Goal: Task Accomplishment & Management: Manage account settings

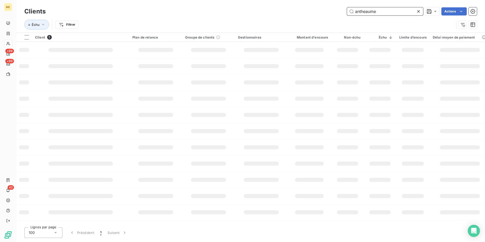
click at [393, 13] on input "antheaume" at bounding box center [385, 11] width 76 height 8
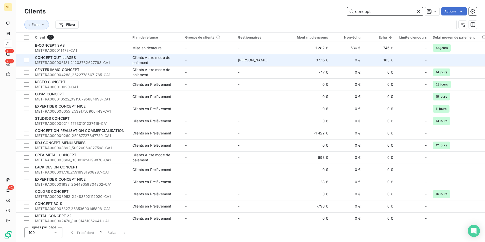
type input "concept"
click at [112, 60] on span "METFRA000006131_21203762627793-CA1" at bounding box center [80, 62] width 91 height 5
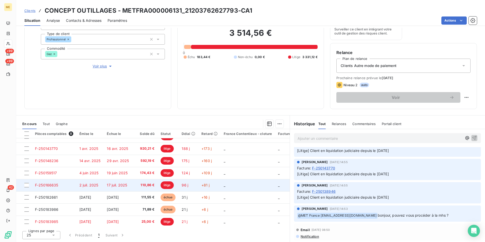
scroll to position [11, 0]
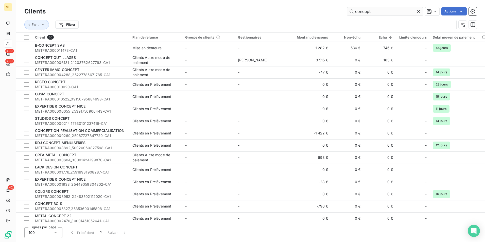
click at [392, 7] on input "concept" at bounding box center [385, 11] width 76 height 8
click at [392, 8] on input "concept" at bounding box center [385, 11] width 76 height 8
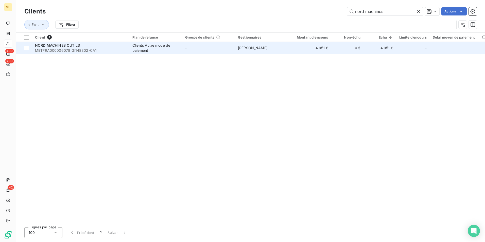
type input "nord machines"
click at [152, 46] on div "Clients Autre mode de paiement" at bounding box center [155, 48] width 47 height 10
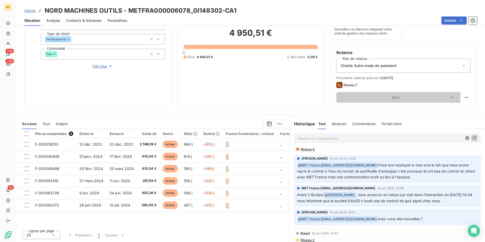
scroll to position [76, 0]
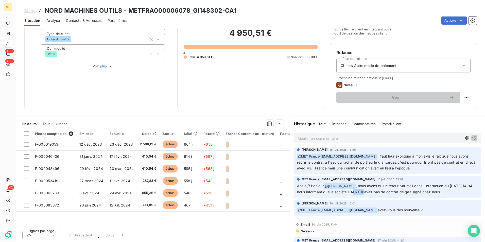
drag, startPoint x: 354, startPoint y: 192, endPoint x: 368, endPoint y: 193, distance: 13.7
click at [368, 193] on span ", nous avons eu un retour par mail dans l'interaction du 27/06/2025 14:34 nous …" at bounding box center [385, 189] width 176 height 10
click at [369, 192] on span ", nous avons eu un retour par mail dans l'interaction du 27/06/2025 14:34 nous …" at bounding box center [385, 189] width 176 height 10
drag, startPoint x: 369, startPoint y: 192, endPoint x: 358, endPoint y: 191, distance: 11.4
click at [358, 191] on span ", nous avons eu un retour par mail dans l'interaction du 27/06/2025 14:34 nous …" at bounding box center [385, 189] width 176 height 10
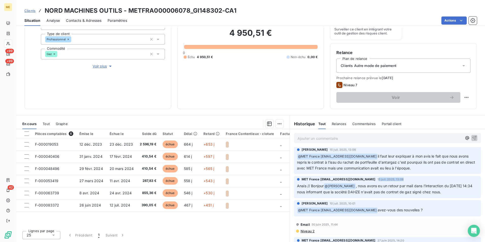
drag, startPoint x: 377, startPoint y: 178, endPoint x: 404, endPoint y: 177, distance: 26.4
click at [404, 177] on div "MET France met-france@recouvrement.met.com 15 juil. 2025, 13:08 Anais // Bonjou…" at bounding box center [387, 187] width 187 height 22
drag, startPoint x: 359, startPoint y: 192, endPoint x: 370, endPoint y: 192, distance: 10.6
click at [370, 192] on span ", nous avons eu un retour par mail dans l'interaction du 27/06/2025 14:34 nous …" at bounding box center [385, 189] width 176 height 10
click at [452, 202] on div "Xavier Ruez 10 juil. 2025, 10:01" at bounding box center [387, 203] width 181 height 5
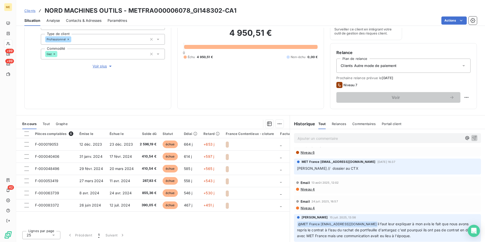
scroll to position [0, 0]
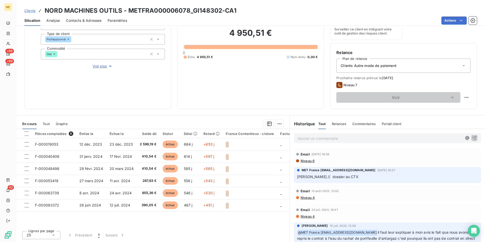
click at [34, 10] on span "Clients" at bounding box center [29, 11] width 11 height 4
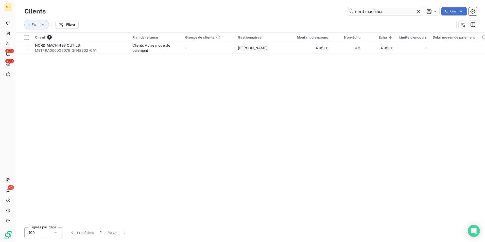
click at [382, 13] on input "nord machines" at bounding box center [385, 11] width 76 height 8
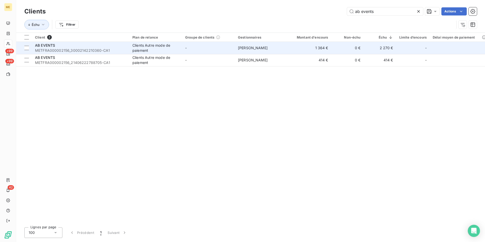
type input "ab events"
click at [248, 47] on span "Virginie Garcia" at bounding box center [253, 48] width 30 height 4
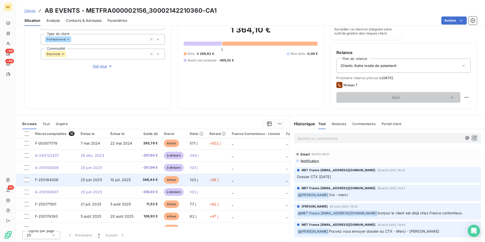
scroll to position [35, 0]
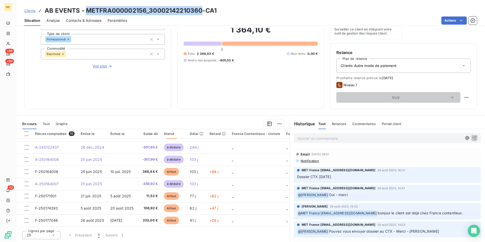
drag, startPoint x: 201, startPoint y: 9, endPoint x: 87, endPoint y: 4, distance: 114.5
click at [87, 4] on div "Clients AB EVENTS - METFRA000002156_30002142210360-CA1 Situation Analyse Contac…" at bounding box center [250, 13] width 469 height 26
copy h3 "METFRA000002156_30002142210360"
click at [31, 10] on span "Clients" at bounding box center [29, 11] width 11 height 4
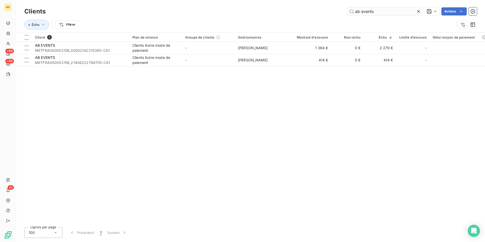
click at [373, 14] on input "ab events" at bounding box center [385, 11] width 76 height 8
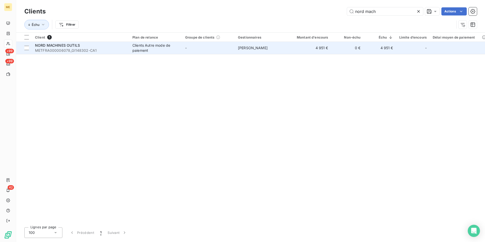
type input "nord mach"
click at [168, 51] on div "Clients Autre mode de paiement" at bounding box center [155, 48] width 47 height 10
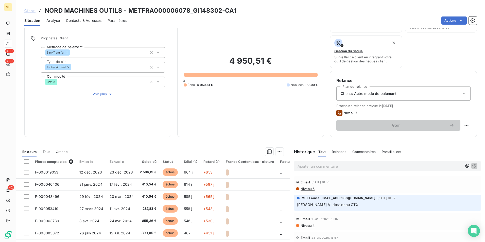
scroll to position [59, 0]
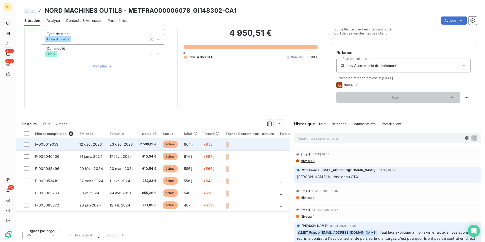
click at [132, 144] on td "23 déc. 2023" at bounding box center [121, 144] width 30 height 12
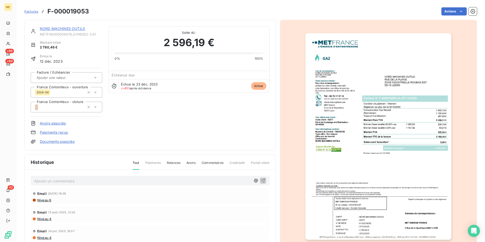
click at [414, 101] on img "button" at bounding box center [378, 136] width 146 height 206
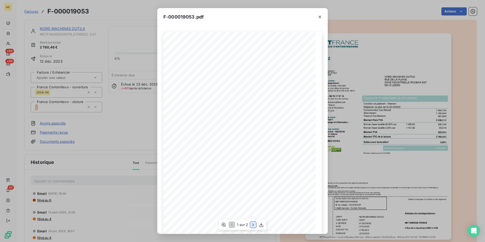
click at [252, 224] on icon "button" at bounding box center [252, 224] width 5 height 5
click at [377, 155] on div "F-000019053.pdf Détail de votre facture : Document à conserver 10 ans Numéro F-…" at bounding box center [242, 121] width 485 height 242
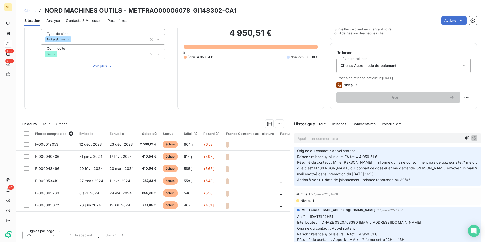
scroll to position [177, 0]
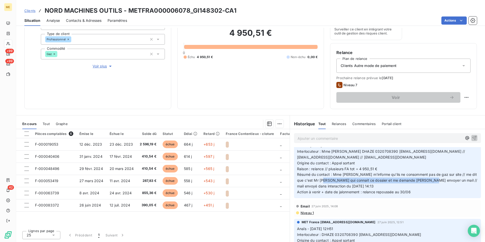
drag, startPoint x: 327, startPoint y: 180, endPoint x: 430, endPoint y: 180, distance: 103.7
click at [430, 180] on span "Résumé du contact : Mme DEVAULT m'informe qu'ils ne consomment pas de gaz sur s…" at bounding box center [387, 180] width 181 height 16
drag, startPoint x: 430, startPoint y: 180, endPoint x: 429, endPoint y: 186, distance: 6.0
click at [429, 186] on p "Anaïs - 27/06/2025 - 14H20 Interlocuteur : Mme DEVAULT DHAZE 0320708390 info@dh…" at bounding box center [387, 169] width 181 height 52
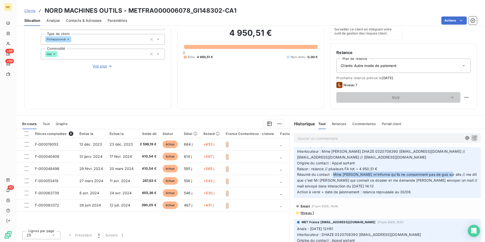
drag, startPoint x: 331, startPoint y: 174, endPoint x: 447, endPoint y: 175, distance: 116.1
click at [447, 175] on span "Résumé du contact : Mme DEVAULT m'informe qu'ils ne consomment pas de gaz sur s…" at bounding box center [387, 180] width 181 height 16
click at [358, 178] on span "Résumé du contact : Mme DEVAULT m'informe qu'ils ne consomment pas de gaz sur s…" at bounding box center [387, 180] width 181 height 16
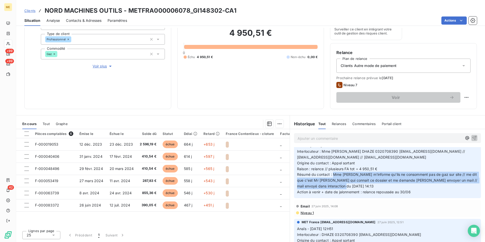
drag, startPoint x: 331, startPoint y: 174, endPoint x: 433, endPoint y: 184, distance: 103.1
click at [433, 184] on p "Anaïs - 27/06/2025 - 14H20 Interlocuteur : Mme DEVAULT DHAZE 0320708390 info@dh…" at bounding box center [387, 169] width 181 height 52
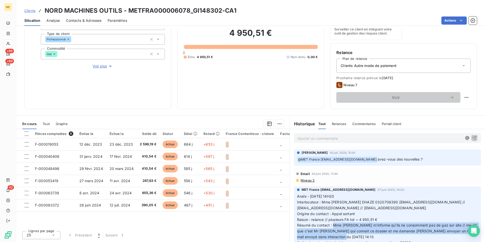
scroll to position [76, 0]
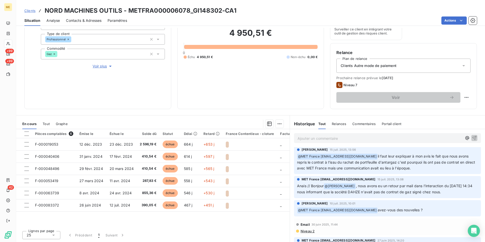
click at [403, 209] on span "avez-vous des nouvelles ?" at bounding box center [400, 210] width 45 height 4
drag, startPoint x: 347, startPoint y: 187, endPoint x: 453, endPoint y: 188, distance: 105.5
click at [453, 188] on span ", nous avons eu un retour par mail dans l'interaction du 27/06/2025 14:34 nous …" at bounding box center [385, 189] width 176 height 10
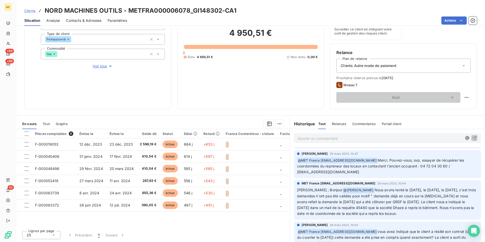
scroll to position [355, 0]
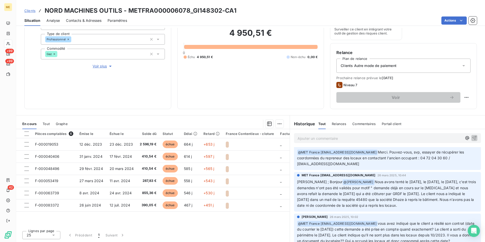
click at [410, 187] on span "Nous avons tenté le 13/03/2024, le 20/03/2024, le 15/04/2024, c'est trois deman…" at bounding box center [387, 194] width 180 height 28
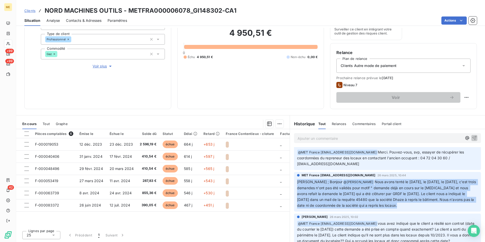
click at [410, 187] on span "Nous avons tenté le 13/03/2024, le 20/03/2024, le 15/04/2024, c'est trois deman…" at bounding box center [387, 194] width 180 height 28
click at [361, 198] on span "Nous avons tenté le 13/03/2024, le 20/03/2024, le 15/04/2024, c'est trois deman…" at bounding box center [387, 194] width 180 height 28
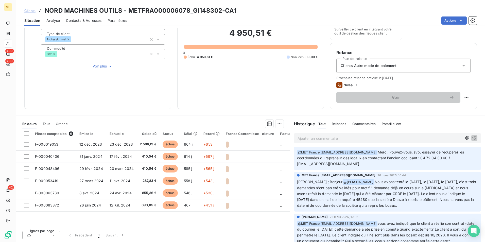
scroll to position [0, 0]
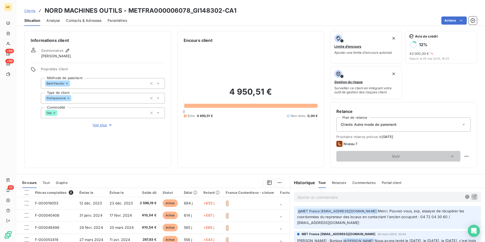
click at [89, 21] on span "Contacts & Adresses" at bounding box center [83, 20] width 35 height 5
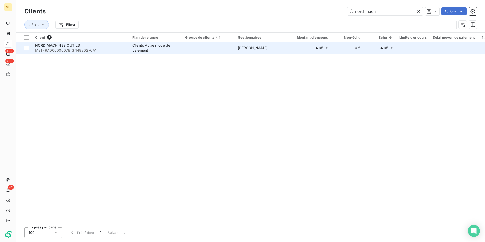
click at [115, 51] on span "METFRA000006078_GI148302-CA1" at bounding box center [80, 50] width 91 height 5
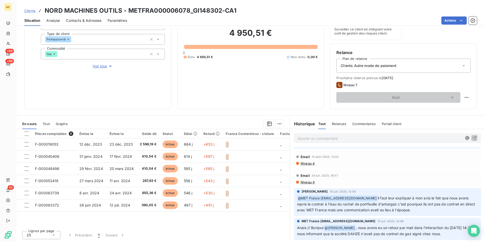
scroll to position [101, 0]
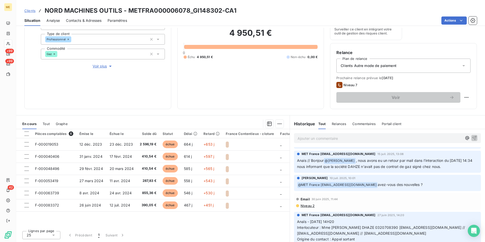
drag, startPoint x: 339, startPoint y: 168, endPoint x: 451, endPoint y: 168, distance: 111.6
click at [451, 168] on p "Anais // Bonjour @ Xavier Ruez , nous avons eu un retour par mail dans l'intera…" at bounding box center [387, 164] width 181 height 12
click at [392, 169] on p "Anais // Bonjour @ Xavier Ruez , nous avons eu un retour par mail dans l'intera…" at bounding box center [387, 164] width 181 height 12
click at [363, 166] on span ", nous avons eu un retour par mail dans l'interaction du 27/06/2025 14:34 nous …" at bounding box center [385, 163] width 176 height 10
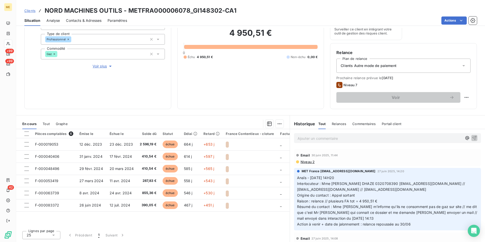
scroll to position [152, 0]
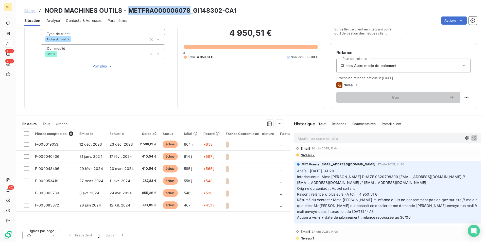
drag, startPoint x: 188, startPoint y: 12, endPoint x: 128, endPoint y: 12, distance: 60.6
click at [128, 12] on h3 "NORD MACHINES OUTILS - METFRA000006078_GI148302-CA1" at bounding box center [141, 10] width 192 height 9
copy h3 "METFRA000006078"
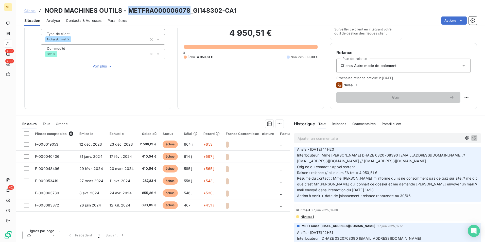
scroll to position [203, 0]
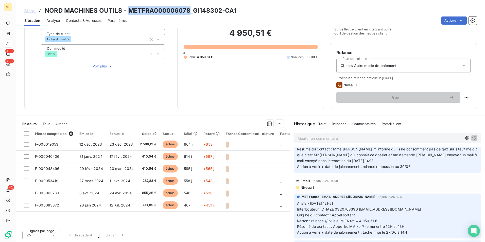
click at [85, 18] on span "Contacts & Adresses" at bounding box center [83, 20] width 35 height 5
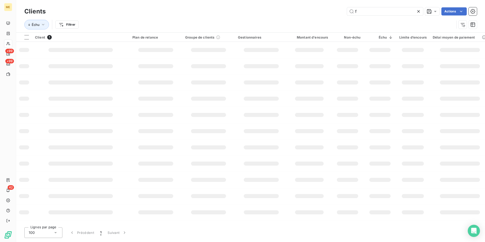
type input "fonderie"
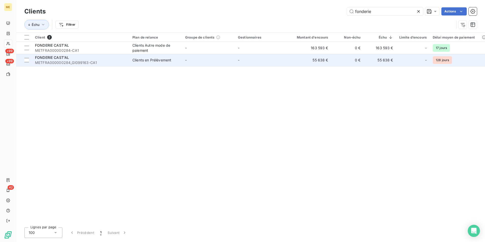
click at [113, 63] on span "METFRA000000284_GI099163-CA1" at bounding box center [80, 62] width 91 height 5
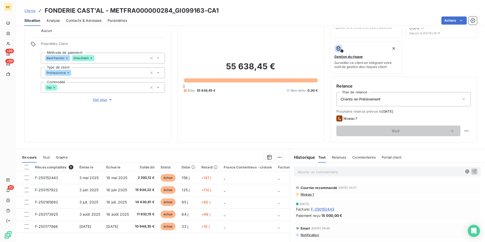
scroll to position [59, 0]
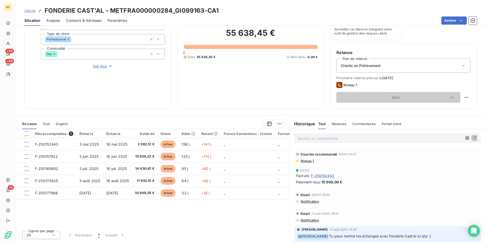
click at [307, 159] on span "Niveau 1" at bounding box center [307, 161] width 14 height 4
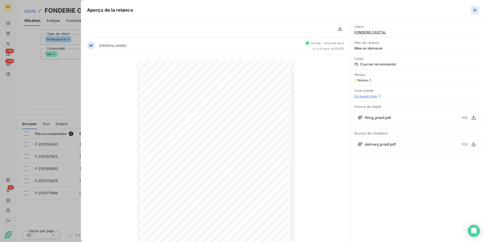
click at [473, 10] on icon "button" at bounding box center [474, 10] width 5 height 5
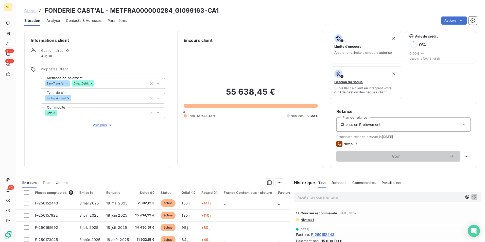
scroll to position [25, 0]
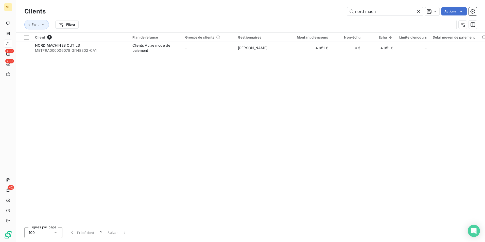
type input "druel"
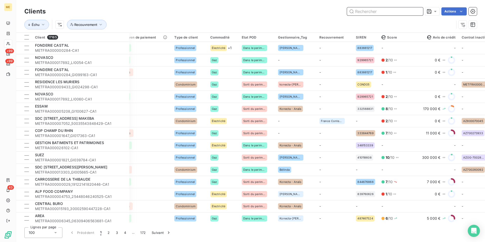
scroll to position [0, 323]
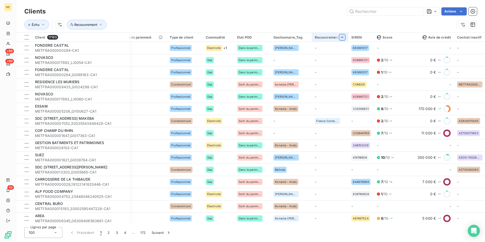
click at [342, 36] on html "ME +99 +99 43 Clients Actions Échu Recouvrement Client 17165 Plan de relance Gr…" at bounding box center [242, 121] width 485 height 242
click at [324, 50] on div at bounding box center [302, 50] width 73 height 11
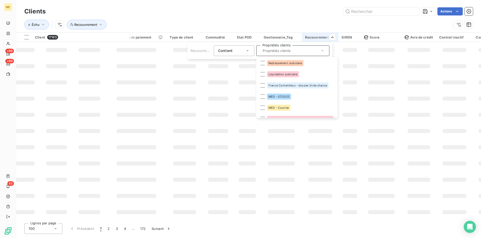
click at [190, 136] on html "ME +99 +99 43 Clients Actions Échu Recouvrement Client 17165 Plan de relance Gr…" at bounding box center [240, 119] width 481 height 238
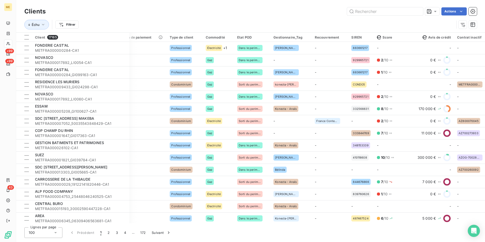
type input "METFRA000002361_50054667889336-CA1"
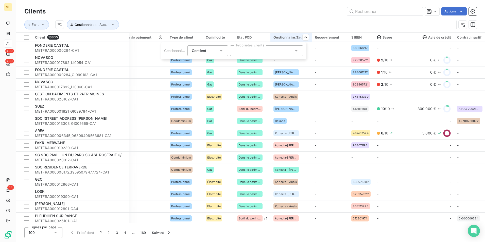
click at [262, 48] on div at bounding box center [266, 50] width 73 height 11
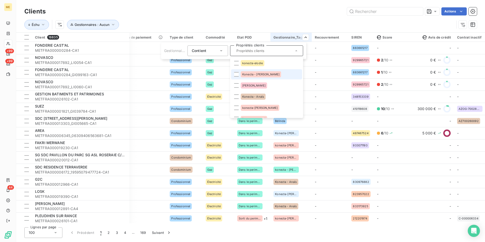
drag, startPoint x: 271, startPoint y: 73, endPoint x: 274, endPoint y: 73, distance: 3.1
click at [271, 73] on li "Konecta - Cindy" at bounding box center [266, 74] width 71 height 10
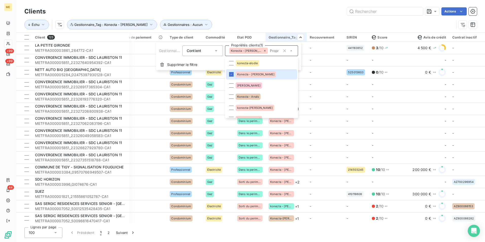
click at [265, 14] on html "ME +99 +99 44 Clients Actions Échu Gestionnaires : Aucun Gestionnaire_Tag : Kon…" at bounding box center [242, 121] width 485 height 242
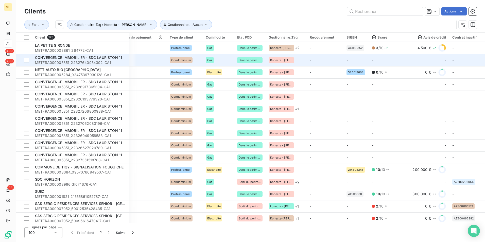
click at [277, 59] on span "Konecta - Cindy" at bounding box center [281, 60] width 22 height 3
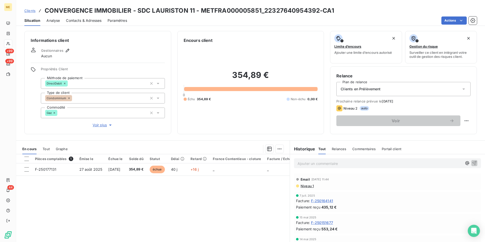
drag, startPoint x: 180, startPoint y: 214, endPoint x: 170, endPoint y: 181, distance: 34.9
click at [180, 214] on div "Pièces comptables 1 Émise le Échue le Solde dû Statut Délai Retard France Conte…" at bounding box center [152, 203] width 273 height 98
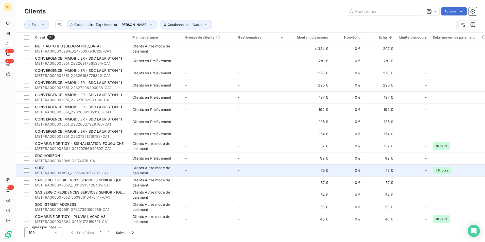
scroll to position [51, 0]
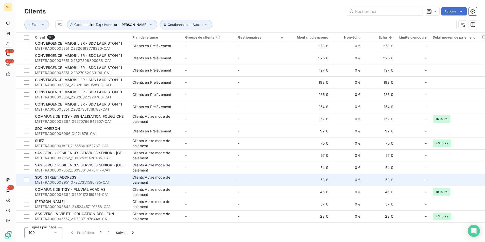
click at [189, 175] on td "-" at bounding box center [208, 180] width 53 height 12
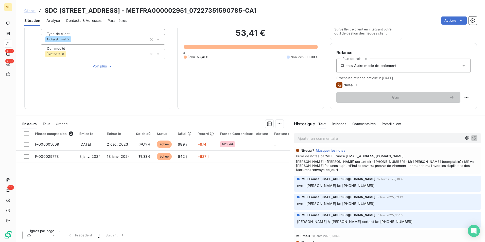
scroll to position [293, 0]
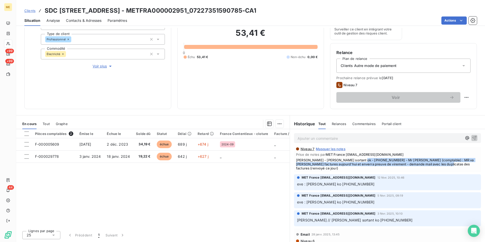
drag, startPoint x: 357, startPoint y: 161, endPoint x: 430, endPoint y: 165, distance: 73.1
click at [430, 165] on span "Cindy - appel sortant ok - 0155252600 - Mr MBAISSINE (comptable) : MR va régler…" at bounding box center [387, 164] width 183 height 12
click at [223, 207] on div "Pièces comptables 2 Émise le Échue le Solde dû Statut Délai Retard France Conte…" at bounding box center [152, 178] width 273 height 98
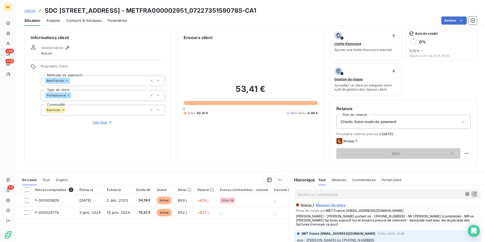
scroll to position [0, 0]
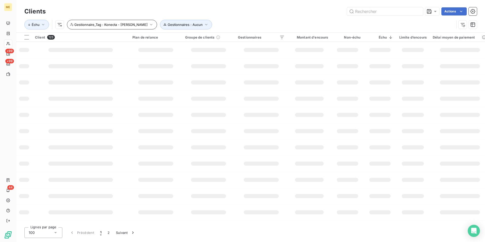
click at [118, 27] on button "Gestionnaire_Tag : Konecta - Cindy" at bounding box center [112, 25] width 90 height 10
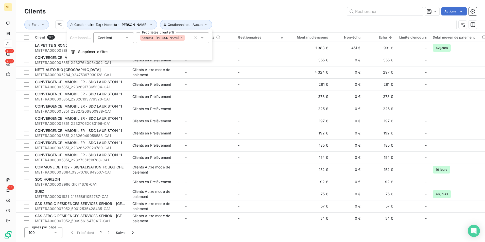
click at [156, 34] on div "Konecta - Cindy" at bounding box center [172, 37] width 73 height 11
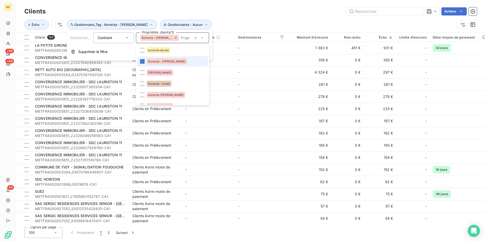
click at [174, 37] on icon at bounding box center [175, 37] width 3 height 3
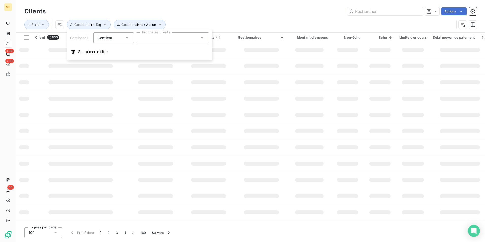
click at [163, 37] on div at bounding box center [172, 37] width 73 height 11
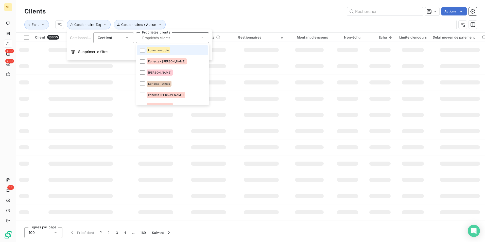
click at [165, 49] on span "konecta-elodie" at bounding box center [158, 50] width 21 height 3
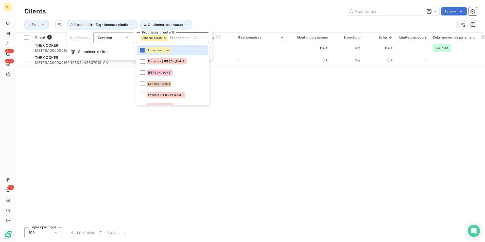
click at [248, 18] on div "Échu Gestionnaires : Aucun Gestionnaire_Tag : konecta-elodie" at bounding box center [250, 25] width 452 height 16
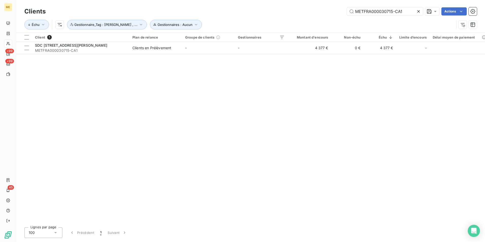
click at [270, 98] on div "Client 1 Plan de relance Groupe de clients Gestionnaires Montant d'encours Non-…" at bounding box center [250, 128] width 469 height 190
type input "METFRA000005851"
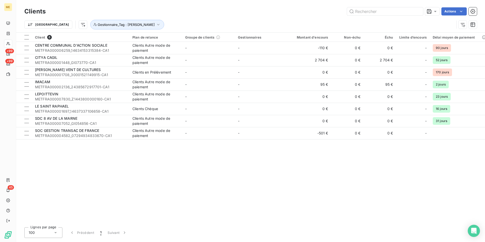
type input "METFRA000000765_GI034569-CA1"
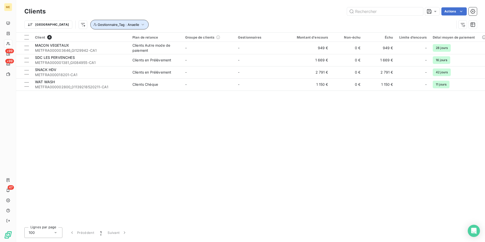
click at [98, 24] on span "Gestionnaire_Tag : Anaelle" at bounding box center [119, 25] width 42 height 4
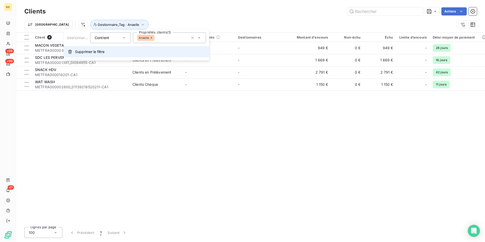
click at [112, 54] on button "Supprimer le filtre" at bounding box center [136, 51] width 145 height 11
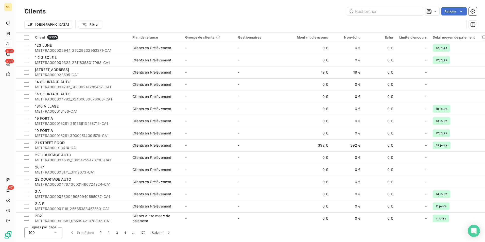
click at [365, 16] on div "Clients Actions" at bounding box center [250, 11] width 452 height 11
click at [365, 14] on input "text" at bounding box center [385, 11] width 76 height 8
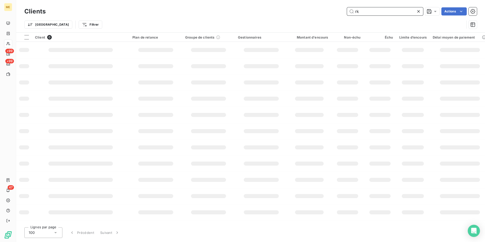
type input "r"
click at [315, 14] on div "Actions" at bounding box center [264, 11] width 425 height 8
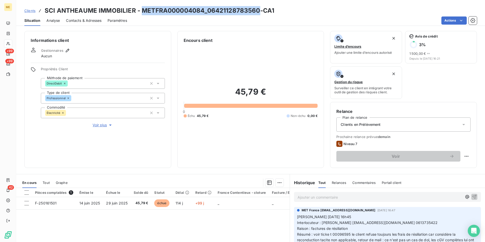
drag, startPoint x: 31, startPoint y: 10, endPoint x: 68, endPoint y: 10, distance: 36.8
click at [31, 10] on span "Clients" at bounding box center [29, 11] width 11 height 4
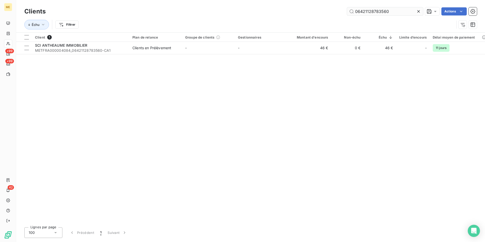
click at [392, 10] on input "06421128783560" at bounding box center [385, 11] width 76 height 8
type input "i"
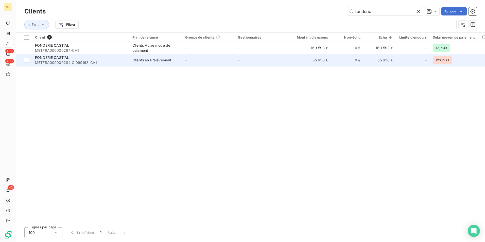
type input "fonderie"
click at [112, 61] on span "METFRA000000284_GI099163-CA1" at bounding box center [80, 62] width 91 height 5
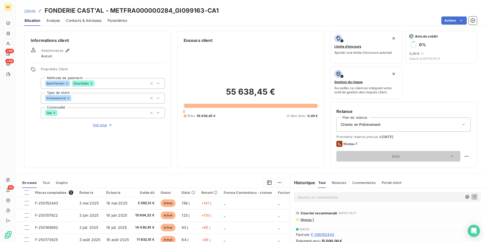
click at [177, 8] on h3 "FONDERIE CAST'AL - METFRA000000284_GI099163-CA1" at bounding box center [132, 10] width 174 height 9
copy h3 "METFRA000000284_GI099163"
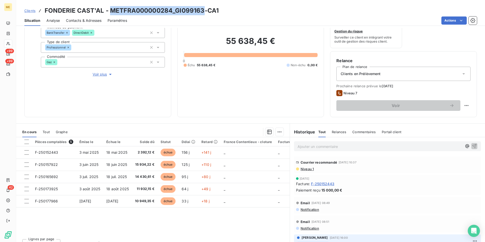
click at [44, 133] on span "Tout" at bounding box center [46, 132] width 7 height 4
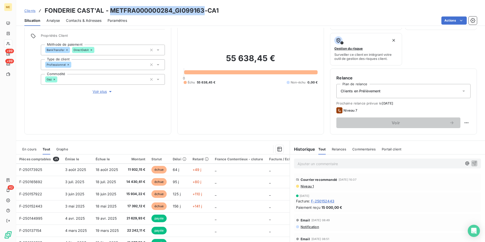
scroll to position [0, 0]
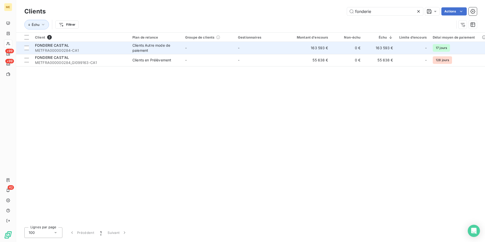
click at [113, 50] on span "METFRA000000284-CA1" at bounding box center [80, 50] width 91 height 5
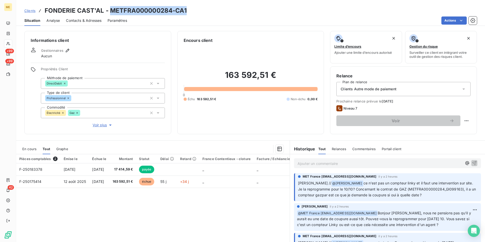
drag, startPoint x: 191, startPoint y: 11, endPoint x: 112, endPoint y: 14, distance: 79.9
click at [112, 14] on div "Clients FONDERIE CAST'AL - METFRA000000284-CA1" at bounding box center [250, 10] width 469 height 9
copy h3 "METFRA000000284-CA1"
drag, startPoint x: 298, startPoint y: 190, endPoint x: 422, endPoint y: 199, distance: 124.5
click at [422, 199] on div "MET France met-france@recouvrement.met.com il y a 2 heures Sylvain // @ Bélinda…" at bounding box center [387, 187] width 187 height 28
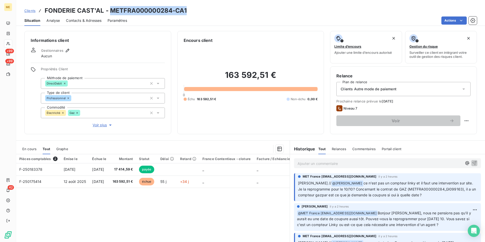
drag, startPoint x: 422, startPoint y: 199, endPoint x: 428, endPoint y: 196, distance: 5.7
click at [428, 196] on p "Sylvain // @ Bélinda Thomont ce n'est pas un compteur linky et il faut une inte…" at bounding box center [388, 189] width 180 height 18
click at [345, 165] on p "Ajouter un commentaire ﻿" at bounding box center [379, 163] width 165 height 6
click at [395, 165] on p "Ajouter un commentaire ﻿" at bounding box center [379, 163] width 165 height 6
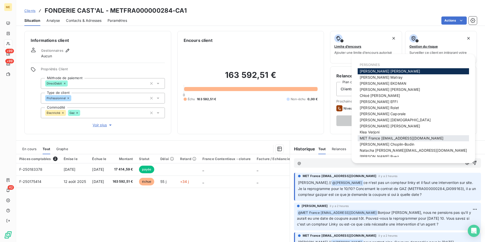
click at [406, 136] on span "MET France met-france@recouvrement.met.com" at bounding box center [402, 138] width 84 height 4
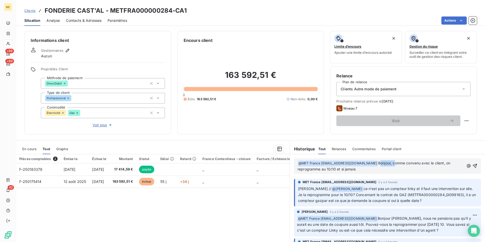
drag, startPoint x: 392, startPoint y: 164, endPoint x: 377, endPoint y: 164, distance: 15.0
click at [377, 164] on span "Bonjour, comme convenu avec le client, on reprogramme au 10/10 et si jamais" at bounding box center [374, 166] width 154 height 10
click at [368, 170] on p "﻿ @ MET France met-france@recouvrement.met.com ﻿ Merci Sylvain, comme convenu a…" at bounding box center [380, 166] width 167 height 12
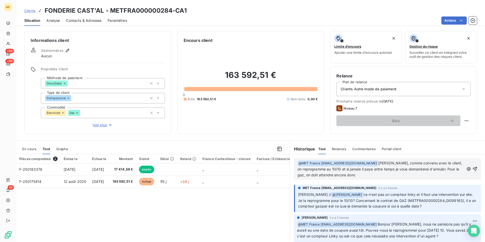
click at [367, 176] on p "﻿ @ MET France met-france@recouvrement.met.com ﻿ Merci Sylvain, comme convenu a…" at bounding box center [380, 169] width 167 height 18
click at [375, 176] on p "﻿ @ MET France met-france@recouvrement.met.com ﻿ Merci Sylvain, comme convenu a…" at bounding box center [380, 169] width 167 height 18
click at [401, 164] on span "Merci Sylvain, comme convenu avec le client, on reprogramme au 10/10 et si jama…" at bounding box center [380, 169] width 166 height 16
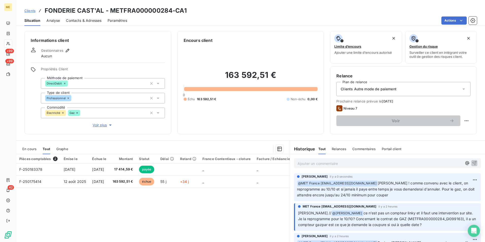
click at [186, 200] on div "Pièces comptables 2 Émise le Échue le Montant Statut Délai Retard France Conten…" at bounding box center [152, 203] width 273 height 98
drag, startPoint x: 441, startPoint y: 190, endPoint x: 422, endPoint y: 196, distance: 20.5
click at [422, 196] on p "﻿ @ MET France met-france@recouvrement.met.com Merci Sylvain ! comme convenu av…" at bounding box center [387, 189] width 181 height 18
click at [397, 194] on p "﻿ @ MET France met-france@recouvrement.met.com Merci Sylvain ! comme convenu av…" at bounding box center [387, 189] width 181 height 18
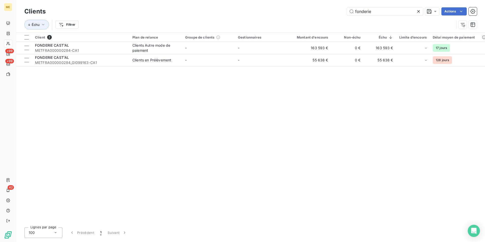
click at [143, 120] on div "Client 2 Plan de relance Groupe de clients Gestionnaires Montant d'encours Non-…" at bounding box center [250, 128] width 469 height 190
click at [383, 10] on input "fonderie" at bounding box center [385, 11] width 76 height 8
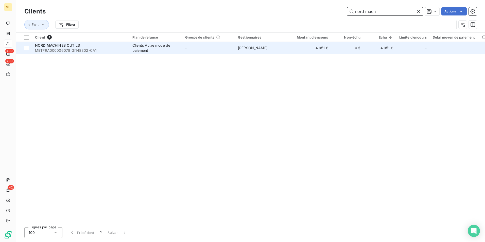
type input "nord mach"
click at [202, 51] on td "-" at bounding box center [208, 48] width 53 height 12
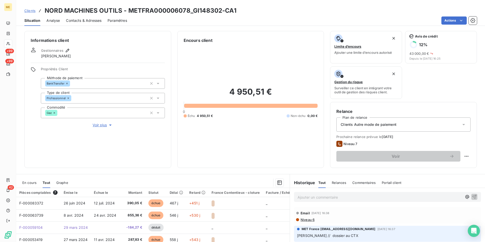
click at [145, 9] on h3 "NORD MACHINES OUTILS - METFRA000006078_GI148302-CA1" at bounding box center [141, 10] width 192 height 9
click at [128, 7] on h3 "NORD MACHINES OUTILS - METFRA000006078_GI148302-CA1" at bounding box center [141, 10] width 192 height 9
drag, startPoint x: 126, startPoint y: 9, endPoint x: 190, endPoint y: 8, distance: 63.4
click at [190, 8] on h3 "NORD MACHINES OUTILS - METFRA000006078_GI148302-CA1" at bounding box center [141, 10] width 192 height 9
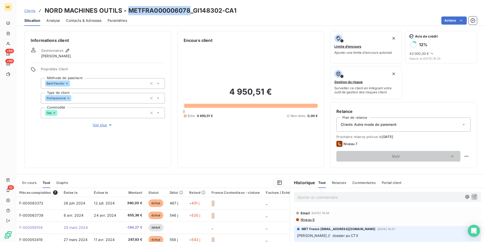
copy h3 "METFRA000006078"
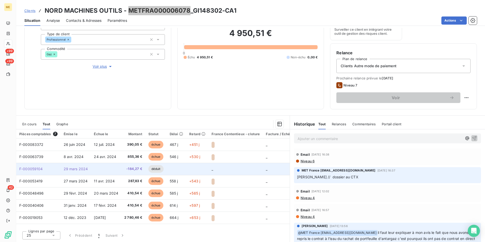
scroll to position [59, 0]
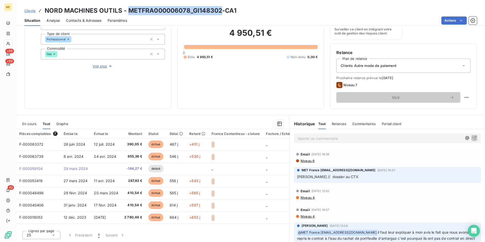
drag, startPoint x: 221, startPoint y: 11, endPoint x: 129, endPoint y: 10, distance: 92.6
click at [129, 10] on h3 "NORD MACHINES OUTILS - METFRA000006078_GI148302-CA1" at bounding box center [141, 10] width 192 height 9
copy h3 "METFRA000006078_GI148302"
click at [183, 5] on div "Clients NORD MACHINES OUTILS - METFRA000006078_GI148302-CA1 Situation Analyse C…" at bounding box center [250, 13] width 469 height 26
drag, startPoint x: 221, startPoint y: 12, endPoint x: 124, endPoint y: 35, distance: 99.6
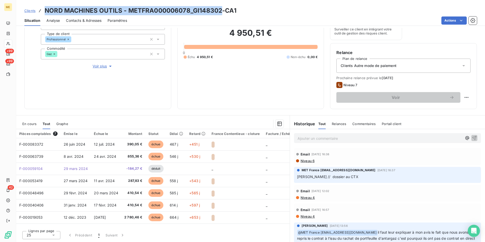
click at [45, 10] on h3 "NORD MACHINES OUTILS - METFRA000006078_GI148302-CA1" at bounding box center [141, 10] width 192 height 9
copy h3 "NORD MACHINES OUTILS - METFRA000006078_GI148302"
click at [218, 12] on h3 "NORD MACHINES OUTILS - METFRA000006078_GI148302-CA1" at bounding box center [141, 10] width 192 height 9
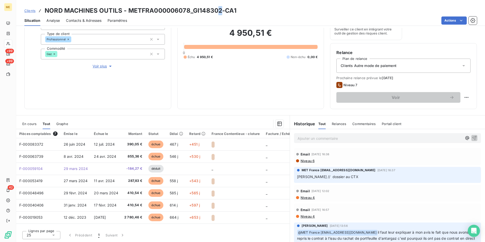
drag, startPoint x: 221, startPoint y: 11, endPoint x: 218, endPoint y: 11, distance: 3.3
click at [218, 11] on h3 "NORD MACHINES OUTILS - METFRA000006078_GI148302-CA1" at bounding box center [141, 10] width 192 height 9
click at [178, 7] on h3 "NORD MACHINES OUTILS - METFRA000006078_GI148302-CA1" at bounding box center [141, 10] width 192 height 9
copy h3 "METFRA000006078_GI148302"
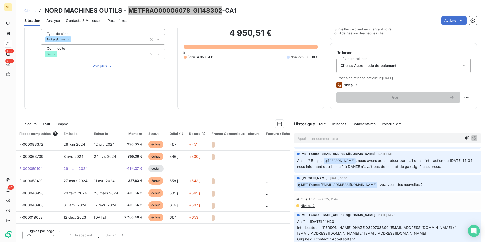
scroll to position [127, 0]
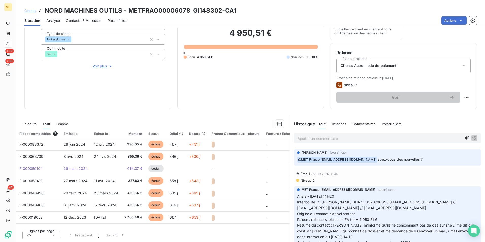
click at [378, 201] on span "Interlocuteur : Mme [PERSON_NAME] DHAZE 0320708390 [EMAIL_ADDRESS][DOMAIN_NAME]…" at bounding box center [376, 205] width 159 height 10
click at [391, 206] on p "Anaïs - [DATE] 14H20 Interlocuteur : Mme [PERSON_NAME] DHAZE 0320708390 [EMAIL_…" at bounding box center [387, 219] width 181 height 52
drag, startPoint x: 381, startPoint y: 201, endPoint x: 360, endPoint y: 200, distance: 21.6
click at [360, 200] on span "Interlocuteur : Mme [PERSON_NAME] DHAZE 0320708390 [EMAIL_ADDRESS][DOMAIN_NAME]…" at bounding box center [376, 205] width 159 height 10
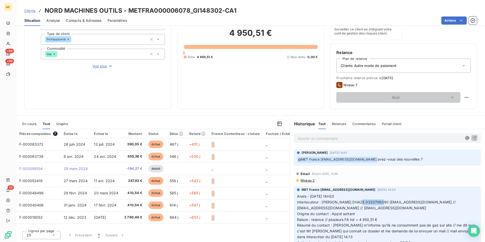
copy span "0320708390"
click at [400, 210] on p "Anaïs - [DATE] 14H20 Interlocuteur : Mme [PERSON_NAME] DHAZE 0320708390 [EMAIL_…" at bounding box center [387, 219] width 181 height 52
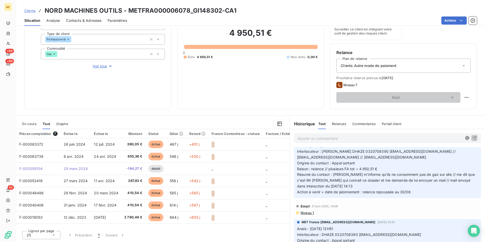
scroll to position [152, 0]
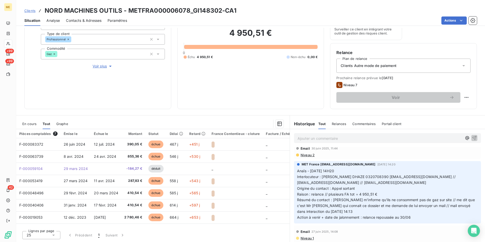
click at [32, 11] on span "Clients" at bounding box center [29, 11] width 11 height 4
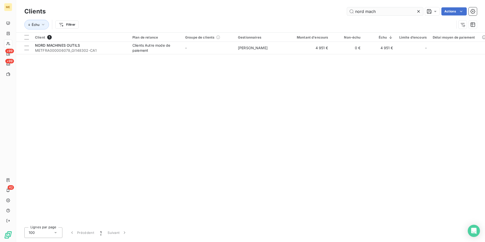
click at [388, 11] on input "nord mach" at bounding box center [385, 11] width 76 height 8
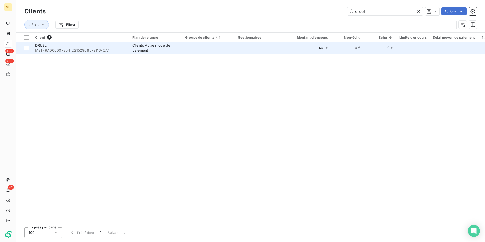
type input "druel"
click at [220, 50] on td "-" at bounding box center [208, 48] width 53 height 12
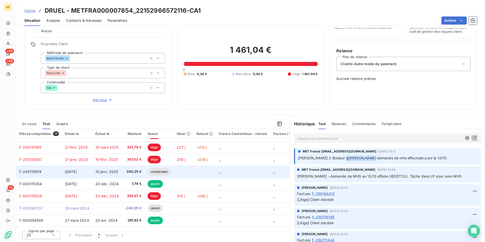
scroll to position [84, 0]
click at [190, 167] on td at bounding box center [184, 172] width 20 height 12
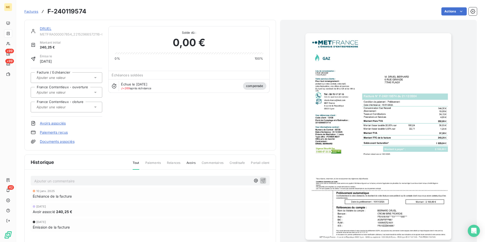
click at [238, 83] on div "Échue le 10 janv. 2025 J+269 après échéance compensée" at bounding box center [189, 85] width 160 height 13
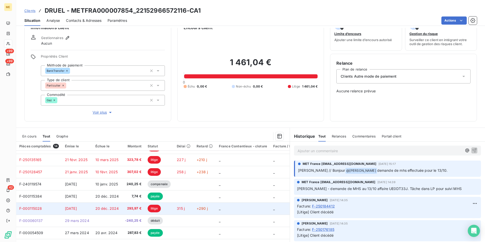
scroll to position [25, 0]
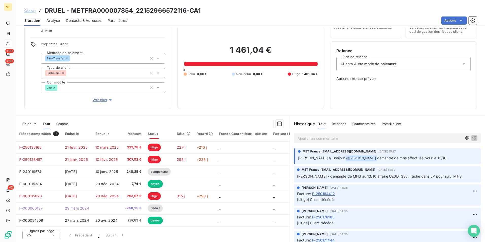
click at [166, 11] on h3 "DRUEL - METFRA000007854_22152966572116-CA1" at bounding box center [123, 10] width 156 height 9
copy h3 "METFRA000007854_22152966572116"
click at [28, 11] on span "Clients" at bounding box center [29, 11] width 11 height 4
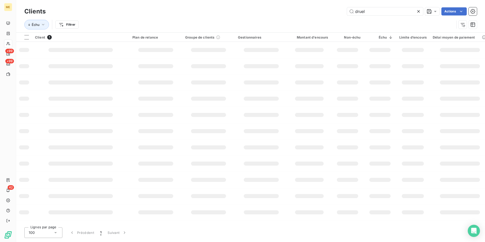
click at [419, 12] on icon at bounding box center [418, 11] width 3 height 3
click at [75, 23] on html "ME +99 +99 42 Clients Actions Échu Filtrer Client 1 Plan de relance Groupe de c…" at bounding box center [242, 121] width 485 height 242
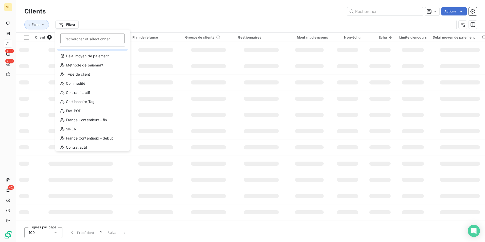
scroll to position [55, 0]
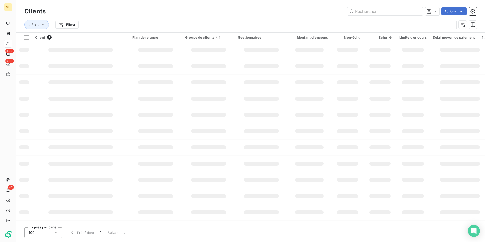
click at [117, 18] on html "ME +99 +99 42 Clients Actions Échu Filtrer Client 1 Plan de relance Groupe de c…" at bounding box center [242, 121] width 485 height 242
click at [74, 25] on html "ME +99 +99 42 Clients Actions Échu Filtrer Client 1 Plan de relance Groupe de c…" at bounding box center [242, 121] width 485 height 242
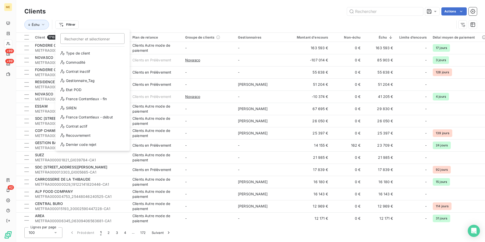
click at [122, 14] on html "ME +99 +99 42 Clients Actions Échu Filtrer Rechercher et sélectionner Client Pl…" at bounding box center [242, 121] width 485 height 242
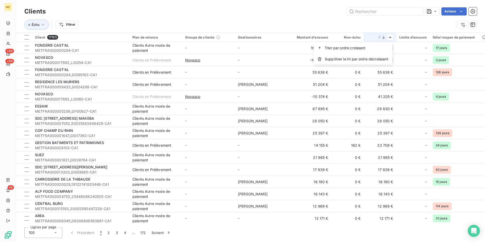
click at [376, 22] on html "ME +99 +99 42 Clients Actions Échu Filtrer Client 17165 Plan de relance Groupe …" at bounding box center [242, 121] width 485 height 242
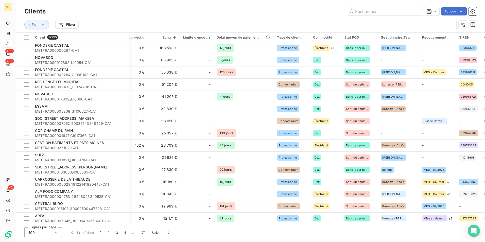
scroll to position [0, 223]
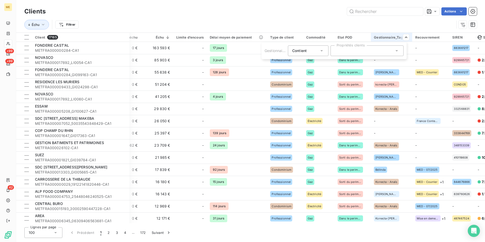
click at [368, 50] on div at bounding box center [366, 50] width 73 height 11
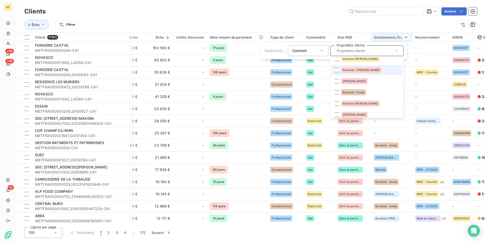
scroll to position [0, 0]
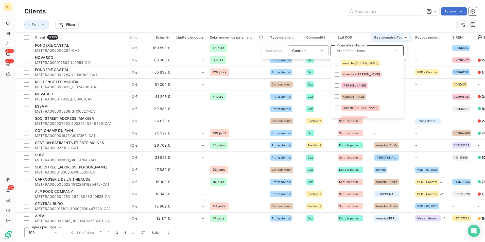
click at [316, 51] on div "Contient is" at bounding box center [305, 50] width 27 height 7
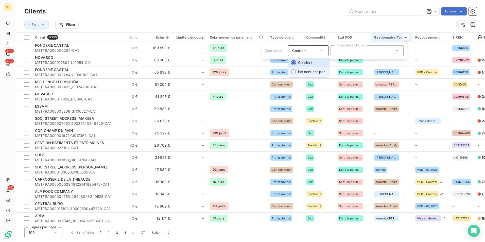
click at [319, 73] on span "Ne contient pas" at bounding box center [311, 71] width 27 height 4
click at [358, 52] on div at bounding box center [366, 50] width 73 height 11
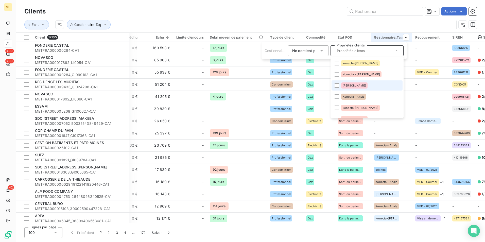
click at [362, 83] on li "[PERSON_NAME]" at bounding box center [366, 85] width 71 height 10
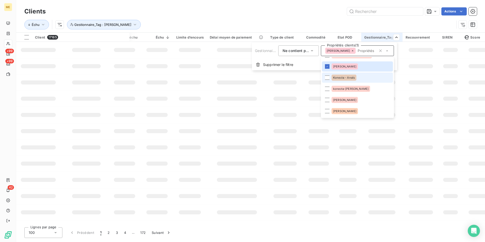
scroll to position [25, 0]
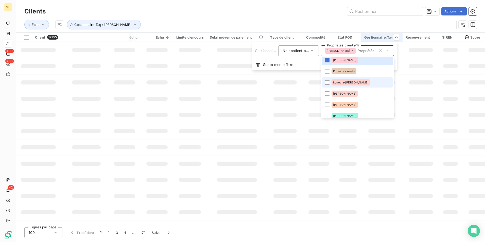
click at [354, 92] on li "[PERSON_NAME]" at bounding box center [357, 93] width 71 height 10
click at [363, 92] on li "[PERSON_NAME]" at bounding box center [357, 93] width 71 height 10
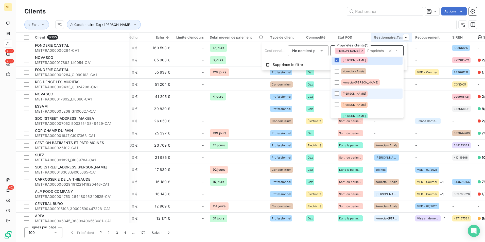
click at [362, 94] on li "[PERSON_NAME]" at bounding box center [366, 93] width 71 height 10
click at [353, 49] on div "[PERSON_NAME]" at bounding box center [350, 51] width 30 height 6
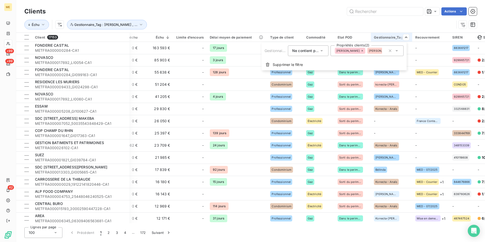
click at [393, 50] on icon at bounding box center [394, 50] width 3 height 3
click at [361, 50] on icon at bounding box center [362, 50] width 3 height 3
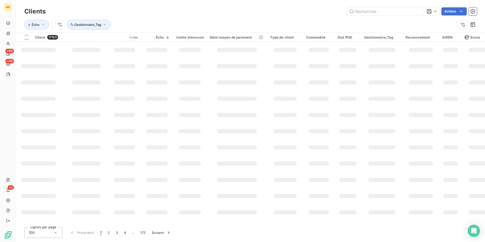
click at [386, 17] on html "ME +99 +99 42 Clients Actions Échu Gestionnaire_Tag Client 17165 Plan de relanc…" at bounding box center [242, 121] width 485 height 242
click at [394, 38] on div "Gestionnaire_Tag" at bounding box center [381, 37] width 35 height 4
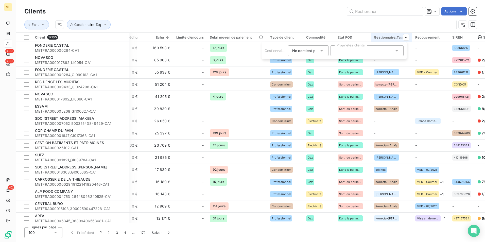
click at [363, 51] on div at bounding box center [366, 50] width 73 height 11
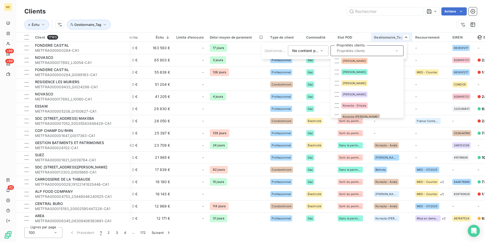
scroll to position [76, 0]
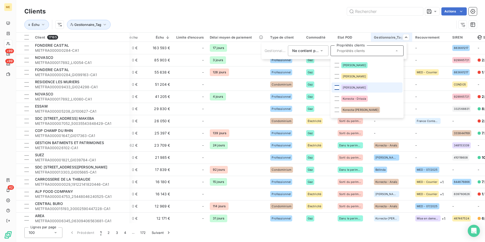
click at [337, 87] on div at bounding box center [336, 87] width 5 height 5
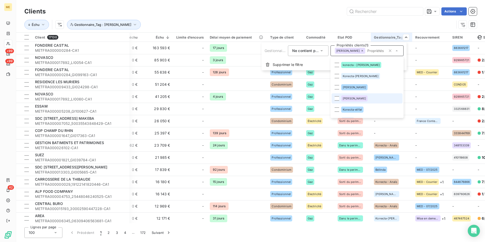
scroll to position [152, 0]
click at [337, 101] on div at bounding box center [336, 100] width 5 height 5
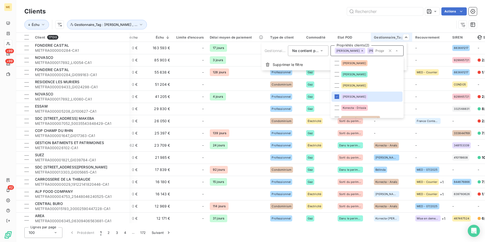
scroll to position [59, 0]
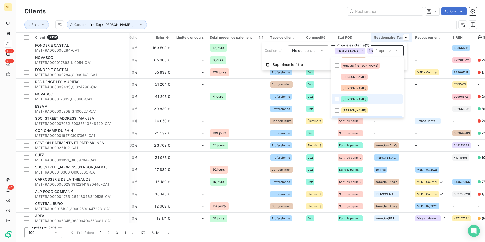
click at [359, 104] on li "[PERSON_NAME]" at bounding box center [366, 99] width 71 height 10
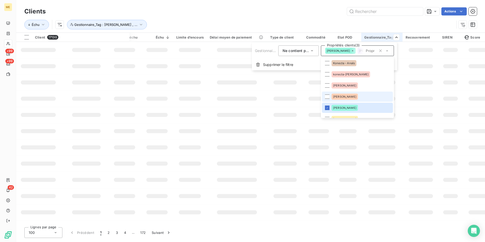
click at [358, 95] on li "David" at bounding box center [357, 97] width 71 height 10
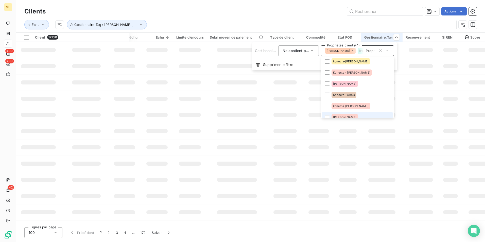
scroll to position [0, 0]
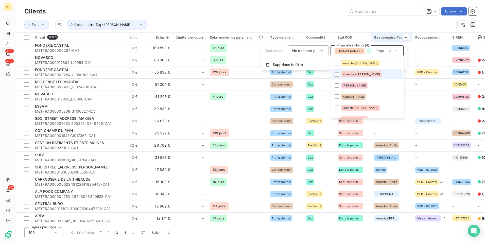
click at [300, 14] on html "ME +99 +99 42 Clients Actions Échu Gestionnaire_Tag : David , ... Client 17125 …" at bounding box center [242, 121] width 485 height 242
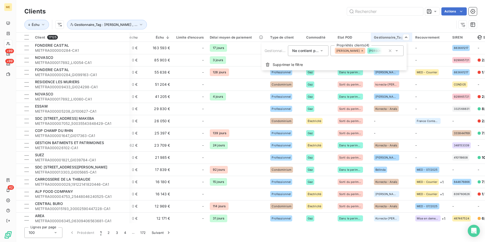
click at [317, 51] on span "Ne contient pas" at bounding box center [305, 50] width 27 height 4
click at [316, 61] on li "Contient" at bounding box center [309, 62] width 42 height 9
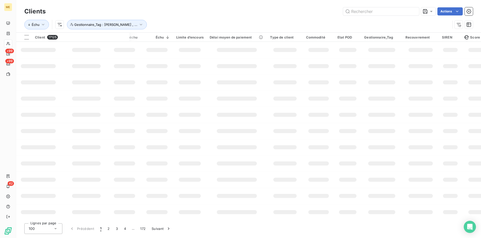
click at [309, 19] on html "ME +99 +99 42 Clients Actions Échu Gestionnaire_Tag : David , ... Client 17125 …" at bounding box center [240, 119] width 481 height 238
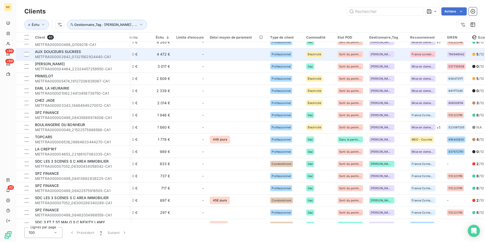
scroll to position [0, 223]
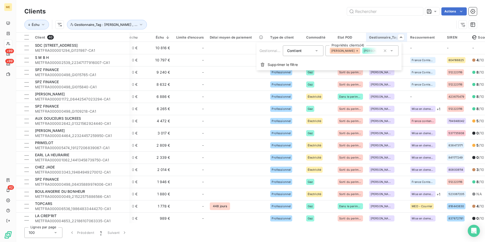
click at [394, 49] on div "[PERSON_NAME]" at bounding box center [409, 51] width 30 height 6
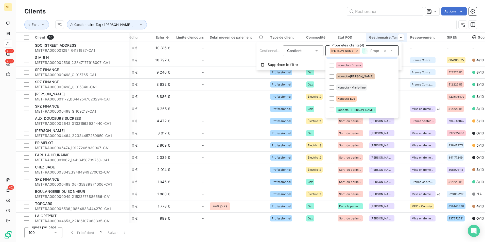
scroll to position [84, 0]
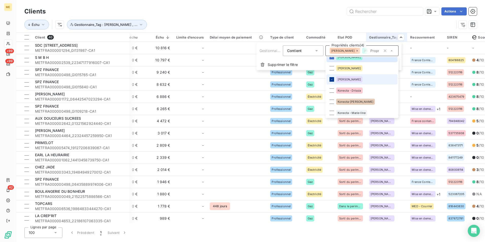
click at [331, 79] on icon at bounding box center [331, 79] width 3 height 3
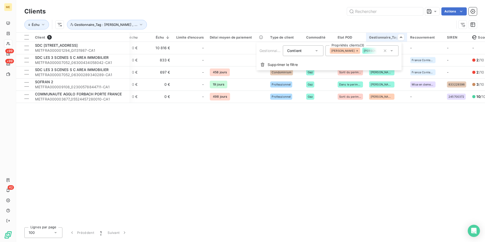
click at [296, 16] on html "ME +99 +99 42 Clients Actions Échu Gestionnaire_Tag : David , ... Client 5 Plan…" at bounding box center [242, 121] width 485 height 242
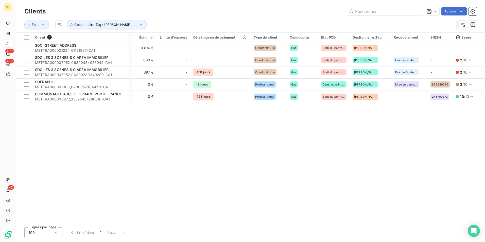
scroll to position [0, 235]
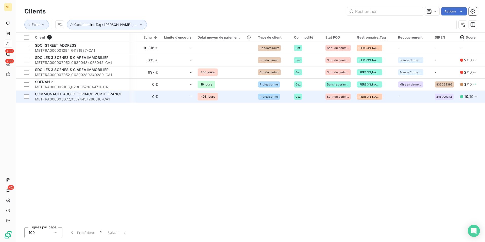
click at [174, 99] on div "-" at bounding box center [177, 97] width 27 height 8
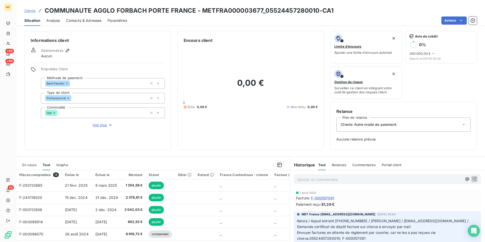
click at [100, 124] on span "Voir plus" at bounding box center [103, 124] width 20 height 5
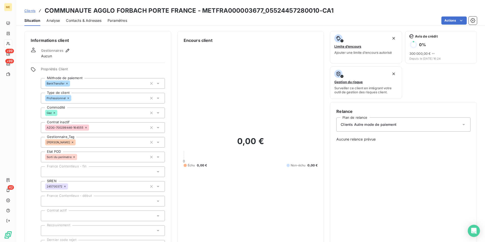
click at [57, 140] on div "David" at bounding box center [60, 142] width 30 height 6
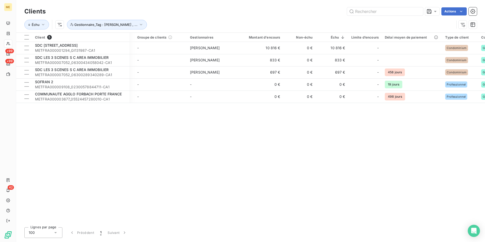
scroll to position [0, 227]
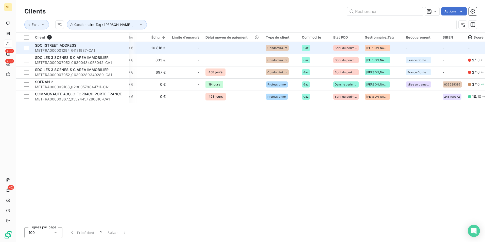
click at [221, 51] on td at bounding box center [232, 48] width 60 height 12
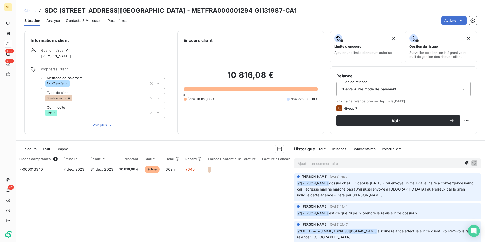
drag, startPoint x: 322, startPoint y: 183, endPoint x: 388, endPoint y: 195, distance: 67.0
click at [388, 195] on p "﻿ @ Xavier Ruez dossier chez FC depuis mars 25 - j'ai envoyé un mail via leur s…" at bounding box center [387, 189] width 181 height 18
click at [94, 124] on span "Voir plus" at bounding box center [103, 124] width 20 height 5
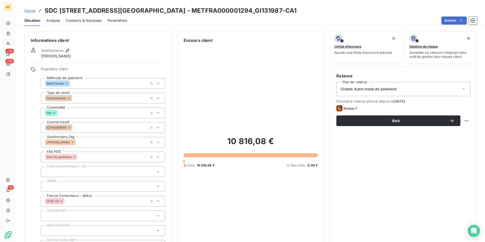
click at [71, 141] on icon at bounding box center [72, 142] width 3 height 3
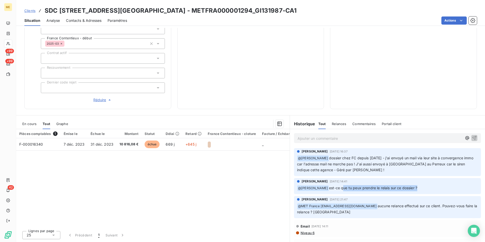
drag, startPoint x: 344, startPoint y: 189, endPoint x: 418, endPoint y: 190, distance: 74.3
click at [417, 190] on span "est-ce que tu peux prendre le relais sur ce dossier ?" at bounding box center [373, 188] width 88 height 4
click at [345, 160] on p "﻿ @ Xavier Ruez dossier chez FC depuis mars 25 - j'ai envoyé un mail via leur s…" at bounding box center [387, 164] width 181 height 18
drag, startPoint x: 344, startPoint y: 158, endPoint x: 373, endPoint y: 158, distance: 29.9
click at [373, 158] on span "dossier chez FC depuis mars 25 - j'ai envoyé un mail via leur site à convergenc…" at bounding box center [385, 164] width 177 height 16
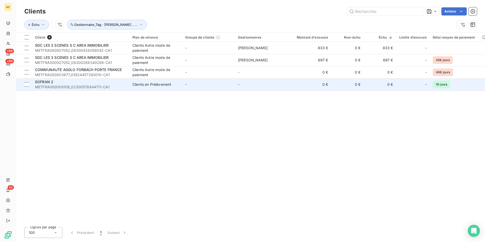
click at [103, 87] on span "METFRA000009108_02300578844711-CA1" at bounding box center [80, 86] width 91 height 5
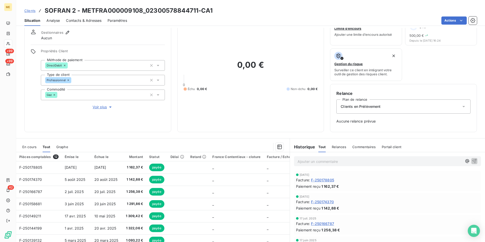
scroll to position [41, 0]
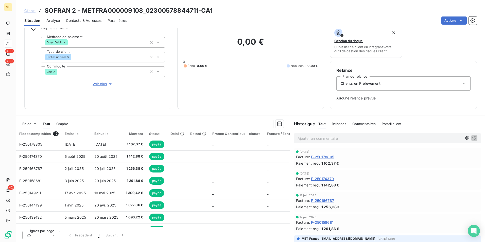
click at [102, 85] on span "Voir plus" at bounding box center [103, 83] width 20 height 5
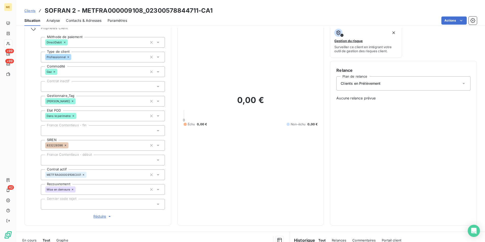
click at [71, 100] on icon at bounding box center [72, 101] width 3 height 3
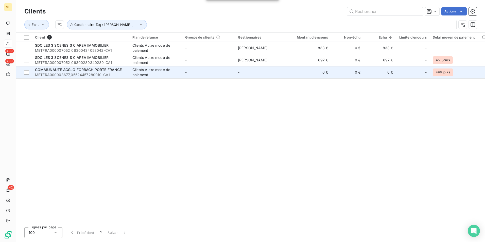
click at [115, 74] on span "METFRA000003677_05524457280010-CA1" at bounding box center [80, 74] width 91 height 5
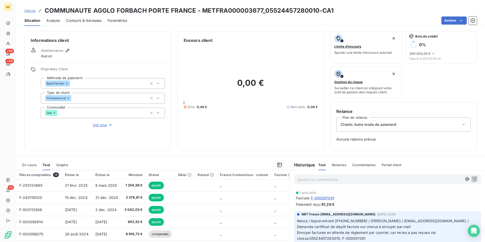
click at [100, 125] on span "Voir plus" at bounding box center [103, 124] width 20 height 5
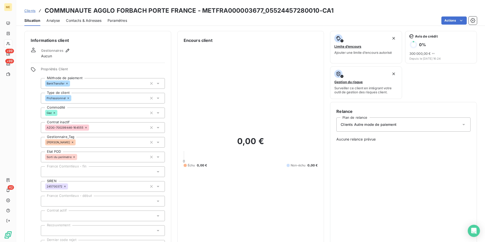
click at [71, 142] on icon at bounding box center [72, 142] width 3 height 3
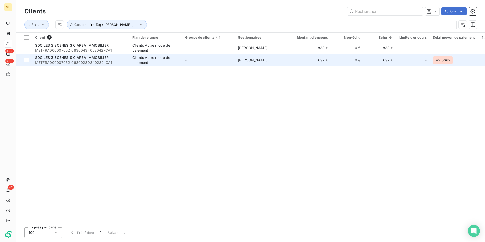
click at [112, 61] on span "METFRA000007052_06300289340289-CA1" at bounding box center [80, 62] width 91 height 5
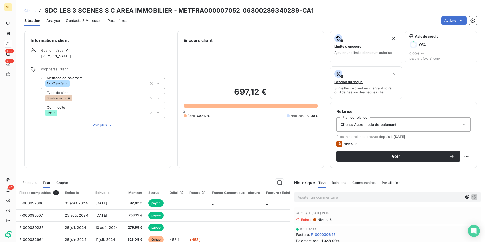
click at [103, 125] on span "Voir plus" at bounding box center [103, 124] width 20 height 5
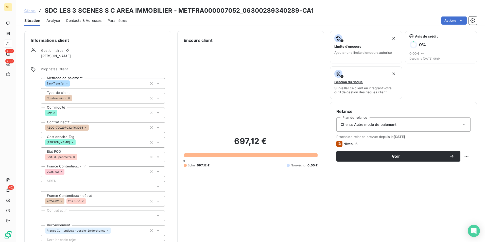
click at [71, 141] on icon at bounding box center [72, 142] width 3 height 3
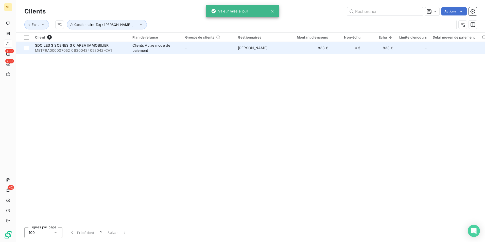
click at [111, 49] on span "METFRA000007052_06300434058042-CA1" at bounding box center [80, 50] width 91 height 5
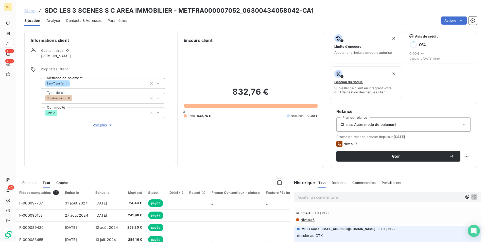
click at [100, 128] on button "Voir plus" at bounding box center [103, 125] width 124 height 6
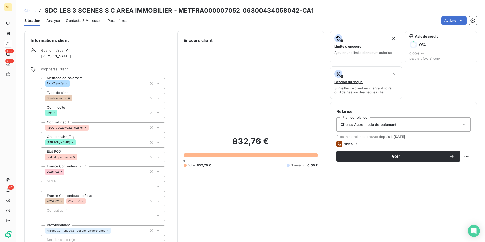
click at [72, 142] on icon at bounding box center [73, 142] width 2 height 2
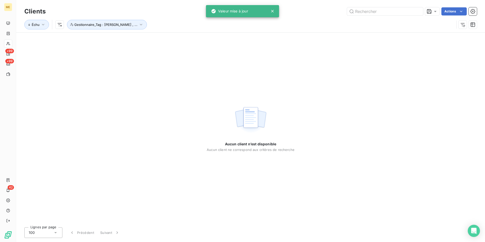
click at [274, 11] on icon at bounding box center [272, 11] width 5 height 5
click at [195, 62] on html "ME +99 +99 42 Clients Actions Échu Gestionnaire_Tag : David , ... Aucun client …" at bounding box center [242, 121] width 485 height 242
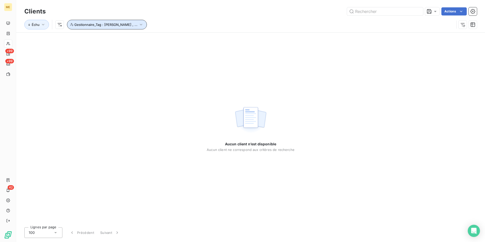
click at [83, 22] on button "Gestionnaire_Tag : David , ..." at bounding box center [107, 25] width 80 height 10
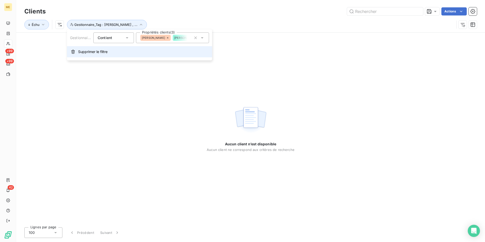
click at [102, 51] on span "Supprimer le filtre" at bounding box center [92, 51] width 29 height 5
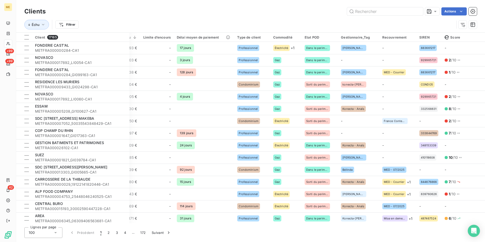
scroll to position [0, 256]
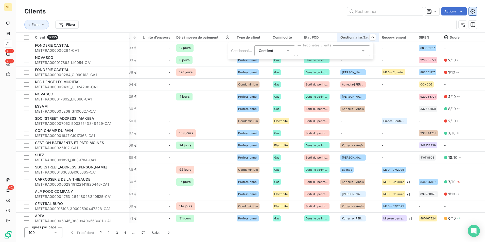
click at [370, 22] on html "ME +99 +99 42 Clients Actions Échu Filtrer Client 17165 Plan de relance Groupe …" at bounding box center [242, 121] width 485 height 242
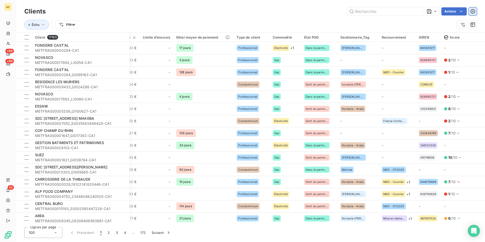
click at [472, 10] on icon "button" at bounding box center [472, 11] width 5 height 5
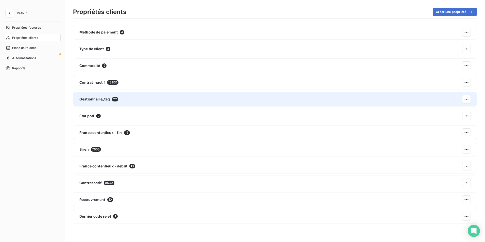
click at [125, 98] on div "Gestionnaire_tag 22" at bounding box center [275, 99] width 404 height 15
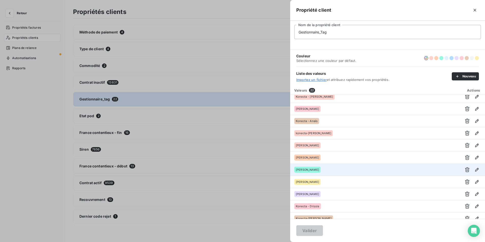
scroll to position [25, 0]
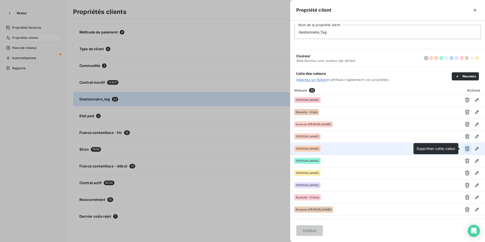
click at [465, 149] on icon "button" at bounding box center [466, 148] width 5 height 5
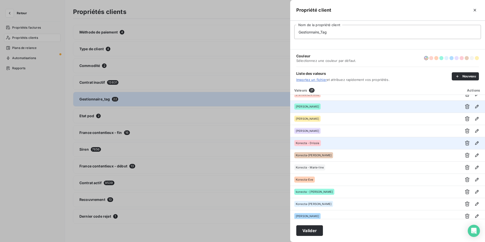
scroll to position [76, 0]
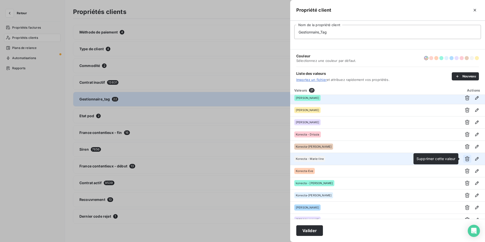
click at [466, 159] on icon "button" at bounding box center [466, 158] width 5 height 5
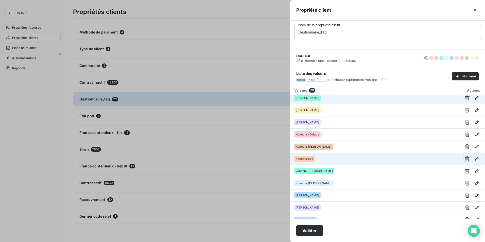
click at [465, 160] on icon "button" at bounding box center [466, 158] width 5 height 5
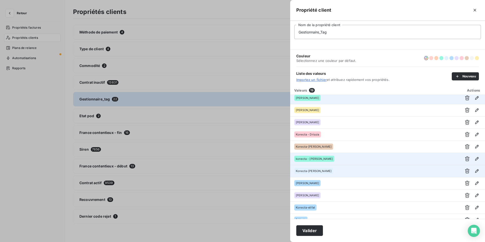
scroll to position [101, 0]
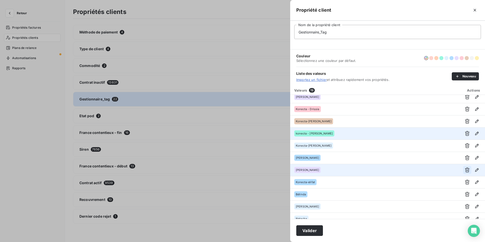
click at [465, 170] on icon "button" at bounding box center [466, 169] width 5 height 5
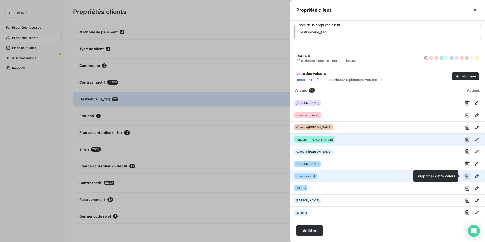
click at [465, 175] on icon "button" at bounding box center [466, 175] width 5 height 5
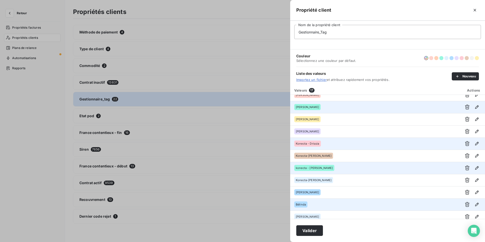
scroll to position [83, 0]
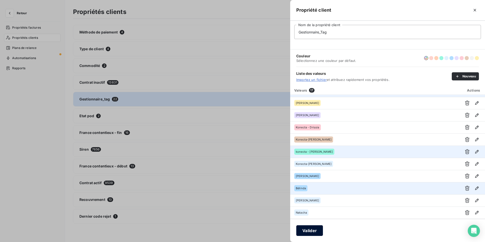
click at [312, 229] on button "Valider" at bounding box center [309, 230] width 27 height 11
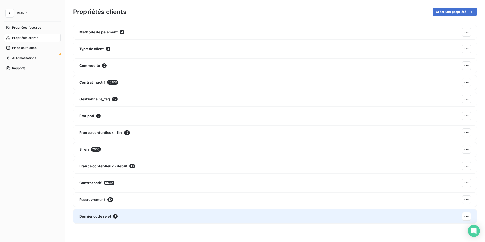
click at [151, 212] on div "Dernier code rejet 1" at bounding box center [275, 216] width 404 height 15
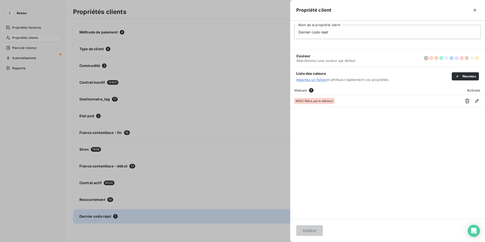
click at [387, 164] on div "Valeurs 1 Actions MS02 Refus par le débiteur" at bounding box center [387, 152] width 195 height 133
click at [474, 11] on icon "button" at bounding box center [474, 10] width 3 height 3
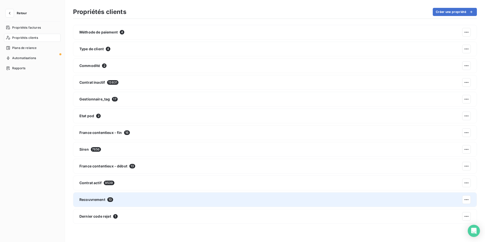
click at [187, 200] on div "Recouvrement 10" at bounding box center [275, 199] width 404 height 15
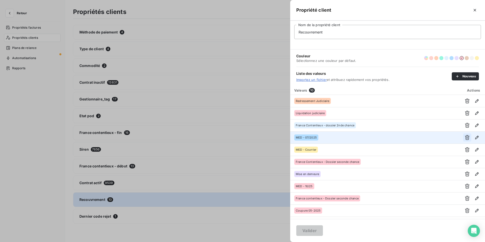
click at [467, 137] on icon "button" at bounding box center [466, 137] width 5 height 5
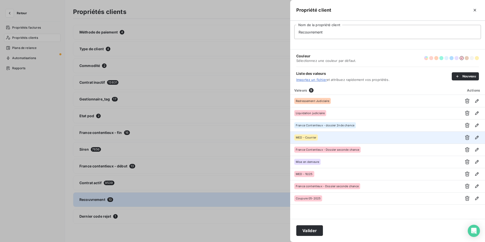
click at [467, 137] on icon "button" at bounding box center [466, 137] width 5 height 5
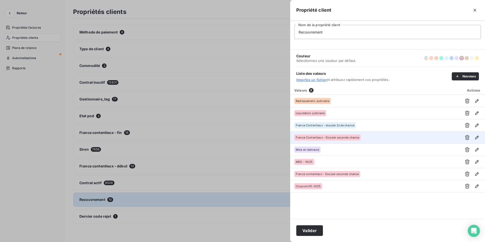
click at [467, 137] on icon "button" at bounding box center [466, 137] width 5 height 5
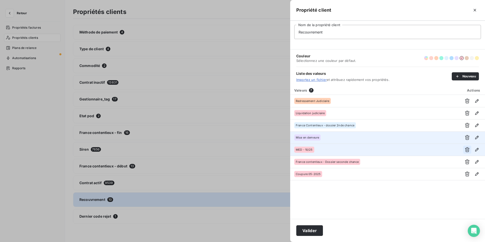
click at [466, 150] on icon "button" at bounding box center [466, 149] width 5 height 5
click at [468, 137] on icon "button" at bounding box center [466, 137] width 5 height 5
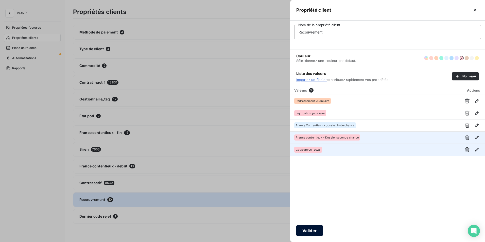
click at [314, 229] on button "Valider" at bounding box center [309, 230] width 27 height 11
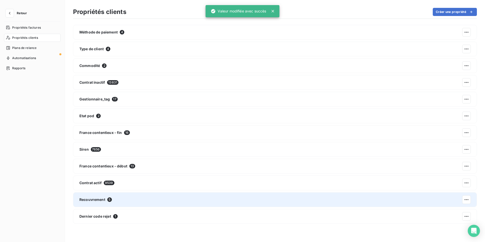
click at [138, 202] on div "Recouvrement 5" at bounding box center [275, 199] width 404 height 15
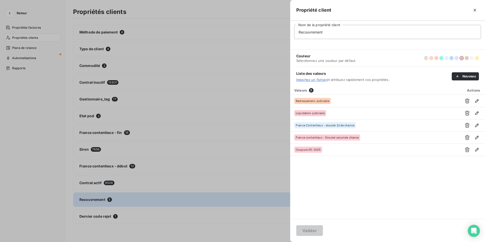
click at [39, 122] on div at bounding box center [242, 121] width 485 height 242
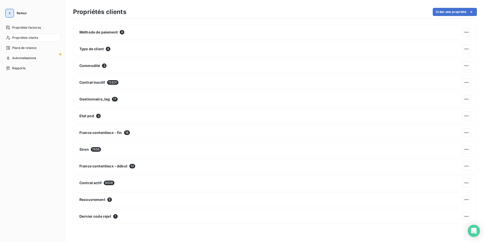
click at [11, 12] on icon "button" at bounding box center [9, 13] width 5 height 5
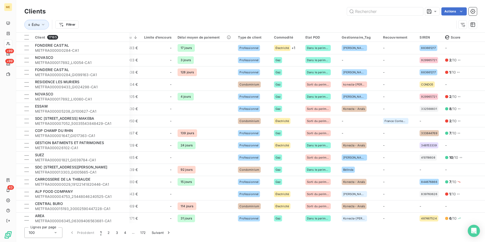
scroll to position [0, 266]
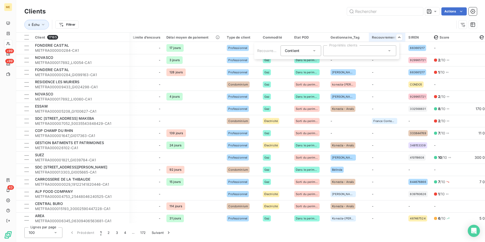
click at [355, 48] on div at bounding box center [359, 50] width 73 height 11
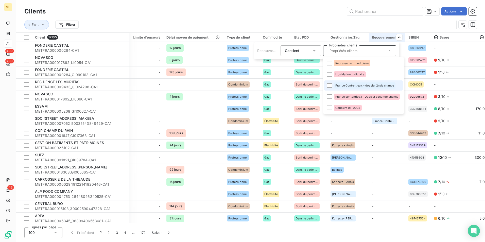
click at [360, 85] on span "France Contentieux - dossier 2nde chance" at bounding box center [364, 85] width 59 height 3
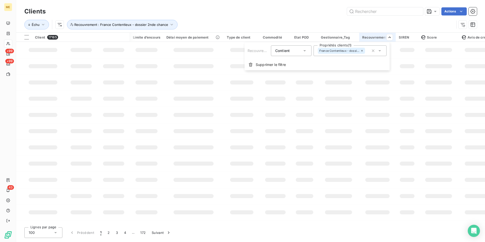
click at [245, 21] on html "ME +99 +99 43 Clients Actions Échu Recouvrement : France Contentieux - dossier …" at bounding box center [242, 121] width 485 height 242
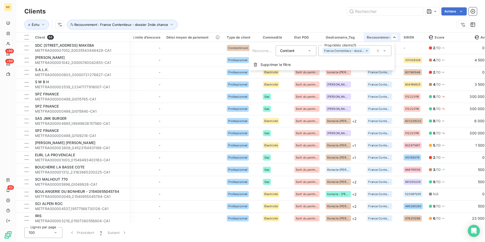
click at [366, 50] on icon at bounding box center [367, 51] width 2 height 2
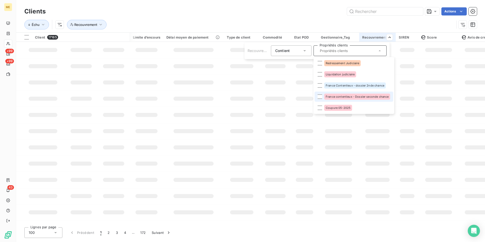
click at [360, 97] on span "France contentieux - Dossier seconde chance" at bounding box center [357, 96] width 63 height 3
drag, startPoint x: 290, startPoint y: 15, endPoint x: 291, endPoint y: 18, distance: 3.0
click at [290, 16] on html "ME +99 +99 43 Clients Actions Échu Recouvrement : France contentieux - Dossier …" at bounding box center [242, 121] width 485 height 242
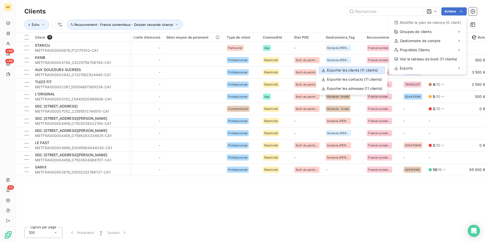
click at [362, 72] on div "Exporter les clients (11 clients)" at bounding box center [351, 70] width 67 height 8
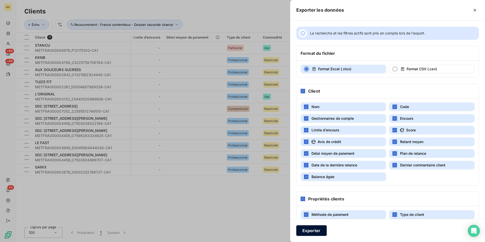
click at [313, 231] on button "Exporter" at bounding box center [311, 230] width 30 height 11
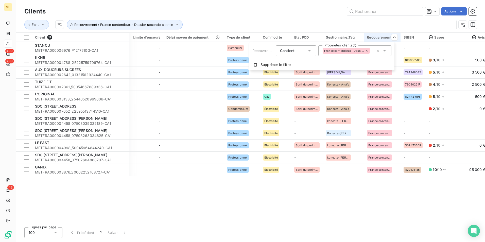
click at [367, 50] on icon at bounding box center [366, 50] width 3 height 3
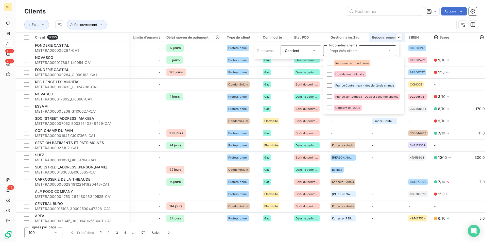
click at [208, 13] on html "ME +99 +99 43 Clients Actions Échu Recouvrement Client 17165 Plan de relance Gr…" at bounding box center [242, 121] width 485 height 242
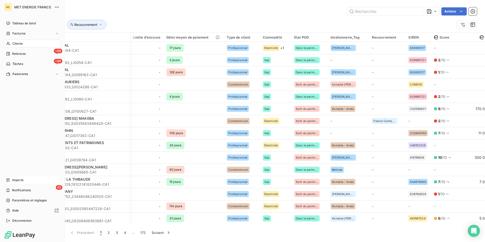
click at [28, 182] on div "Imports" at bounding box center [32, 180] width 57 height 8
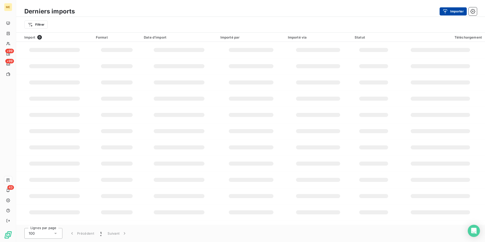
click at [462, 11] on button "Importer" at bounding box center [452, 11] width 27 height 8
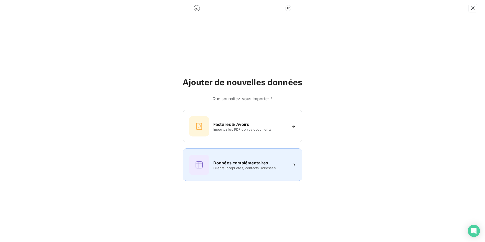
click at [259, 156] on div "Données complémentaires Clients, propriétés, contacts, adresses..." at bounding box center [242, 165] width 107 height 20
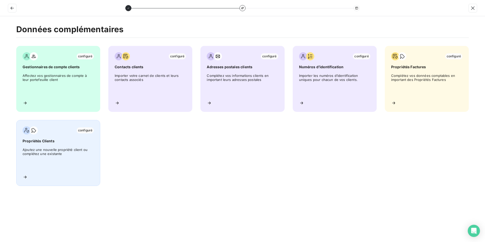
click at [48, 146] on div "configuré Propriétés Clients Ajoutez une nouvelle propriété client ou complétez…" at bounding box center [58, 153] width 84 height 66
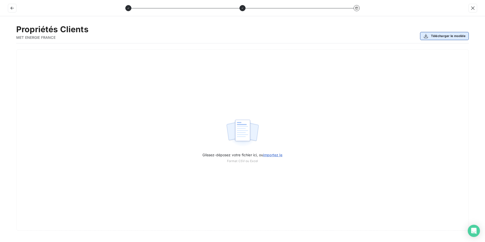
click at [433, 33] on button "Télécharger le modèle" at bounding box center [444, 36] width 49 height 8
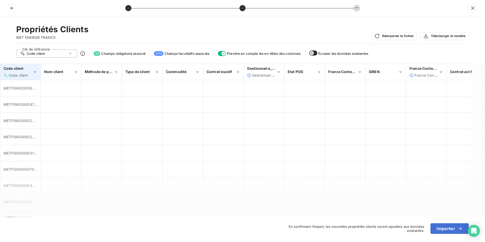
click at [32, 69] on div "Code client" at bounding box center [18, 68] width 29 height 5
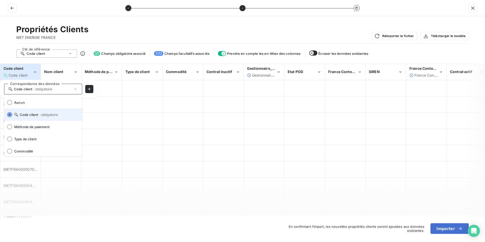
click at [37, 114] on span "Code client - obligatoire" at bounding box center [46, 115] width 64 height 4
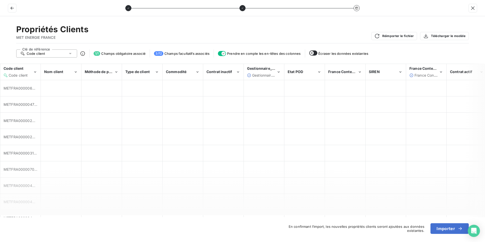
click at [316, 52] on button "button" at bounding box center [313, 52] width 8 height 5
click at [277, 72] on icon "Gestionnaire_Tag" at bounding box center [278, 71] width 4 height 5
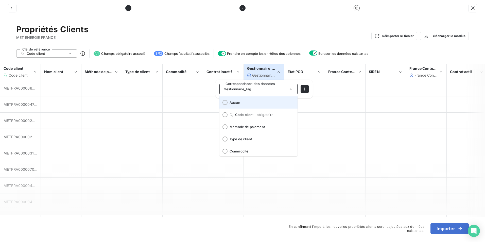
click at [256, 100] on span "Aucun" at bounding box center [261, 102] width 64 height 4
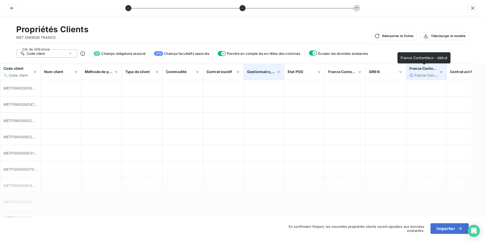
click at [429, 70] on span "France Contentieux - début" at bounding box center [433, 68] width 48 height 4
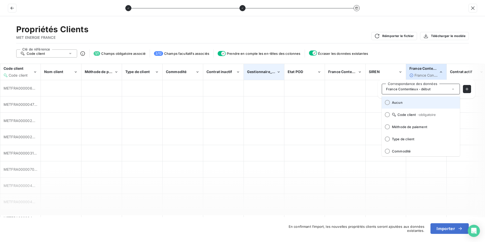
click at [410, 103] on span "Aucun" at bounding box center [424, 102] width 64 height 4
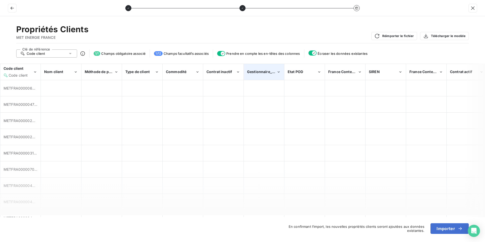
drag, startPoint x: 253, startPoint y: 217, endPoint x: 373, endPoint y: 212, distance: 121.0
click at [372, 214] on div "Propriétés Clients MET ENERGIE FRANCE Réimporter le fichier Télécharger le modè…" at bounding box center [242, 129] width 485 height 226
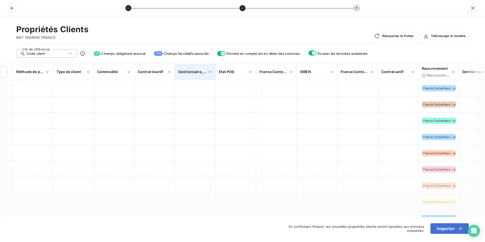
scroll to position [0, 83]
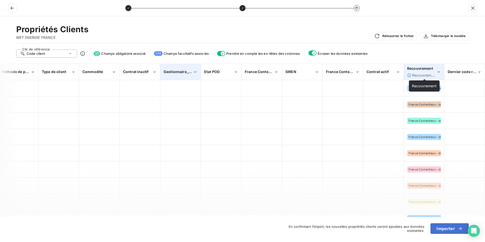
click at [432, 76] on span "Recouvrement" at bounding box center [424, 75] width 25 height 4
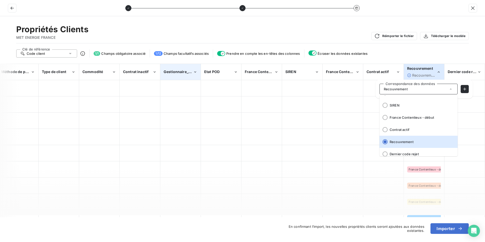
scroll to position [112, 0]
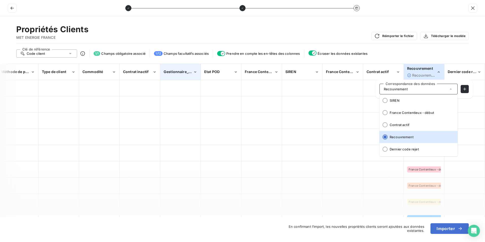
click at [423, 49] on div "Propriétés Clients MET ENERGIE FRANCE Réimporter le fichier Télécharger le modè…" at bounding box center [242, 129] width 485 height 226
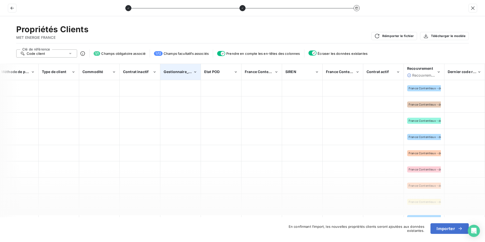
drag, startPoint x: 305, startPoint y: 215, endPoint x: 139, endPoint y: 215, distance: 166.1
click at [140, 216] on div "Code client Code client Nom client Méthode de paiement Type de client Commodité…" at bounding box center [242, 140] width 485 height 153
click at [448, 230] on button "Importer" at bounding box center [449, 228] width 38 height 11
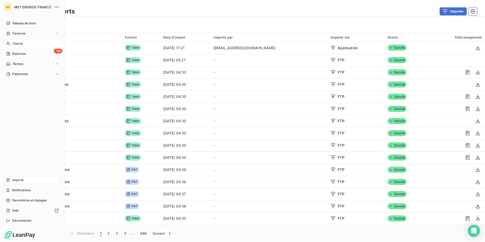
drag, startPoint x: 13, startPoint y: 42, endPoint x: 25, endPoint y: 43, distance: 12.0
click at [13, 42] on span "Clients" at bounding box center [17, 43] width 10 height 5
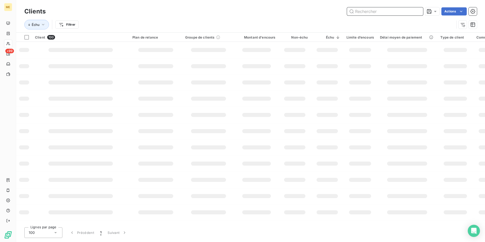
click at [387, 12] on input "text" at bounding box center [385, 11] width 76 height 8
paste input "METFRA000002361_50054667889336-CA1"
type input "METFRA000002361_50054667889336-CA1"
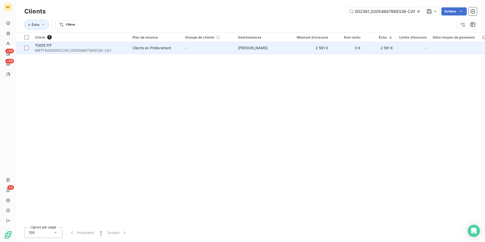
click at [293, 51] on td "2 591 €" at bounding box center [310, 48] width 44 height 12
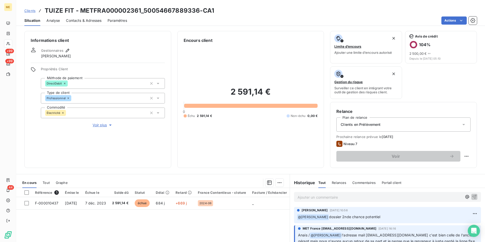
click at [102, 124] on span "Voir plus" at bounding box center [103, 124] width 20 height 5
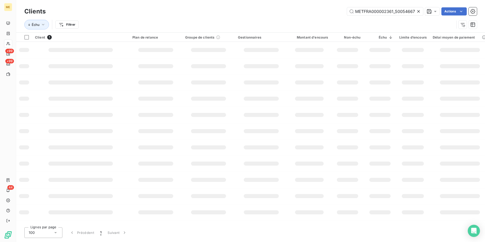
scroll to position [0, 24]
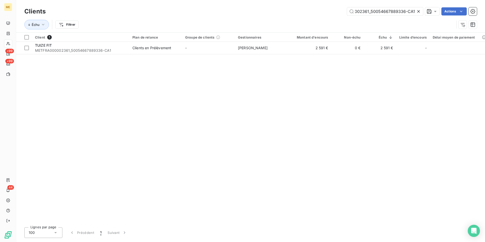
click at [421, 11] on div at bounding box center [419, 11] width 7 height 8
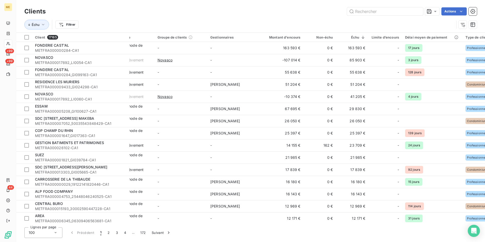
scroll to position [0, 0]
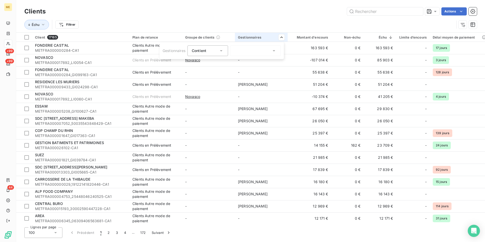
click at [259, 51] on div at bounding box center [255, 50] width 51 height 11
click at [224, 52] on div "Contient in" at bounding box center [207, 50] width 41 height 11
click at [222, 49] on icon at bounding box center [221, 50] width 5 height 5
click at [243, 51] on div at bounding box center [255, 50] width 51 height 11
click at [253, 62] on li "Aucun" at bounding box center [255, 62] width 49 height 9
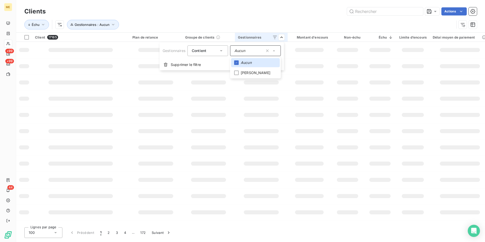
click at [272, 21] on html "ME +99 +99 44 Clients Actions Échu Gestionnaires : Aucun Client 17165 Plan de r…" at bounding box center [242, 121] width 485 height 242
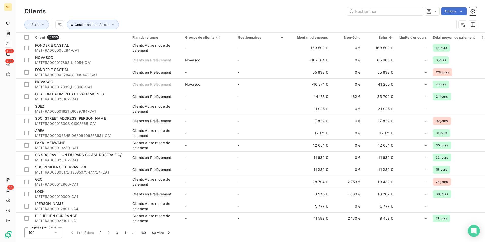
drag, startPoint x: 196, startPoint y: 223, endPoint x: 215, endPoint y: 224, distance: 18.8
click at [215, 224] on div "Clients Actions Échu Gestionnaires : Aucun Client 16835 Plan de relance Groupe …" at bounding box center [250, 121] width 469 height 242
drag, startPoint x: 216, startPoint y: 224, endPoint x: 235, endPoint y: 221, distance: 19.0
click at [244, 230] on div "Clients Actions Échu Gestionnaires : Aucun Client 16835 Plan de relance Groupe …" at bounding box center [250, 121] width 469 height 242
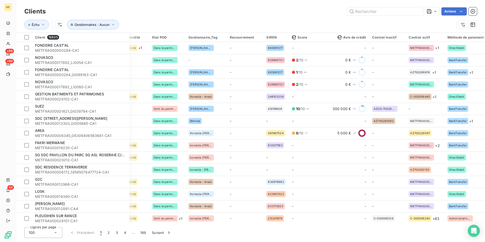
click at [214, 13] on div "Actions" at bounding box center [264, 11] width 425 height 8
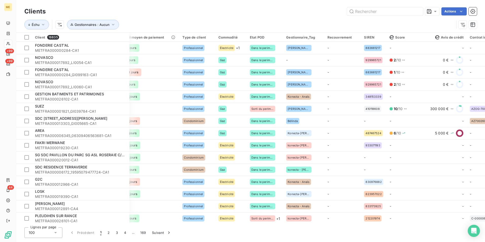
scroll to position [0, 318]
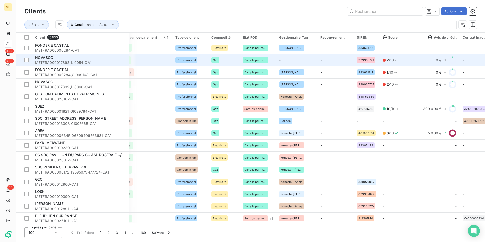
click at [294, 59] on td "-" at bounding box center [296, 60] width 41 height 12
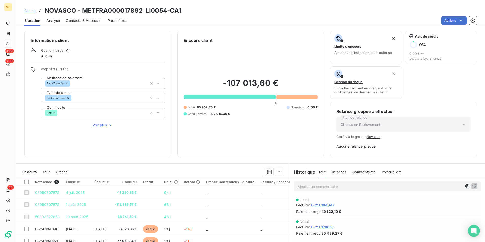
click at [94, 123] on span "Voir plus" at bounding box center [103, 124] width 20 height 5
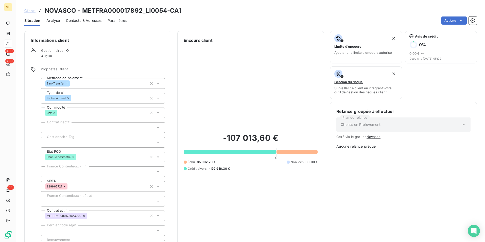
drag, startPoint x: 74, startPoint y: 141, endPoint x: 94, endPoint y: 145, distance: 20.1
click at [74, 141] on div at bounding box center [103, 142] width 124 height 11
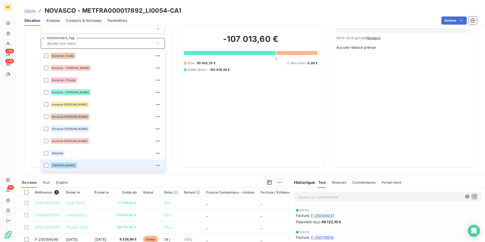
scroll to position [101, 0]
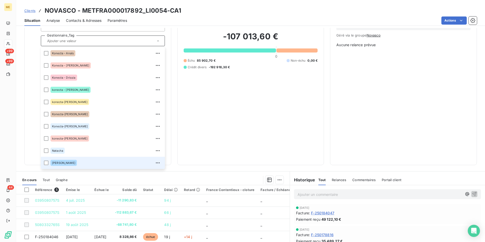
click at [80, 162] on div "[PERSON_NAME]" at bounding box center [105, 163] width 111 height 8
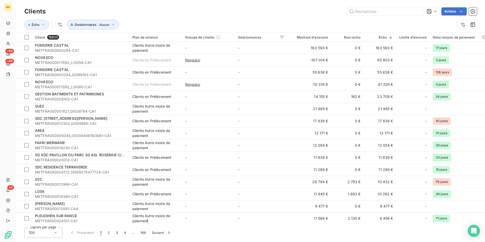
drag, startPoint x: 147, startPoint y: 224, endPoint x: 171, endPoint y: 223, distance: 23.8
click at [171, 223] on div "Clients Actions Échu Gestionnaires : Aucun Client 16835 Plan de relance Groupe …" at bounding box center [250, 121] width 469 height 242
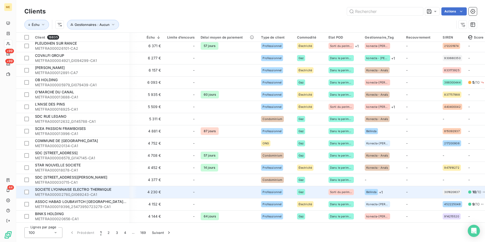
scroll to position [254, 232]
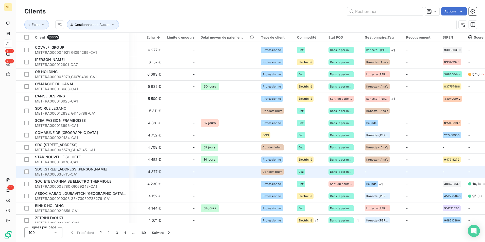
click at [374, 169] on td "-" at bounding box center [382, 172] width 41 height 12
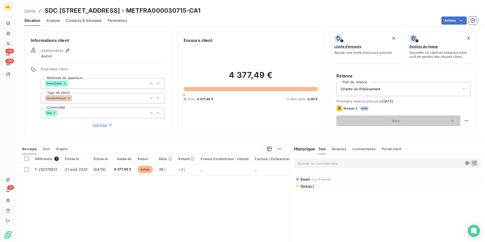
click at [98, 122] on span "Voir plus" at bounding box center [103, 124] width 20 height 5
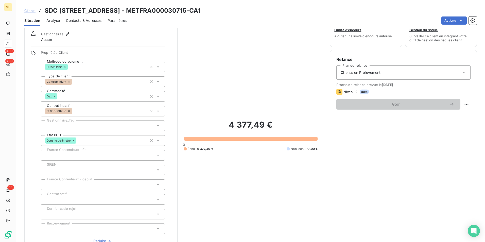
scroll to position [25, 0]
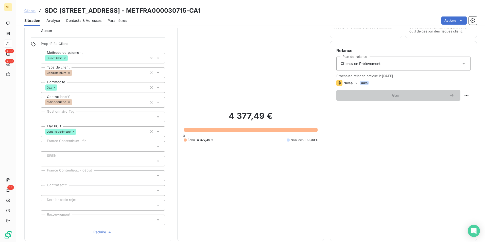
click at [76, 117] on div at bounding box center [103, 117] width 124 height 11
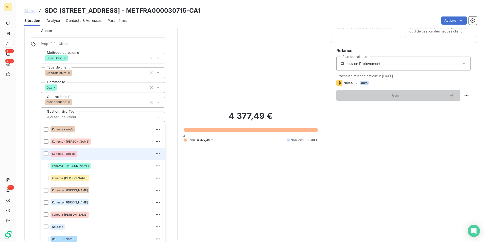
scroll to position [76, 0]
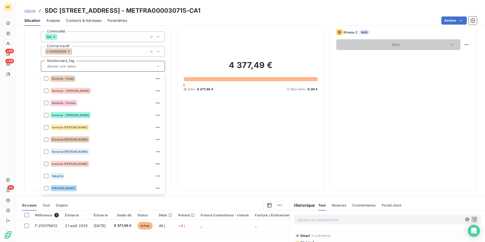
click at [71, 67] on input "text" at bounding box center [100, 66] width 110 height 5
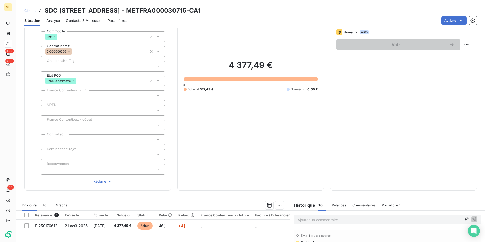
click at [71, 67] on div at bounding box center [103, 66] width 124 height 11
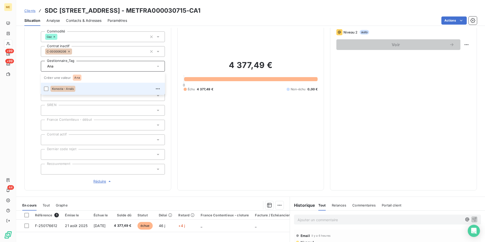
click at [71, 67] on input "Ana" at bounding box center [100, 66] width 110 height 5
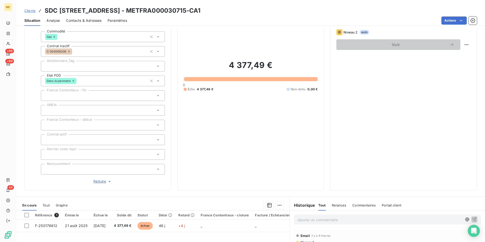
click at [75, 67] on div "Ana" at bounding box center [103, 66] width 124 height 11
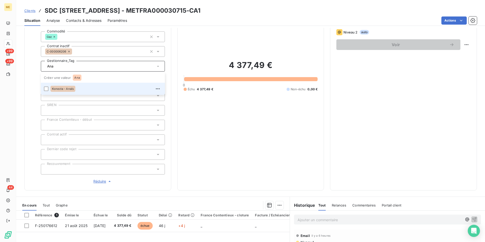
click at [86, 66] on input "Ana" at bounding box center [100, 66] width 110 height 5
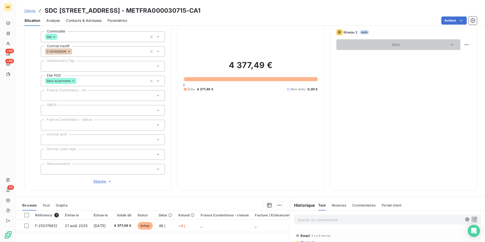
click at [87, 67] on div "Ana" at bounding box center [103, 66] width 124 height 11
click at [87, 67] on input "Anaelle" at bounding box center [100, 66] width 110 height 5
click at [101, 67] on div "Anaelle" at bounding box center [103, 66] width 124 height 11
type input "Anaelle"
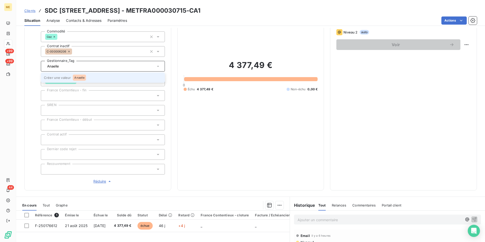
click at [93, 77] on li "Créer une valeur Anaelle" at bounding box center [103, 78] width 124 height 10
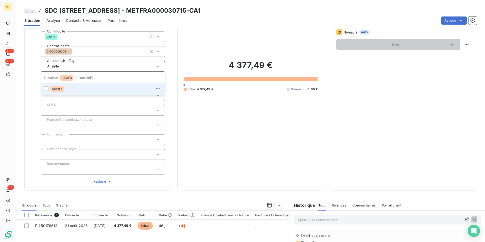
click at [70, 90] on div "Anaelle" at bounding box center [105, 89] width 111 height 8
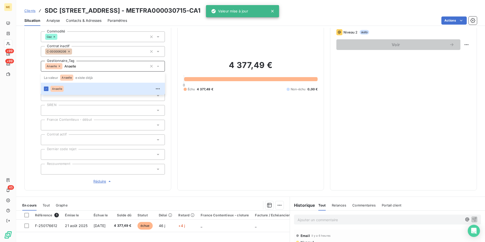
click at [272, 11] on icon at bounding box center [272, 11] width 3 height 3
click at [9, 200] on icon at bounding box center [8, 200] width 4 height 4
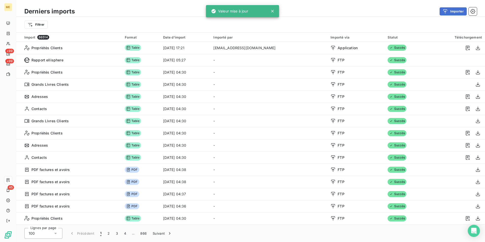
drag, startPoint x: 271, startPoint y: 9, endPoint x: 289, endPoint y: 35, distance: 32.0
click at [271, 9] on icon at bounding box center [272, 11] width 5 height 5
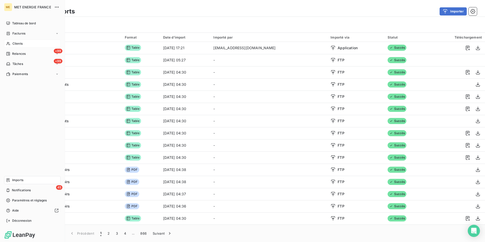
click at [20, 44] on span "Clients" at bounding box center [17, 43] width 10 height 5
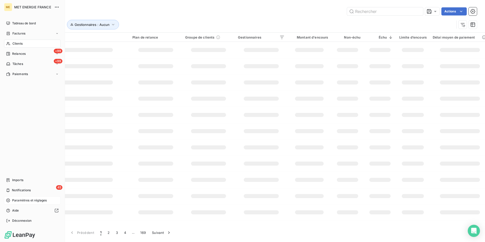
click at [33, 200] on span "Paramètres et réglages" at bounding box center [29, 200] width 34 height 5
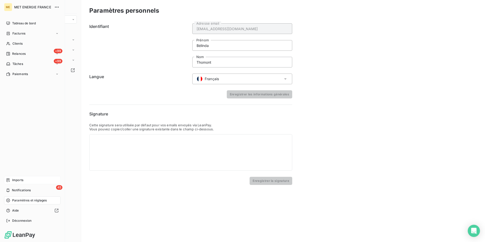
click at [28, 178] on div "Imports" at bounding box center [32, 180] width 57 height 8
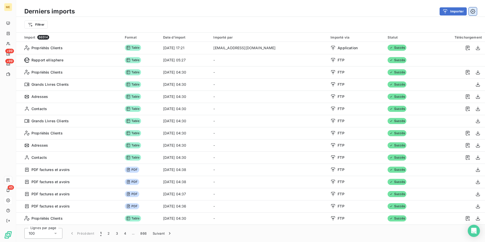
click at [474, 11] on icon "button" at bounding box center [472, 11] width 5 height 5
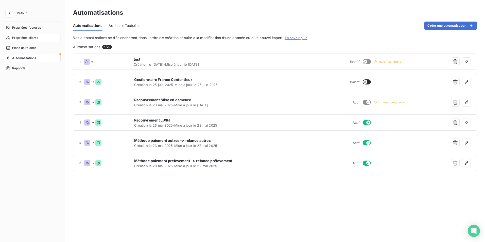
click at [42, 36] on div "Propriétés clients" at bounding box center [32, 38] width 57 height 8
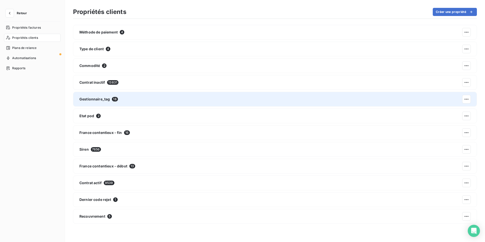
click at [132, 98] on div "Gestionnaire_tag 18" at bounding box center [275, 99] width 404 height 15
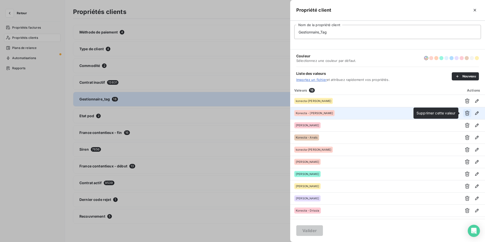
click at [467, 112] on icon "button" at bounding box center [467, 113] width 5 height 5
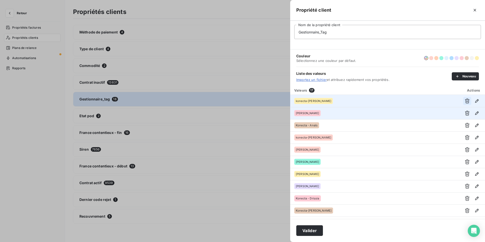
click at [465, 99] on icon "button" at bounding box center [466, 100] width 5 height 5
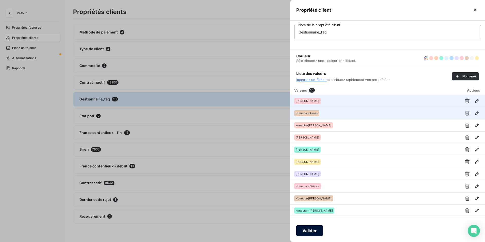
click at [317, 229] on button "Valider" at bounding box center [309, 230] width 27 height 11
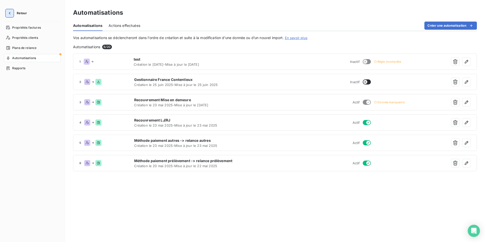
click at [9, 13] on icon "button" at bounding box center [9, 13] width 5 height 5
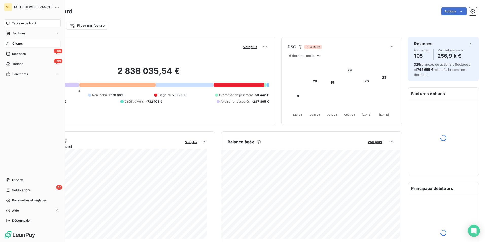
click at [31, 42] on div "Clients" at bounding box center [32, 44] width 57 height 8
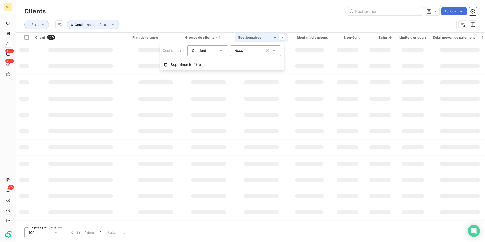
click at [242, 52] on span "Aucun" at bounding box center [239, 50] width 11 height 5
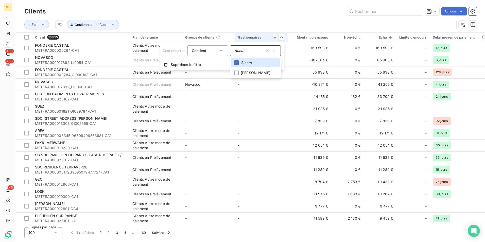
click at [285, 18] on html "ME +99 +99 45 Clients Actions Échu Gestionnaires : Aucun Client 16835 Plan de r…" at bounding box center [242, 121] width 485 height 242
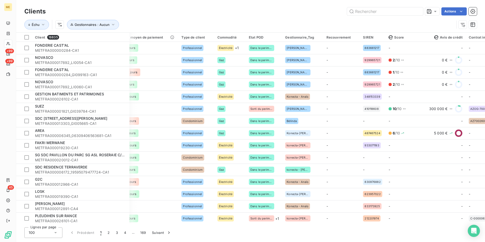
scroll to position [0, 321]
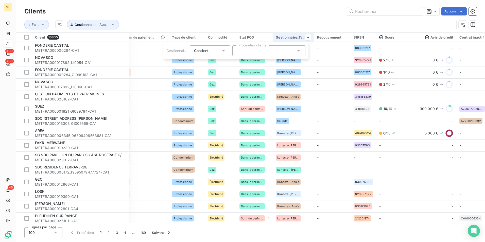
click at [271, 52] on div at bounding box center [268, 50] width 73 height 11
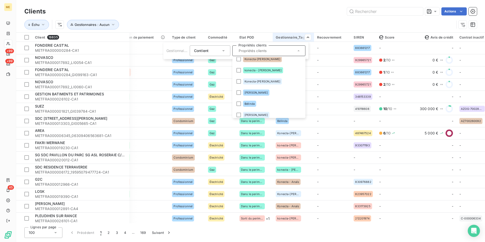
scroll to position [68, 0]
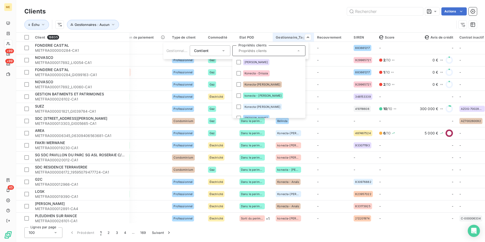
click at [8, 143] on html "ME +99 +99 45 Clients Actions Échu Gestionnaires : Aucun Client 16835 Plan de r…" at bounding box center [242, 121] width 485 height 242
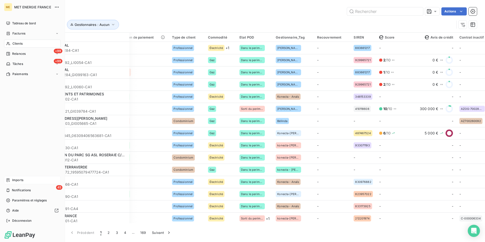
click at [26, 182] on div "Imports" at bounding box center [32, 180] width 57 height 8
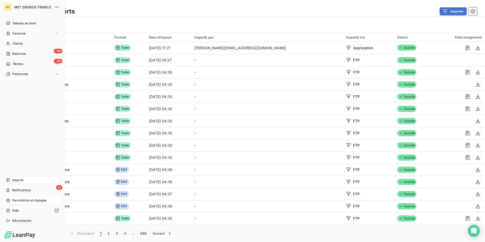
click at [30, 202] on span "Paramètres et réglages" at bounding box center [29, 200] width 34 height 5
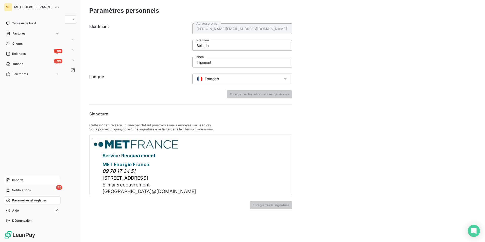
click at [21, 178] on span "Imports" at bounding box center [17, 180] width 11 height 5
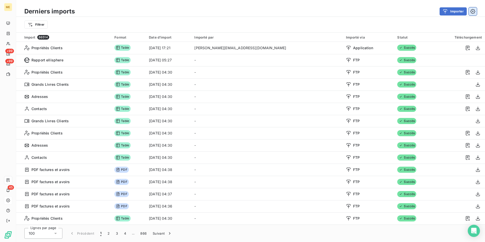
click at [476, 10] on button "button" at bounding box center [473, 11] width 8 height 8
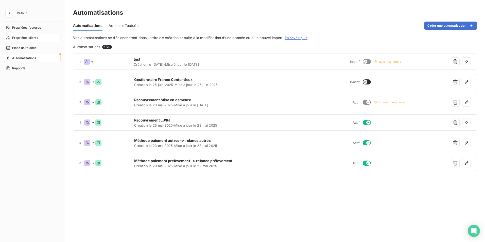
click at [38, 39] on div "Propriétés clients" at bounding box center [32, 38] width 57 height 8
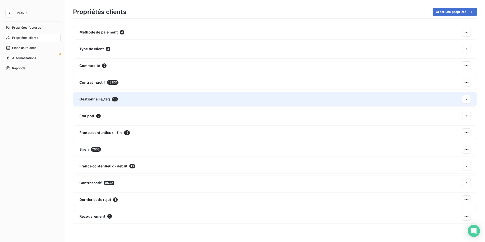
click at [131, 102] on div "Gestionnaire_tag 16" at bounding box center [275, 99] width 404 height 15
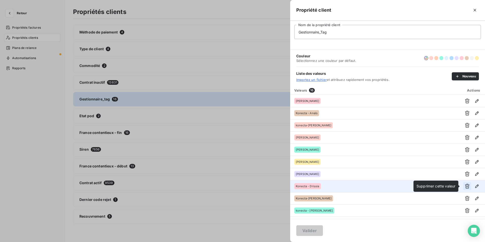
click at [465, 187] on icon "button" at bounding box center [467, 186] width 5 height 5
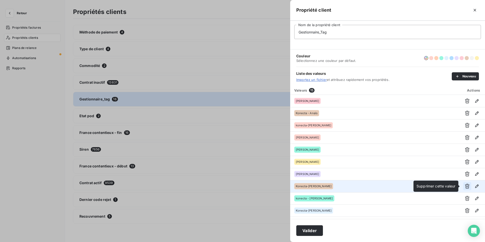
click at [465, 187] on icon "button" at bounding box center [466, 186] width 5 height 5
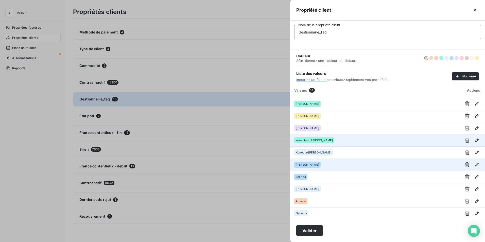
scroll to position [47, 0]
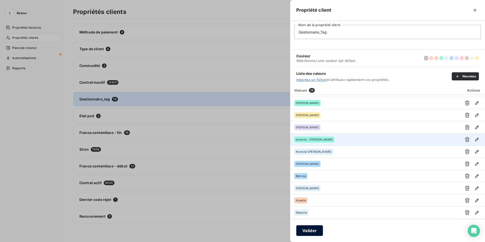
click at [312, 230] on button "Valider" at bounding box center [309, 230] width 27 height 11
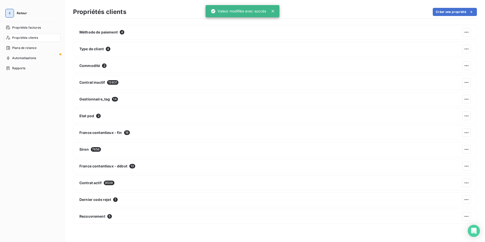
click at [9, 11] on icon "button" at bounding box center [9, 13] width 5 height 5
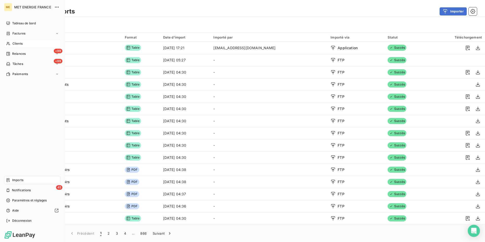
click at [19, 41] on div "Clients" at bounding box center [32, 44] width 57 height 8
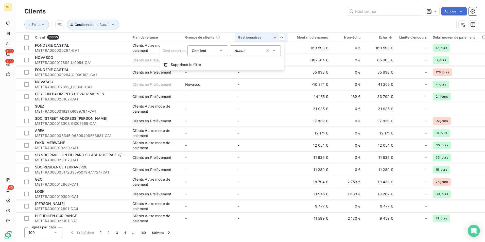
click at [293, 23] on html "ME +99 +99 45 Clients Actions Échu Gestionnaires : Aucun Client 16835 Plan de r…" at bounding box center [242, 121] width 485 height 242
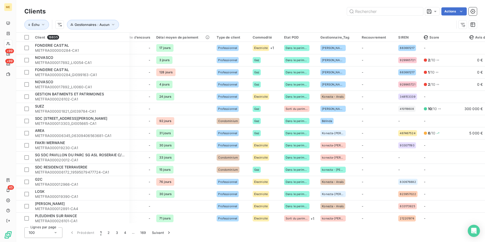
scroll to position [0, 289]
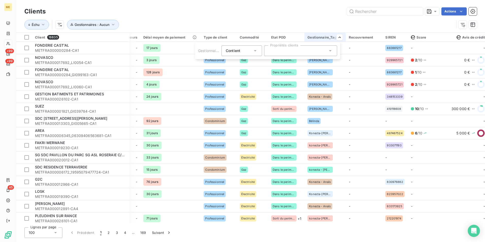
click at [314, 50] on div at bounding box center [300, 50] width 73 height 11
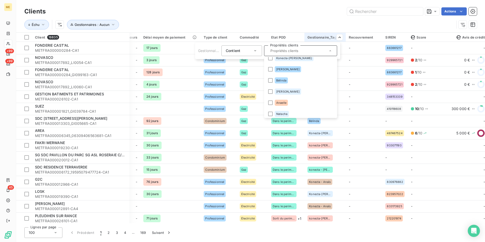
scroll to position [96, 0]
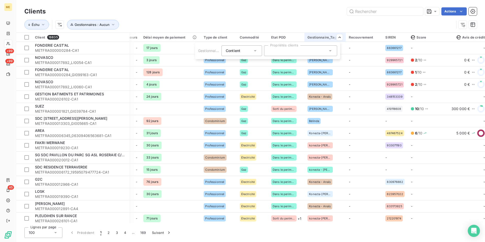
click at [253, 49] on icon at bounding box center [255, 50] width 5 height 5
click at [254, 70] on span "Ne contient pas" at bounding box center [244, 71] width 27 height 4
click at [274, 50] on div at bounding box center [300, 50] width 73 height 11
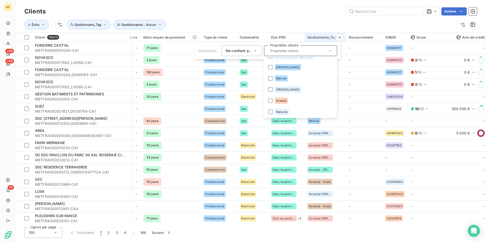
scroll to position [0, 0]
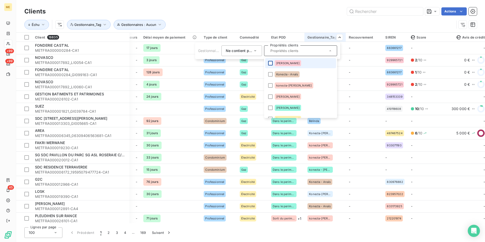
click at [272, 61] on div at bounding box center [270, 63] width 5 height 5
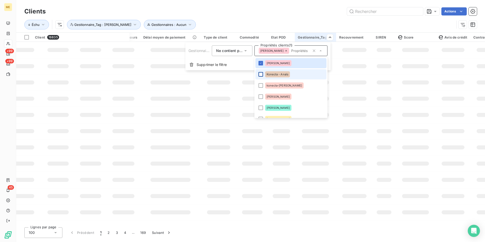
click at [261, 75] on div at bounding box center [260, 74] width 5 height 5
click at [262, 88] on li "konecta-[PERSON_NAME]" at bounding box center [290, 85] width 71 height 10
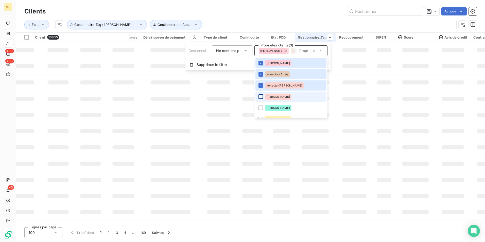
click at [261, 97] on div at bounding box center [260, 96] width 5 height 5
click at [261, 107] on div at bounding box center [260, 107] width 5 height 5
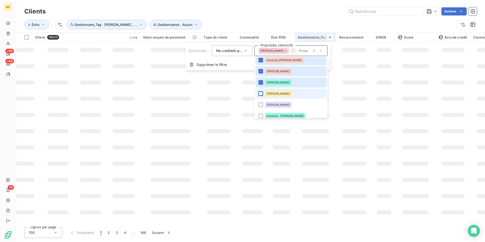
click at [260, 93] on div at bounding box center [260, 93] width 5 height 5
click at [261, 107] on div at bounding box center [260, 104] width 5 height 5
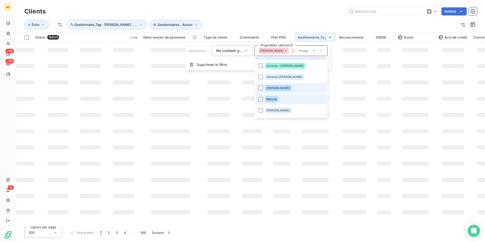
scroll to position [76, 0]
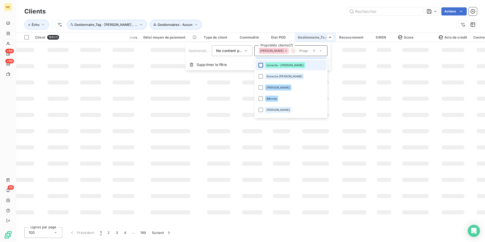
click at [260, 65] on div at bounding box center [260, 65] width 5 height 5
click at [261, 78] on div at bounding box center [260, 76] width 5 height 5
click at [262, 88] on div at bounding box center [260, 87] width 5 height 5
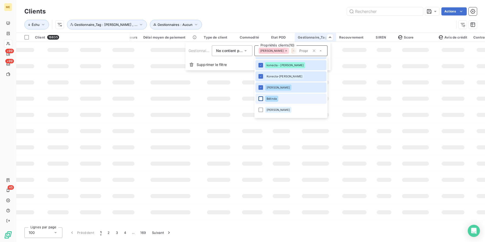
click at [260, 100] on div at bounding box center [260, 98] width 5 height 5
click at [259, 107] on li "antony" at bounding box center [290, 110] width 71 height 10
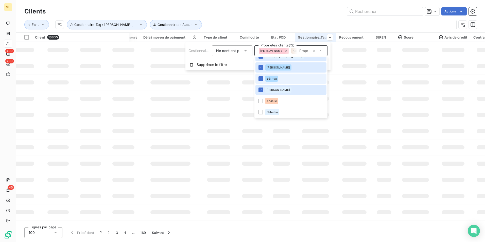
scroll to position [96, 0]
click at [260, 101] on div at bounding box center [260, 100] width 5 height 5
click at [260, 113] on div at bounding box center [260, 112] width 5 height 5
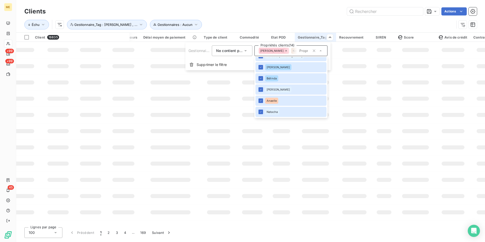
click at [302, 12] on html "ME +99 +99 45 Clients Actions Échu Gestionnaires : Aucun Gestionnaire_Tag : ger…" at bounding box center [242, 121] width 485 height 242
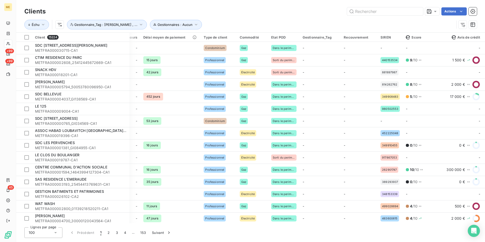
click at [458, 11] on html "ME +99 +99 45 Clients Actions Échu Gestionnaires : Aucun Gestionnaire_Tag : ger…" at bounding box center [242, 121] width 485 height 242
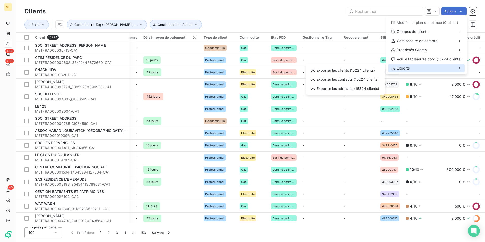
click at [422, 69] on div "Exports" at bounding box center [426, 68] width 77 height 8
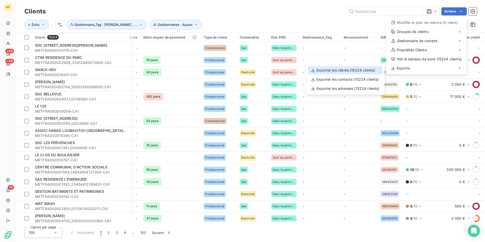
click at [365, 69] on div "Exporter les clients (15224 clients)" at bounding box center [345, 70] width 75 height 8
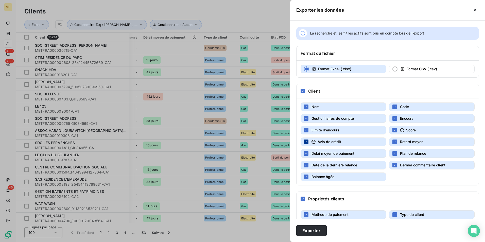
click at [305, 140] on icon "button" at bounding box center [305, 141] width 3 height 3
click at [306, 128] on button "Limite d’encours" at bounding box center [342, 130] width 85 height 9
click at [309, 153] on button "Délai moyen de paiement" at bounding box center [342, 153] width 85 height 9
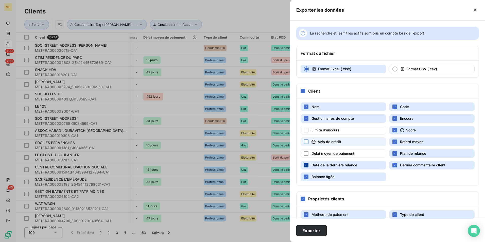
click at [308, 165] on div "button" at bounding box center [306, 165] width 5 height 5
click at [306, 128] on div "button" at bounding box center [306, 130] width 5 height 5
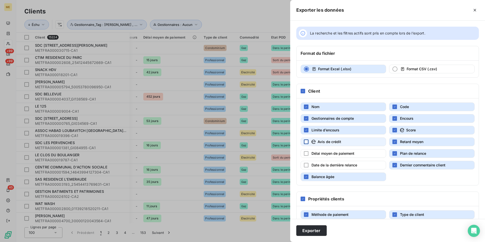
click at [307, 142] on div "button" at bounding box center [306, 141] width 5 height 5
click at [307, 152] on div "button" at bounding box center [306, 153] width 5 height 5
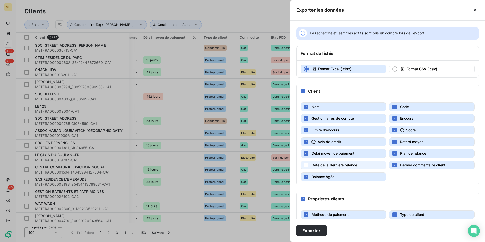
click at [306, 164] on div "button" at bounding box center [306, 165] width 5 height 5
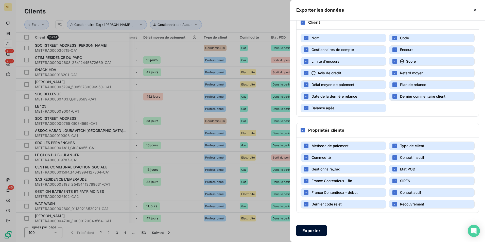
click at [321, 231] on button "Exporter" at bounding box center [311, 230] width 30 height 11
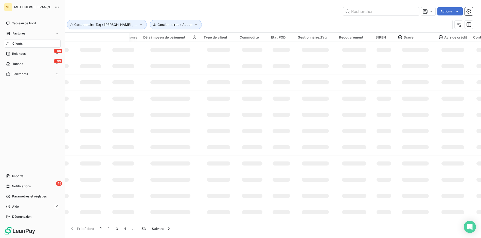
click at [14, 43] on span "Clients" at bounding box center [17, 43] width 10 height 5
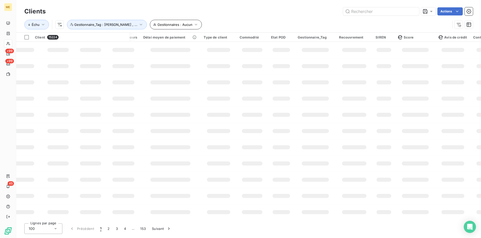
click at [117, 23] on span "Gestionnaire_Tag : geraldine , ..." at bounding box center [105, 25] width 63 height 4
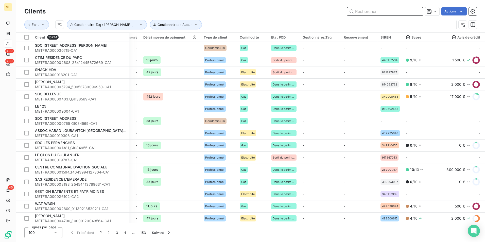
click at [374, 11] on input "text" at bounding box center [385, 11] width 76 height 8
paste input "METFRA000030715-CA1"
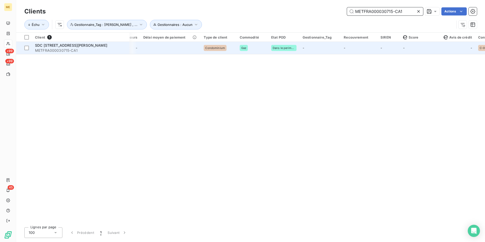
type input "METFRA000030715-CA1"
click at [93, 48] on span "METFRA000030715-CA1" at bounding box center [80, 50] width 91 height 5
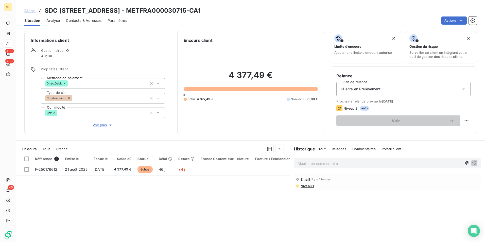
scroll to position [25, 0]
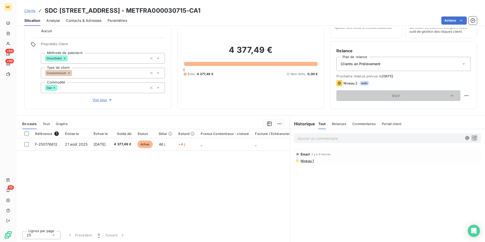
click at [181, 10] on h3 "SDC 196 AVENUE DU GENERAL LECLERC - METFRA000030715-CA1" at bounding box center [123, 10] width 156 height 9
copy h3 "METFRA000030715"
click at [356, 182] on div "Ajouter un commentaire ﻿ Email il y a 6 heures Niveau 1" at bounding box center [387, 185] width 195 height 113
click at [200, 12] on h3 "SDC 196 AVENUE DU GENERAL LECLERC - METFRA000030715-CA1" at bounding box center [123, 10] width 156 height 9
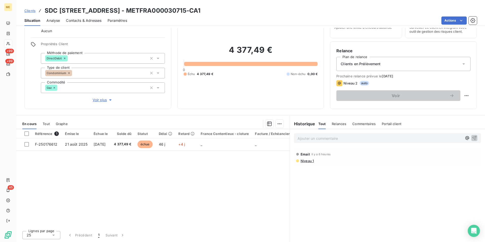
click at [200, 12] on h3 "SDC 196 AVENUE DU GENERAL LECLERC - METFRA000030715-CA1" at bounding box center [123, 10] width 156 height 9
copy h3 "METFRA000030715"
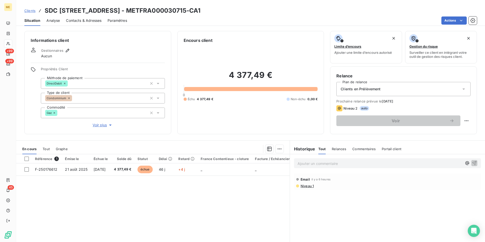
click at [248, 208] on div "Référence 1 Émise le Échue le Solde dû Statut Délai Retard France Contentieux -…" at bounding box center [152, 203] width 273 height 98
click at [229, 210] on div "Référence 1 Émise le Échue le Solde dû Statut Délai Retard France Contentieux -…" at bounding box center [152, 203] width 273 height 98
click at [25, 9] on span "Clients" at bounding box center [29, 11] width 11 height 4
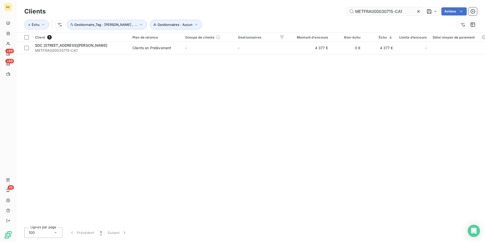
click at [397, 10] on input "METFRA000030715-CA1" at bounding box center [385, 11] width 76 height 8
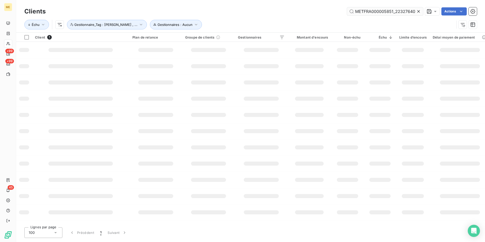
scroll to position [0, 24]
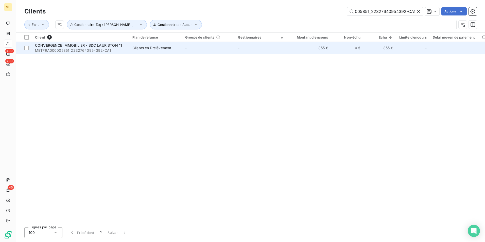
type input "METFRA000005851_22327640954392-CA1"
click at [132, 49] on td "Clients en Prélèvement" at bounding box center [155, 48] width 53 height 12
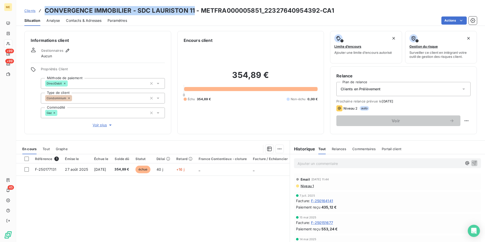
drag, startPoint x: 193, startPoint y: 10, endPoint x: 46, endPoint y: 10, distance: 146.8
click at [46, 10] on h3 "CONVERGENCE IMMOBILIER - SDC LAURISTON 11 - METFRA000005851_22327640954392-CA1" at bounding box center [189, 10] width 289 height 9
copy h3 "CONVERGENCE IMMOBILIER - SDC LAURISTON 11"
click at [32, 12] on span "Clients" at bounding box center [29, 11] width 11 height 4
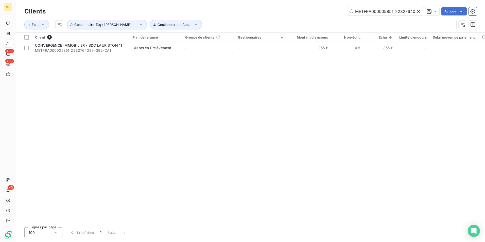
scroll to position [0, 24]
click at [378, 13] on input "METFRA000005851_22327640954392-CA1" at bounding box center [385, 11] width 76 height 8
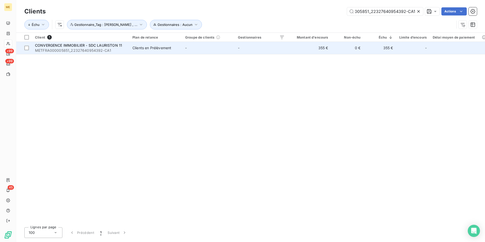
click at [126, 47] on div "CONVERGENCE IMMOBILIER - SDC LAURISTON 11" at bounding box center [80, 45] width 91 height 5
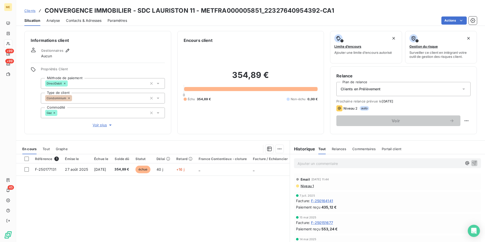
click at [264, 10] on h3 "CONVERGENCE IMMOBILIER - SDC LAURISTON 11 - METFRA000005851_22327640954392-CA1" at bounding box center [189, 10] width 289 height 9
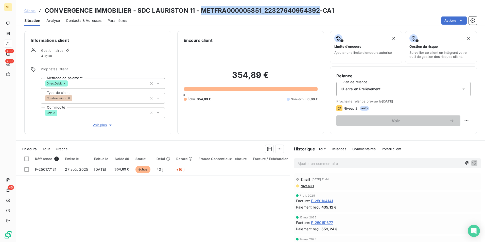
click at [264, 10] on h3 "CONVERGENCE IMMOBILIER - SDC LAURISTON 11 - METFRA000005851_22327640954392-CA1" at bounding box center [189, 10] width 289 height 9
copy h3 "METFRA000005851_22327640954392"
click at [34, 12] on span "Clients" at bounding box center [29, 11] width 11 height 4
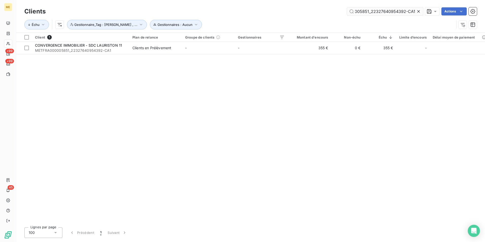
click at [366, 13] on input "METFRA000005851_22327640954392-CA1" at bounding box center [385, 11] width 76 height 8
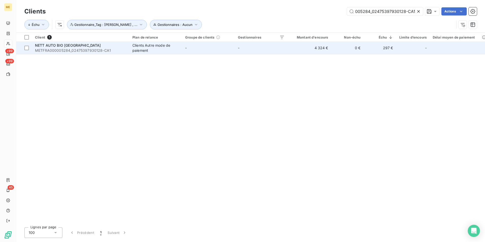
type input "METFRA000005284_02475397930128-CA1"
click at [130, 48] on td "Clients Autre mode de paiement" at bounding box center [155, 48] width 53 height 12
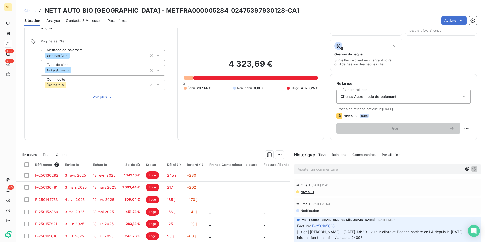
scroll to position [59, 0]
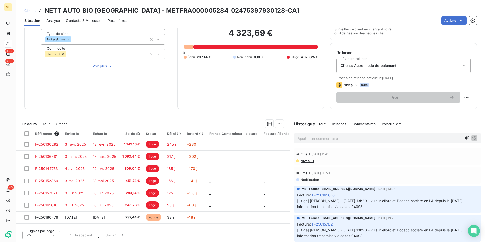
click at [31, 11] on span "Clients" at bounding box center [29, 11] width 11 height 4
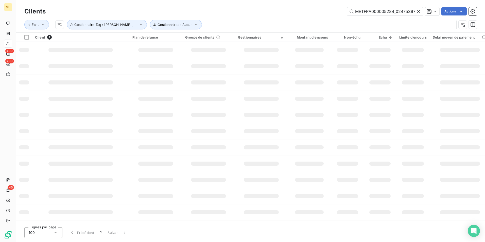
scroll to position [0, 24]
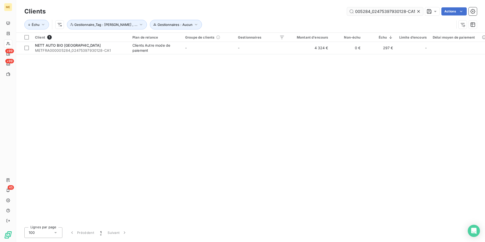
click at [401, 10] on input "METFRA000005284_02475397930128-CA1" at bounding box center [385, 11] width 76 height 8
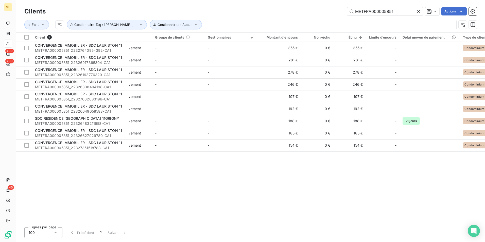
scroll to position [0, 0]
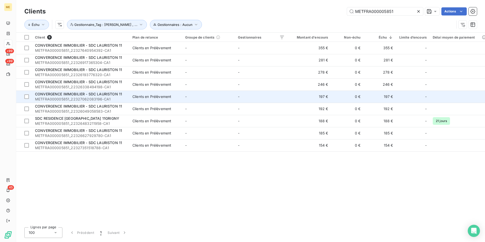
type input "METFRA000005851"
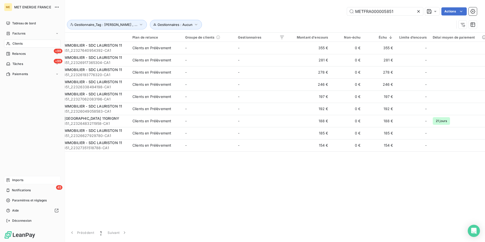
click at [29, 178] on div "Imports" at bounding box center [32, 180] width 57 height 8
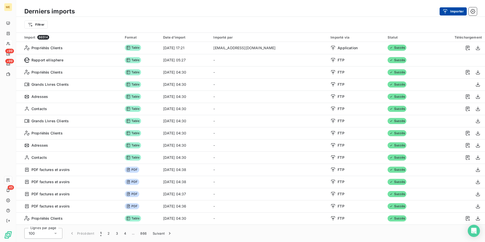
click at [459, 8] on button "Importer" at bounding box center [452, 11] width 27 height 8
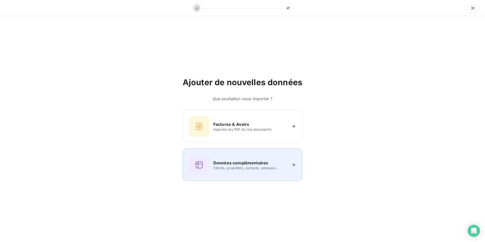
click at [258, 167] on span "Clients, propriétés, contacts, adresses..." at bounding box center [250, 168] width 74 height 4
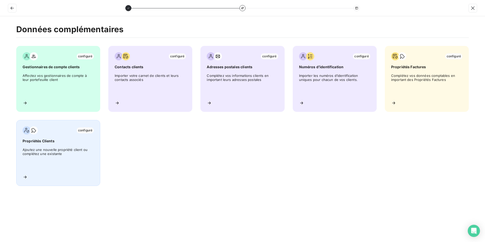
click at [17, 152] on div "configuré Propriétés Clients Ajoutez une nouvelle propriété client ou complétez…" at bounding box center [58, 153] width 84 height 66
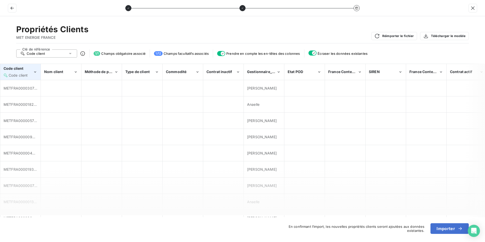
click at [28, 70] on div "Code client" at bounding box center [18, 68] width 29 height 5
click at [183, 30] on div "Propriétés Clients MET ENERGIE FRANCE Réimporter le fichier Télécharger le modè…" at bounding box center [242, 33] width 452 height 19
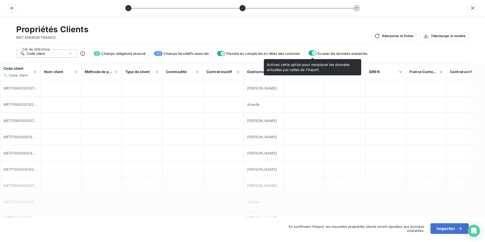
click at [313, 51] on icon "button" at bounding box center [314, 53] width 4 height 4
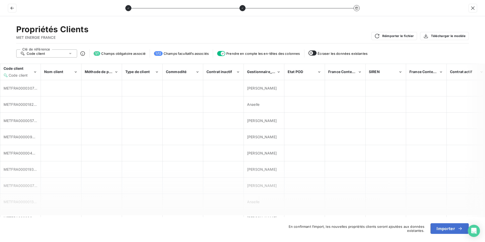
click at [313, 53] on button "button" at bounding box center [312, 52] width 8 height 5
click at [446, 229] on button "Importer" at bounding box center [449, 228] width 38 height 11
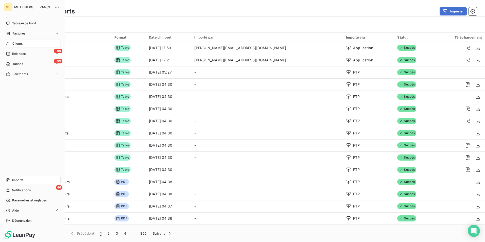
click at [20, 44] on span "Clients" at bounding box center [17, 43] width 10 height 5
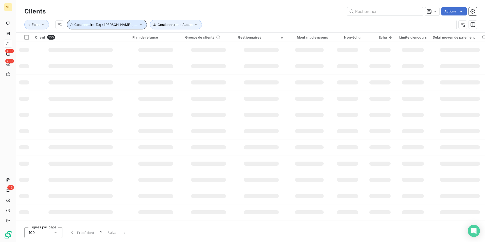
click at [122, 23] on span "Gestionnaire_Tag : [PERSON_NAME] , ..." at bounding box center [105, 25] width 63 height 4
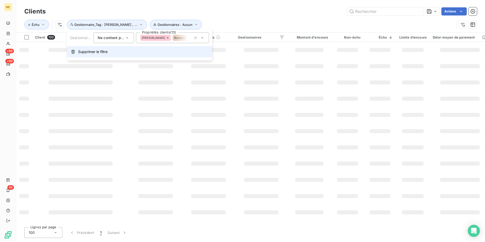
click at [121, 50] on button "Supprimer le filtre" at bounding box center [139, 51] width 145 height 11
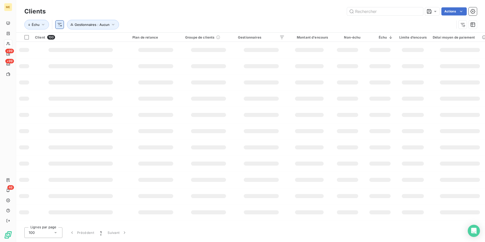
click at [59, 27] on html "ME +99 +99 46 Clients Actions Échu Gestionnaires : Aucun Client 100 Plan de rel…" at bounding box center [242, 121] width 485 height 242
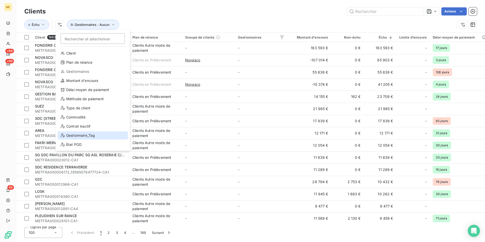
click at [94, 133] on div "Gestionnaire_Tag" at bounding box center [93, 135] width 70 height 8
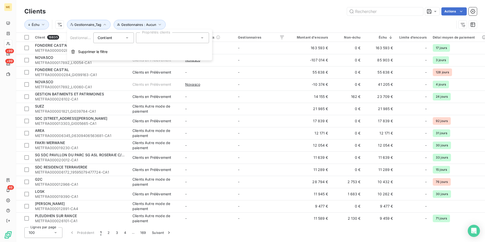
click at [157, 40] on div at bounding box center [172, 37] width 73 height 11
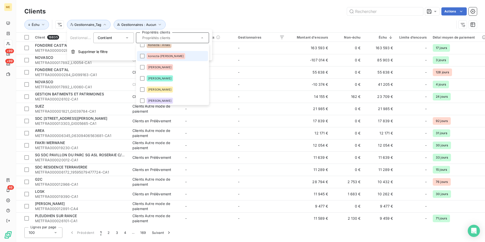
scroll to position [25, 0]
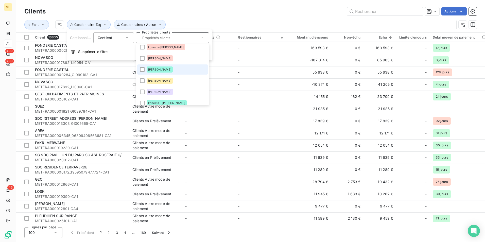
click at [174, 67] on li "[PERSON_NAME]" at bounding box center [172, 69] width 71 height 10
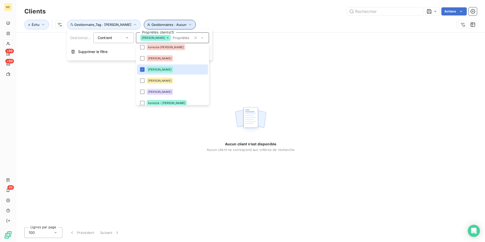
click at [150, 21] on button "Gestionnaires : Aucun" at bounding box center [170, 25] width 52 height 10
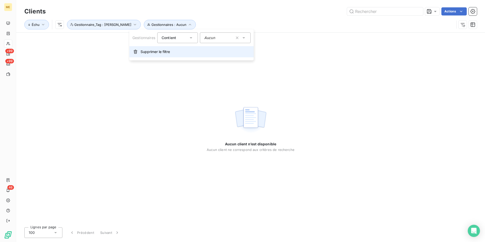
click at [160, 55] on button "Supprimer le filtre" at bounding box center [191, 51] width 124 height 11
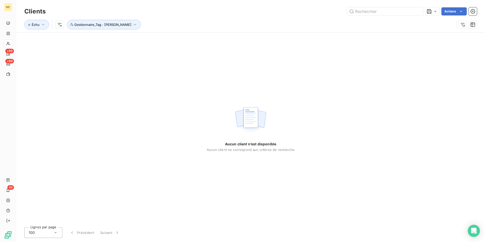
click at [159, 22] on div "Échu Gestionnaire_Tag : [PERSON_NAME]" at bounding box center [239, 25] width 430 height 10
click at [113, 26] on span "Gestionnaire_Tag : [PERSON_NAME]" at bounding box center [102, 25] width 57 height 4
click at [176, 40] on div "[PERSON_NAME]" at bounding box center [172, 37] width 73 height 11
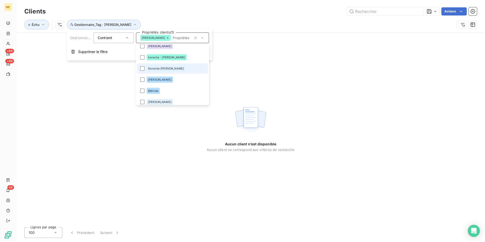
scroll to position [20, 0]
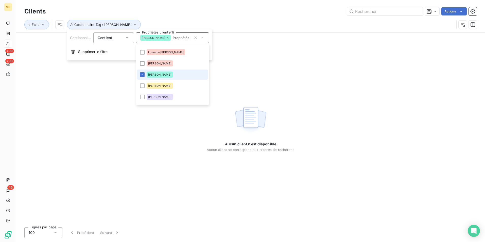
click at [167, 74] on li "[PERSON_NAME]" at bounding box center [172, 74] width 71 height 10
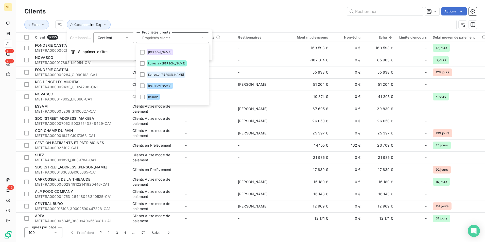
scroll to position [76, 0]
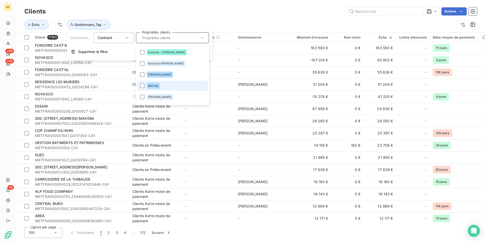
click at [168, 87] on li "Bélinda" at bounding box center [172, 86] width 71 height 10
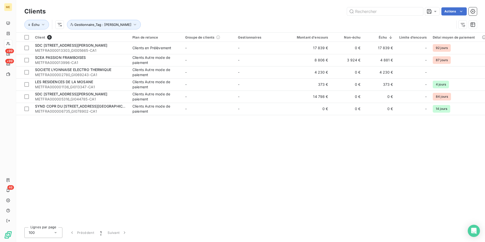
click at [138, 141] on div "Client 6 Plan de relance Groupe de clients Gestionnaires Montant d'encours Non-…" at bounding box center [250, 128] width 469 height 190
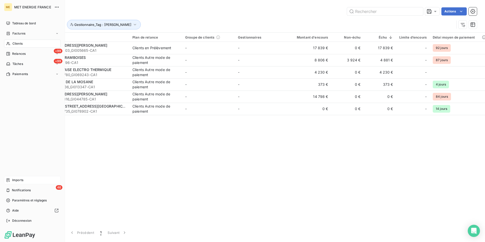
click at [34, 180] on div "Imports" at bounding box center [32, 180] width 57 height 8
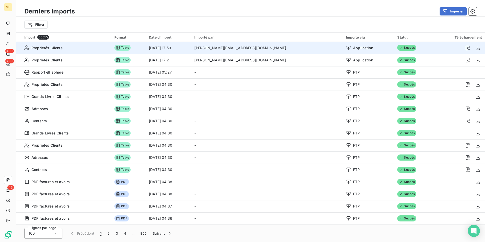
click at [291, 49] on td "[PERSON_NAME][EMAIL_ADDRESS][DOMAIN_NAME]" at bounding box center [267, 48] width 152 height 12
click at [475, 46] on icon "button" at bounding box center [477, 47] width 5 height 5
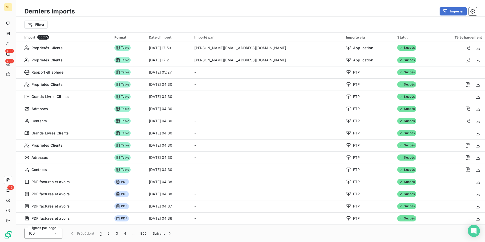
click at [270, 13] on div "Importer" at bounding box center [279, 11] width 396 height 8
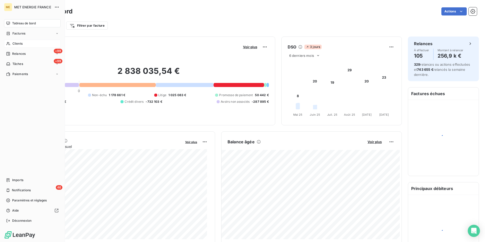
click at [17, 43] on span "Clients" at bounding box center [17, 43] width 10 height 5
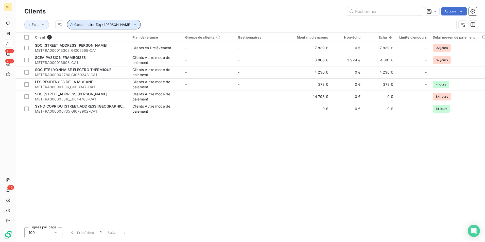
click at [104, 25] on span "Gestionnaire_Tag : [PERSON_NAME]" at bounding box center [102, 25] width 57 height 4
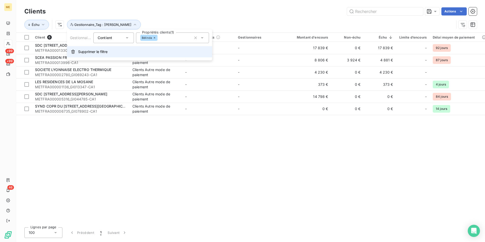
click at [111, 52] on button "Supprimer le filtre" at bounding box center [139, 51] width 145 height 11
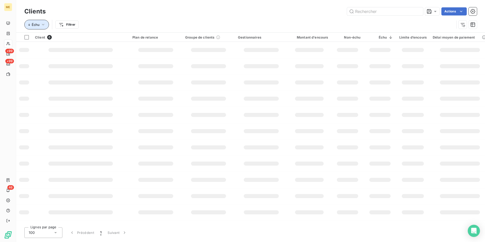
click at [40, 25] on button "Échu" at bounding box center [36, 25] width 25 height 10
click at [63, 24] on html "ME +99 +99 46 Clients Actions Trier Filtrer Client 17165 Plan de relance Groupe…" at bounding box center [242, 121] width 485 height 242
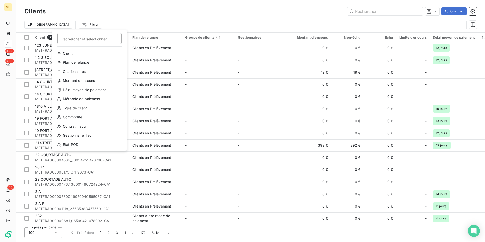
click at [91, 177] on div "Contrat actif" at bounding box center [89, 181] width 70 height 8
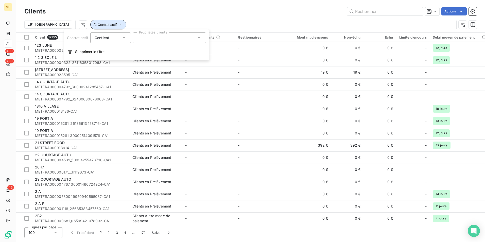
click at [91, 25] on button "Contrat actif" at bounding box center [108, 25] width 36 height 10
click at [118, 23] on icon "button" at bounding box center [120, 24] width 5 height 5
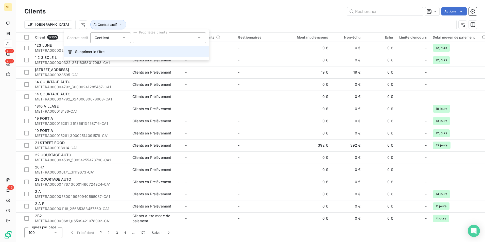
click at [101, 54] on button "Supprimer le filtre" at bounding box center [136, 51] width 145 height 11
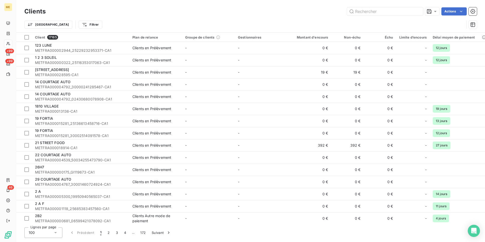
click at [71, 25] on html "ME +99 +99 46 Clients Actions Trier Filtrer Client 17165 Plan de relance Groupe…" at bounding box center [242, 121] width 485 height 242
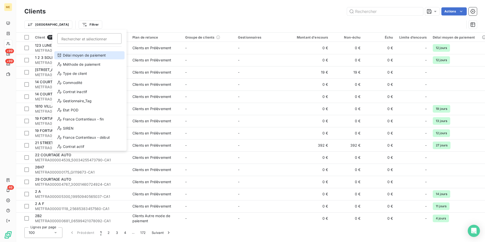
scroll to position [55, 0]
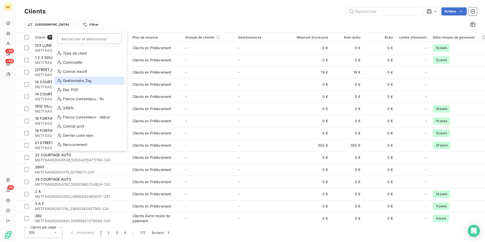
click at [94, 81] on div "Gestionnaire_Tag" at bounding box center [89, 81] width 70 height 8
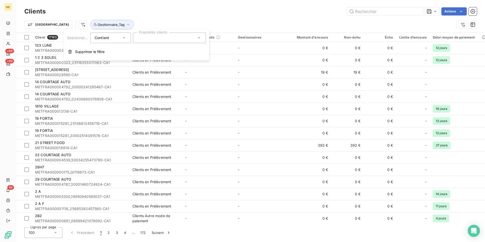
click at [180, 39] on div at bounding box center [169, 37] width 73 height 11
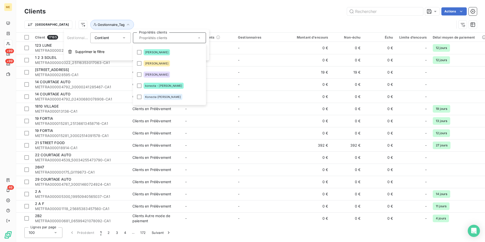
scroll to position [51, 0]
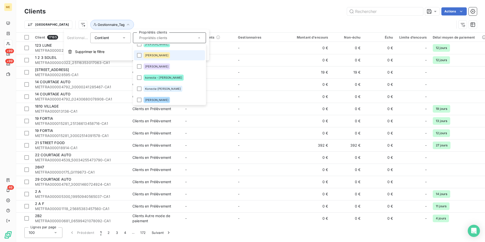
click at [170, 53] on li "[PERSON_NAME]" at bounding box center [169, 55] width 71 height 10
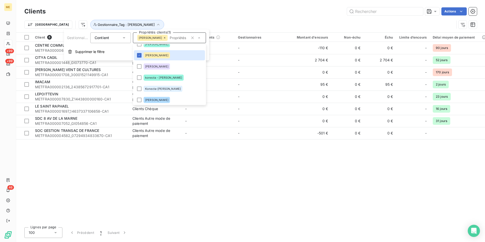
click at [170, 161] on div "Client 8 Plan de relance Groupe de clients Gestionnaires Montant d'encours Non-…" at bounding box center [250, 128] width 469 height 190
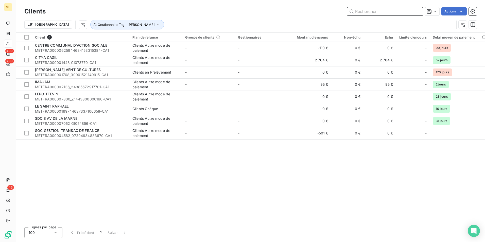
click at [359, 13] on input "text" at bounding box center [385, 11] width 76 height 8
paste input "METFRA000000765_GI034569-CA1"
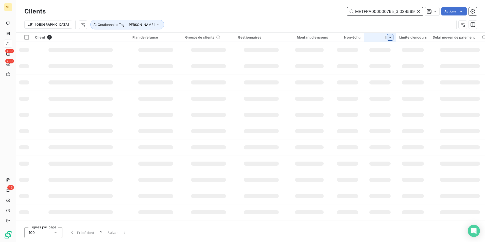
scroll to position [0, 9]
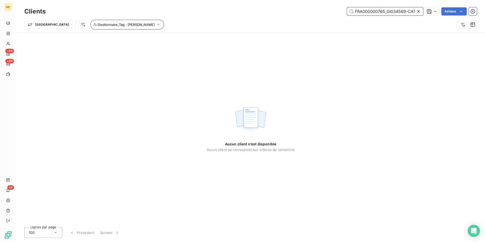
type input "METFRA000000765_GI034569-CA1"
click at [101, 23] on span "Gestionnaire_Tag : [PERSON_NAME]" at bounding box center [126, 25] width 57 height 4
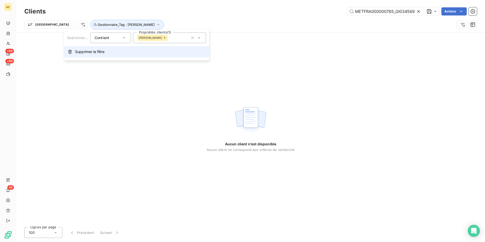
click at [102, 55] on button "Supprimer le filtre" at bounding box center [136, 51] width 145 height 11
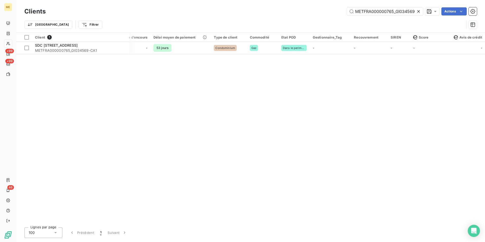
scroll to position [0, 301]
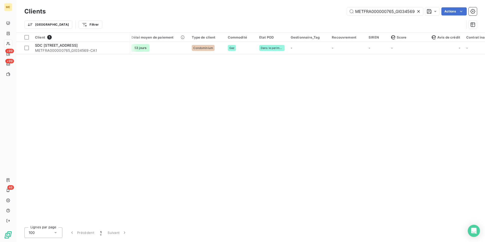
click at [337, 142] on div "Client 1 Plan de relance Groupe de clients Gestionnaires Montant d'encours Non-…" at bounding box center [250, 128] width 469 height 190
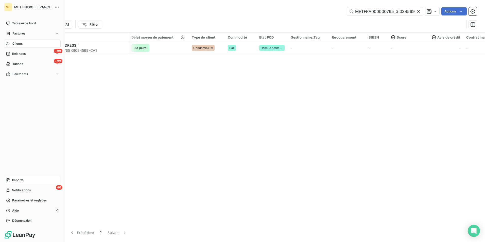
click at [20, 178] on span "Imports" at bounding box center [17, 180] width 11 height 5
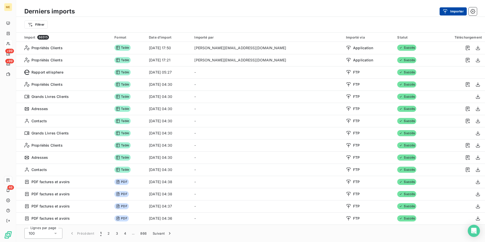
click at [451, 13] on button "Importer" at bounding box center [452, 11] width 27 height 8
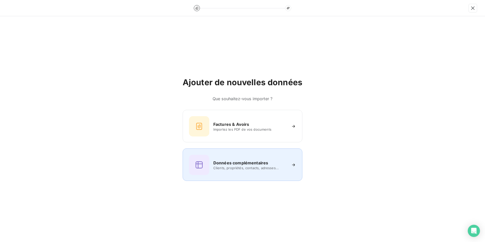
click at [281, 156] on div "Données complémentaires Clients, propriétés, contacts, adresses..." at bounding box center [242, 165] width 107 height 20
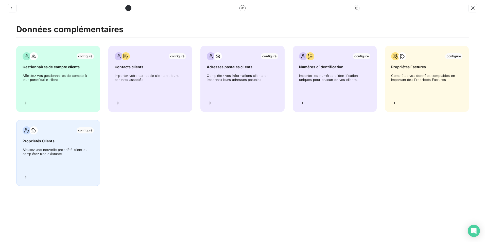
click at [55, 140] on span "Propriétés Clients" at bounding box center [58, 140] width 71 height 5
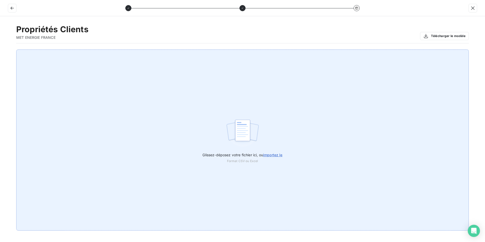
click at [260, 125] on div "Glissez-déposez votre fichier ici, ou importez le Format CSV ou Excel" at bounding box center [242, 139] width 452 height 181
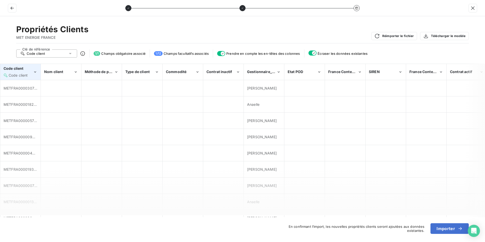
click at [21, 72] on div "Code client Code client" at bounding box center [18, 72] width 29 height 12
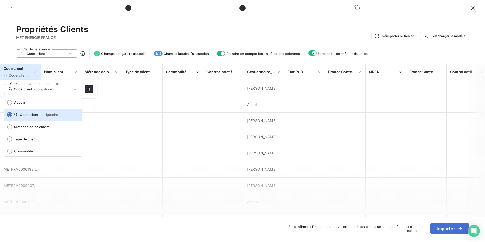
click at [28, 74] on span "Code client" at bounding box center [18, 75] width 19 height 4
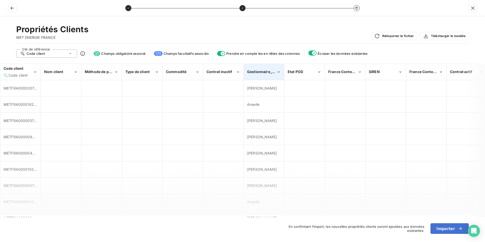
click at [269, 69] on span "Gestionnaire_Tag" at bounding box center [262, 71] width 31 height 4
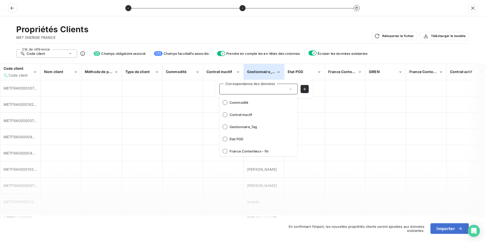
scroll to position [51, 0]
click at [263, 123] on span "Gestionnaire_Tag" at bounding box center [261, 125] width 64 height 4
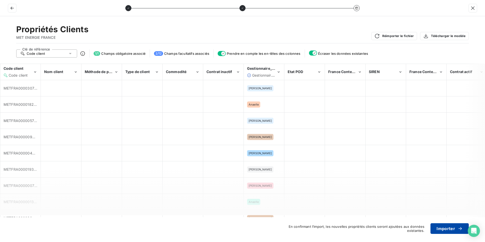
click at [458, 229] on icon "button" at bounding box center [459, 228] width 5 height 5
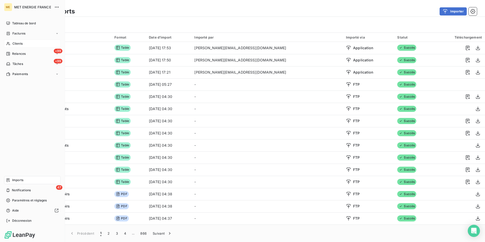
drag, startPoint x: 14, startPoint y: 45, endPoint x: 21, endPoint y: 46, distance: 7.1
click at [14, 45] on span "Clients" at bounding box center [17, 43] width 10 height 5
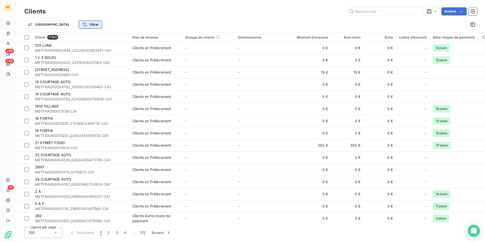
click at [68, 23] on html "ME +99 +99 47 Clients Actions Trier Filtrer Client 17165 Plan de relance Groupe…" at bounding box center [242, 121] width 485 height 242
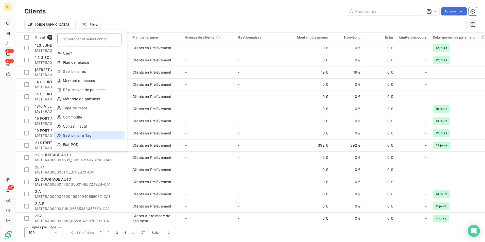
click at [84, 136] on div "Gestionnaire_Tag" at bounding box center [89, 135] width 70 height 8
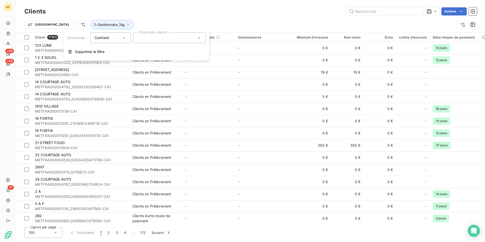
click at [147, 37] on div at bounding box center [169, 37] width 73 height 11
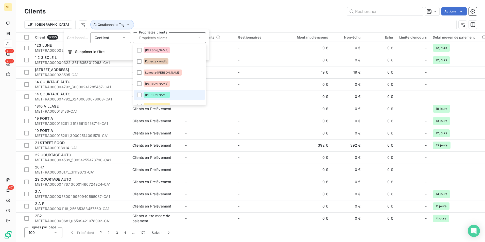
click at [172, 97] on li "[PERSON_NAME]" at bounding box center [169, 95] width 71 height 10
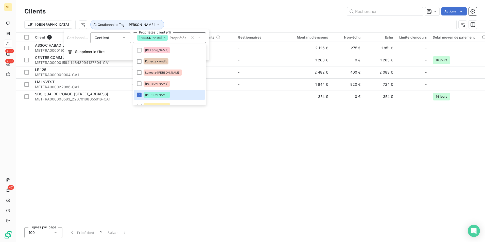
click at [235, 15] on div "Actions" at bounding box center [264, 11] width 425 height 8
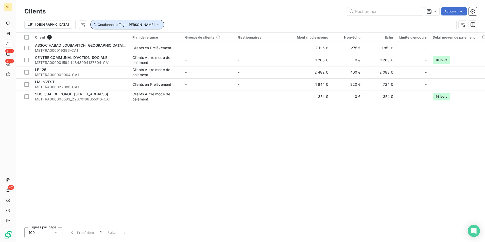
click at [99, 25] on span "Gestionnaire_Tag : [PERSON_NAME]" at bounding box center [126, 25] width 57 height 4
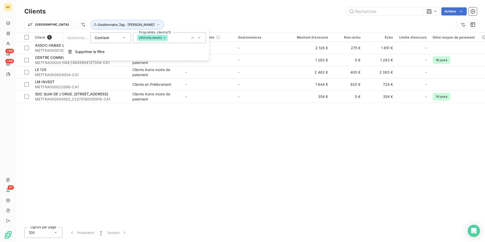
click at [162, 38] on div "[PERSON_NAME]" at bounding box center [169, 37] width 73 height 11
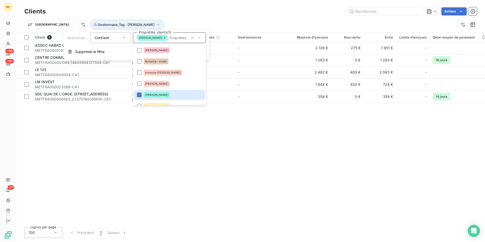
click at [163, 37] on icon at bounding box center [164, 37] width 3 height 3
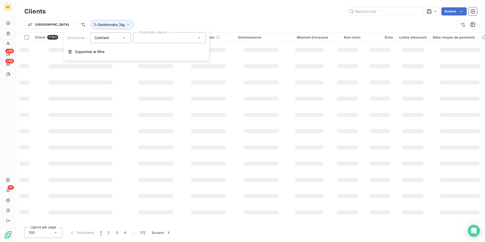
click at [166, 40] on div at bounding box center [169, 37] width 73 height 11
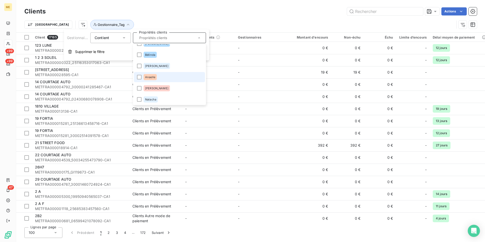
scroll to position [107, 0]
click at [168, 88] on li "[PERSON_NAME]" at bounding box center [169, 88] width 71 height 10
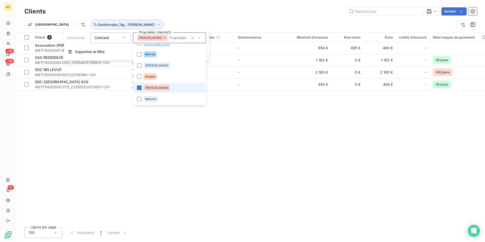
click at [160, 87] on li "[PERSON_NAME]" at bounding box center [169, 88] width 71 height 10
click at [155, 76] on span "Anaelle" at bounding box center [150, 76] width 10 height 3
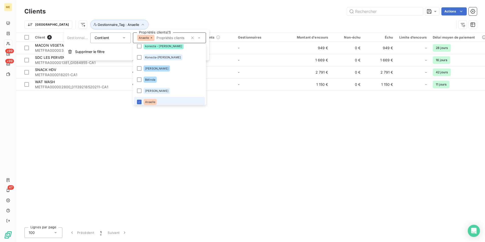
click at [165, 98] on li "Anaelle" at bounding box center [169, 102] width 71 height 10
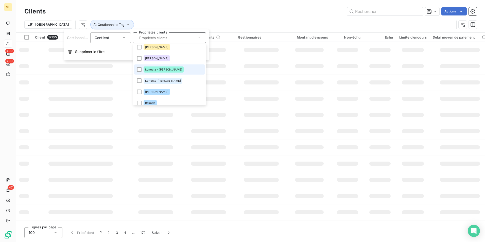
scroll to position [33, 0]
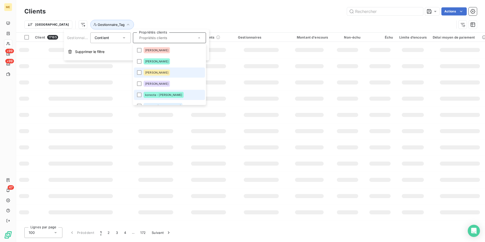
click at [171, 61] on li "[PERSON_NAME]" at bounding box center [169, 61] width 71 height 10
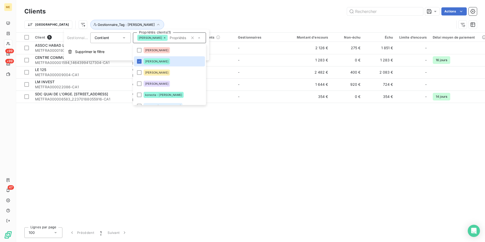
click at [160, 145] on div "Client 5 Plan de relance Groupe de clients Gestionnaires Montant d'encours Non-…" at bounding box center [250, 128] width 469 height 190
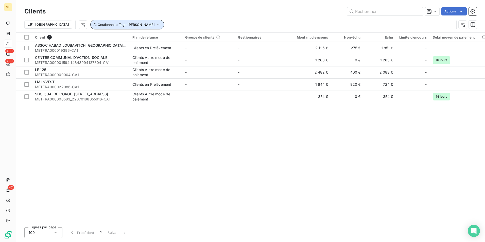
click at [113, 24] on span "Gestionnaire_Tag : [PERSON_NAME]" at bounding box center [126, 25] width 57 height 4
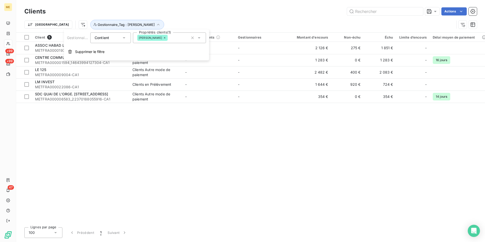
click at [164, 38] on icon at bounding box center [165, 38] width 2 height 2
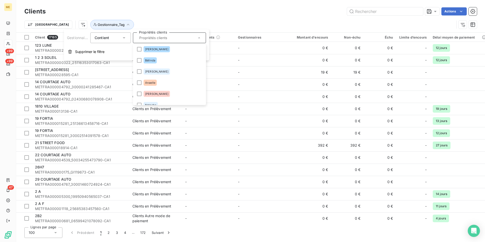
scroll to position [107, 0]
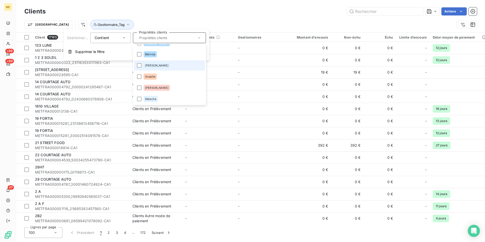
click at [157, 64] on li "[PERSON_NAME]" at bounding box center [169, 65] width 71 height 10
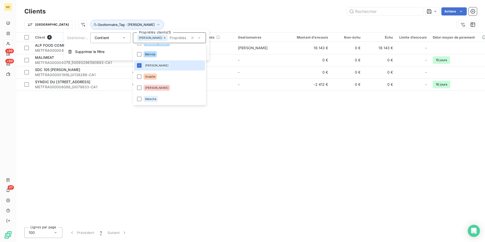
click at [216, 12] on div "Actions" at bounding box center [264, 11] width 425 height 8
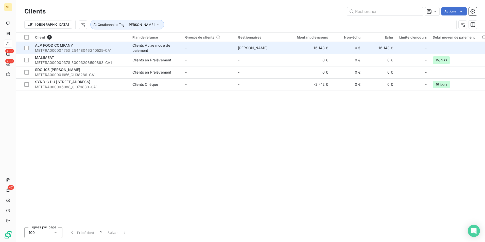
click at [107, 49] on span "METFRA000004753_25448046240525-CA1" at bounding box center [80, 50] width 91 height 5
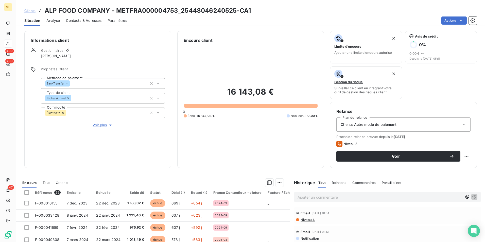
click at [104, 127] on span "Voir plus" at bounding box center [103, 124] width 20 height 5
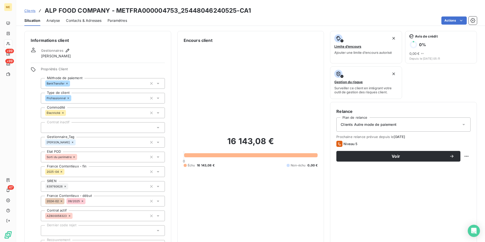
click at [71, 141] on icon at bounding box center [72, 142] width 3 height 3
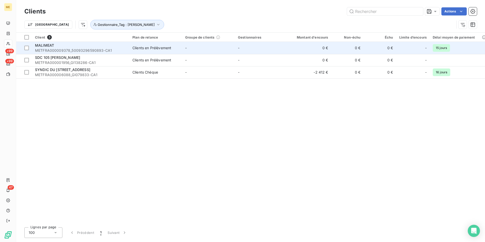
click at [118, 45] on div "MALIMEAT" at bounding box center [80, 45] width 91 height 5
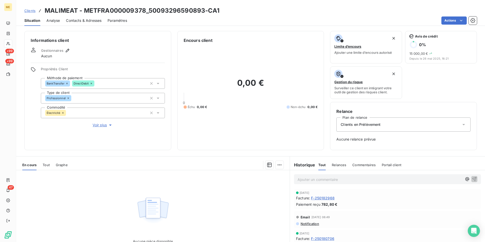
click at [95, 126] on span "Voir plus" at bounding box center [103, 124] width 20 height 5
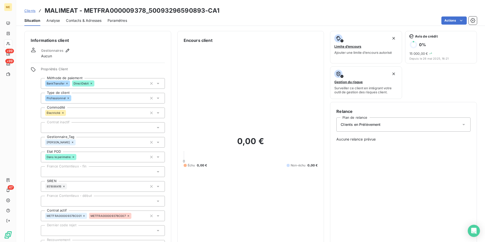
drag, startPoint x: 59, startPoint y: 142, endPoint x: 52, endPoint y: 16, distance: 126.7
click at [71, 142] on icon at bounding box center [72, 142] width 3 height 3
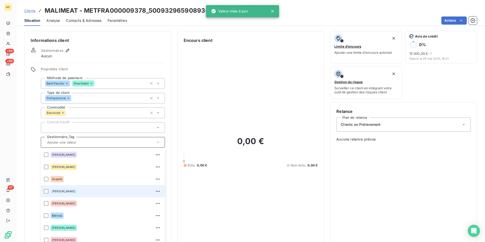
scroll to position [157, 0]
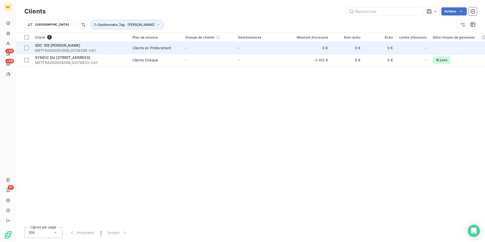
click at [94, 48] on span "METFRA000001956_GI138286-CA1" at bounding box center [80, 50] width 91 height 5
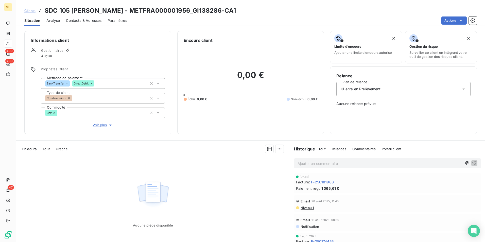
click at [103, 127] on span "Voir plus" at bounding box center [103, 124] width 20 height 5
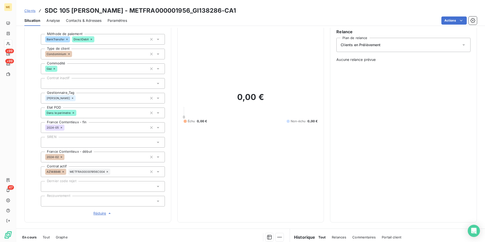
scroll to position [51, 0]
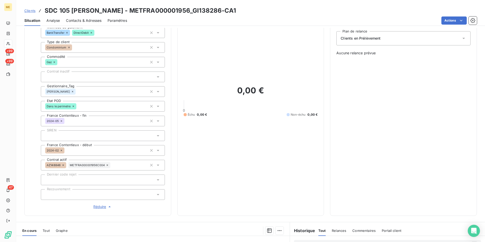
click at [73, 105] on icon at bounding box center [73, 106] width 3 height 3
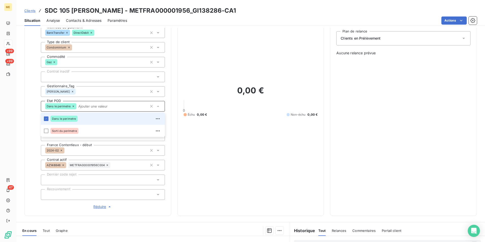
click at [71, 91] on icon at bounding box center [72, 91] width 3 height 3
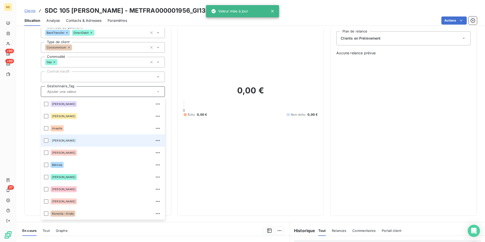
click at [32, 89] on div "Propriétés Client Méthode de paiement BankTransfer DirectDebit Type de client C…" at bounding box center [98, 112] width 134 height 193
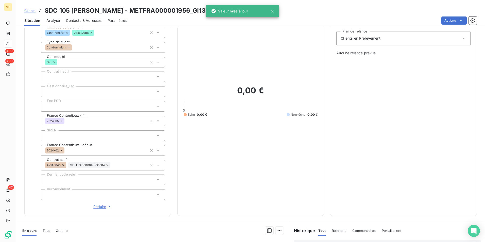
click at [62, 105] on div at bounding box center [103, 106] width 124 height 11
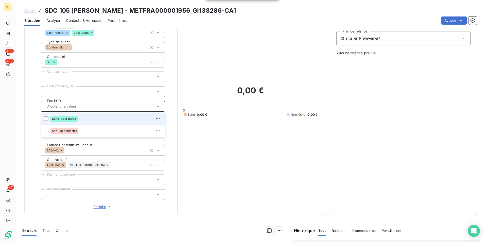
click at [67, 119] on span "Dans le perimetre" at bounding box center [64, 118] width 24 height 3
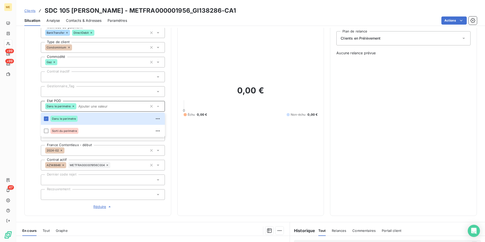
click at [30, 92] on div "Informations client Gestionnaires Aucun Propriétés Client Méthode de paiement B…" at bounding box center [97, 98] width 147 height 236
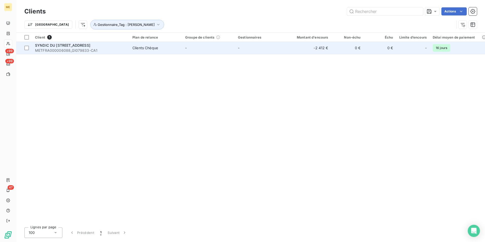
click at [119, 49] on span "METFRA000006088_GI079833-CA1" at bounding box center [80, 50] width 91 height 5
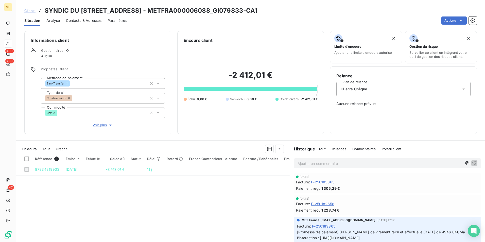
scroll to position [25, 0]
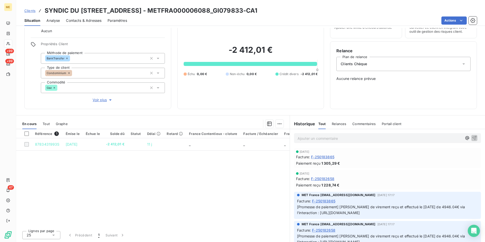
click at [370, 205] on span "[Promesse de paiement] [PERSON_NAME] de virement reçu et effectué le [DATE] de …" at bounding box center [381, 210] width 169 height 10
drag, startPoint x: 370, startPoint y: 205, endPoint x: 211, endPoint y: 194, distance: 160.1
click at [223, 194] on div "Référence 1 Émise le Échue le Solde dû Statut Délai Retard France Contentieux -…" at bounding box center [152, 178] width 273 height 98
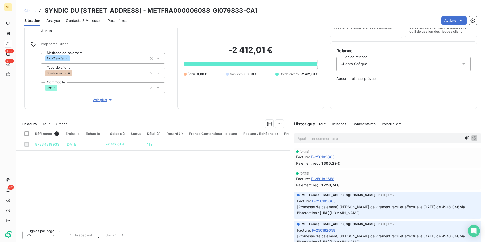
click at [103, 99] on span "Voir plus" at bounding box center [103, 99] width 20 height 5
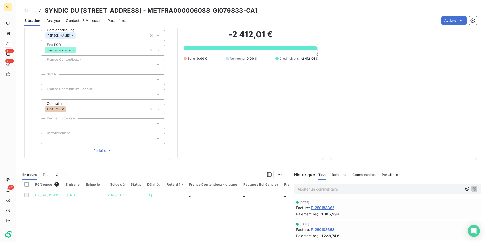
scroll to position [56, 0]
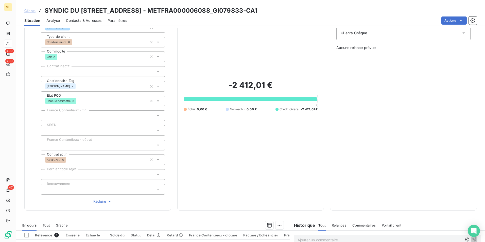
click at [71, 86] on icon at bounding box center [72, 86] width 3 height 3
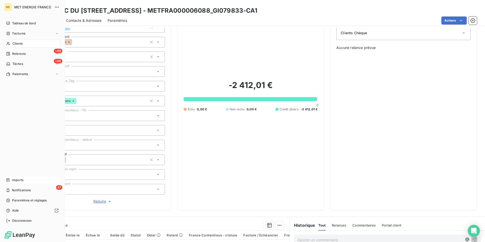
click at [23, 182] on span "Imports" at bounding box center [17, 180] width 11 height 5
click at [28, 198] on div "Paramètres et réglages" at bounding box center [32, 200] width 57 height 8
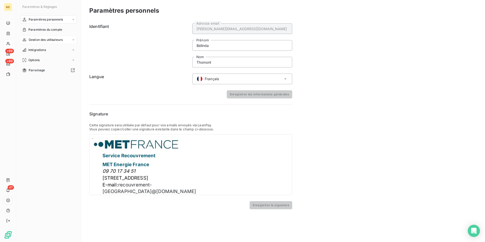
click at [47, 38] on span "Gestion des utilisateurs" at bounding box center [46, 40] width 34 height 5
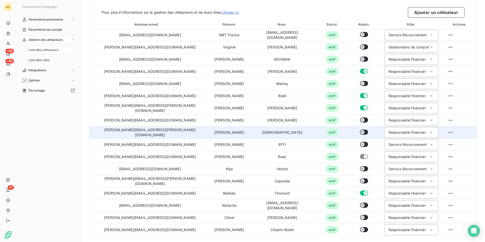
scroll to position [27, 0]
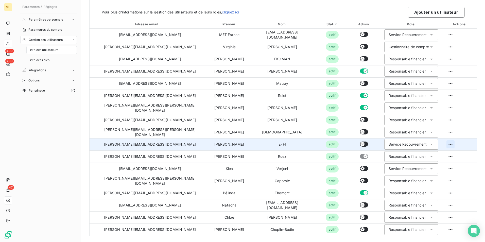
click at [442, 142] on html "ME +99 +99 47 Paramètres & Réglages Paramètres personnels Paramètres du compte …" at bounding box center [242, 121] width 485 height 242
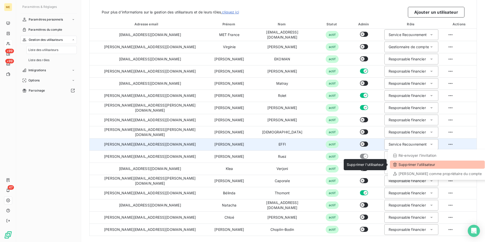
click at [439, 164] on div "Supprimer l’utilisateur" at bounding box center [437, 164] width 95 height 8
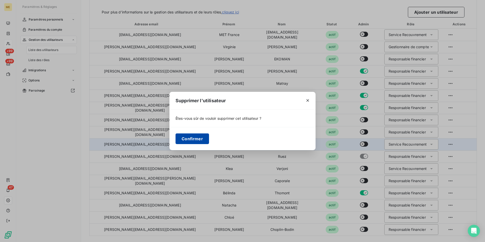
click at [190, 137] on button "Confirmer" at bounding box center [191, 138] width 33 height 11
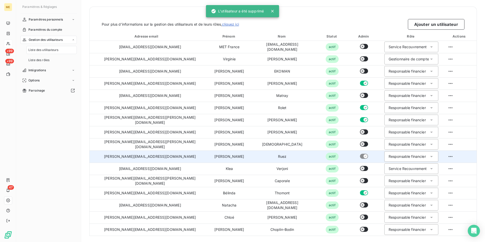
scroll to position [15, 0]
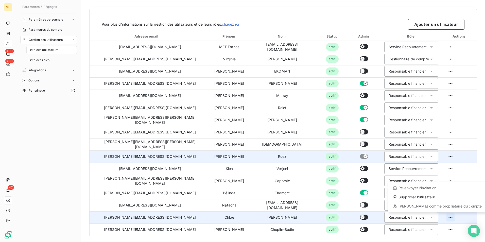
click at [444, 216] on html "ME +99 +99 47 Paramètres & Réglages Paramètres personnels Paramètres du compte …" at bounding box center [242, 121] width 485 height 242
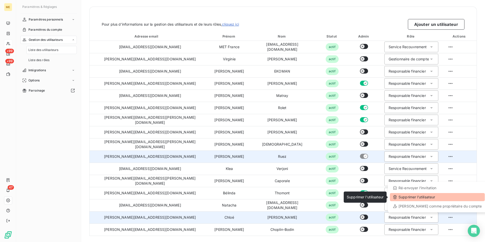
click at [425, 197] on div "Supprimer l’utilisateur" at bounding box center [437, 197] width 95 height 8
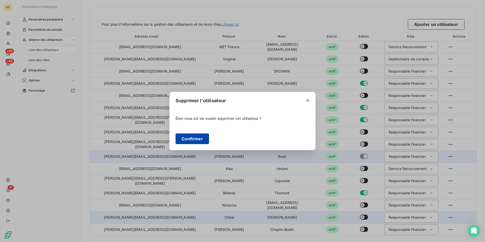
click at [195, 139] on button "Confirmer" at bounding box center [191, 138] width 33 height 11
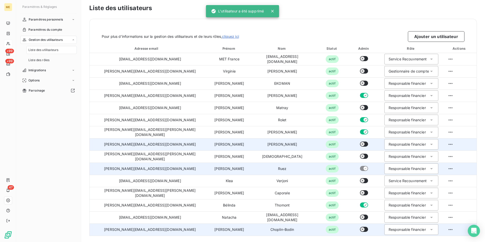
scroll to position [3, 0]
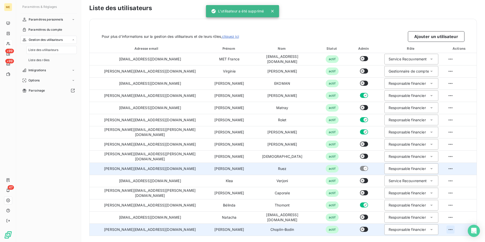
click at [444, 229] on html "ME +99 +99 47 Paramètres & Réglages Paramètres personnels Paramètres du compte …" at bounding box center [242, 121] width 485 height 242
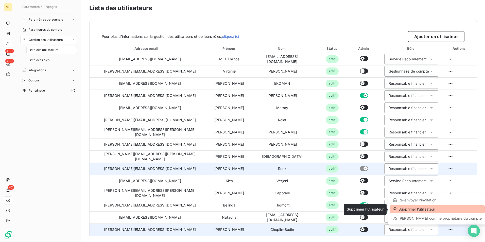
click at [411, 210] on div "Supprimer l’utilisateur" at bounding box center [437, 209] width 95 height 8
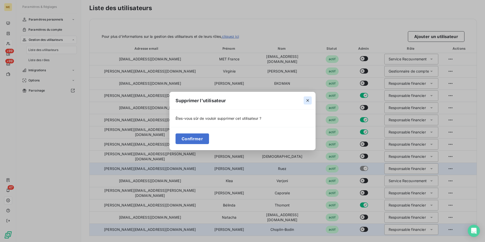
click at [310, 100] on button "button" at bounding box center [307, 100] width 8 height 8
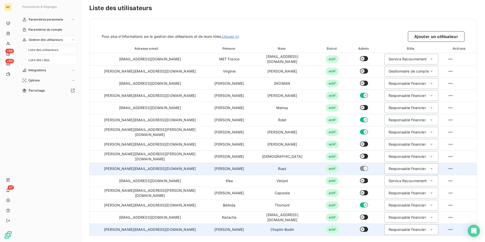
click at [53, 60] on div "Liste des rôles" at bounding box center [51, 60] width 50 height 8
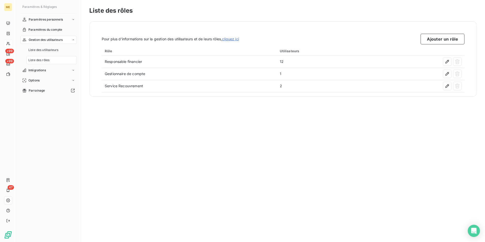
click at [217, 115] on div "Liste des rôles Pour plus d’informations sur la gestion des utilisateurs et de …" at bounding box center [283, 121] width 404 height 242
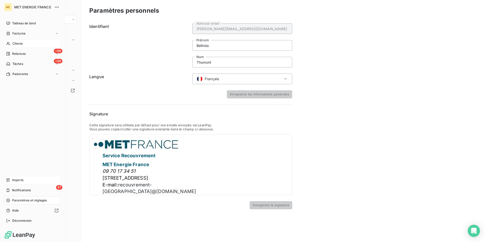
click at [12, 178] on div "Imports" at bounding box center [32, 180] width 57 height 8
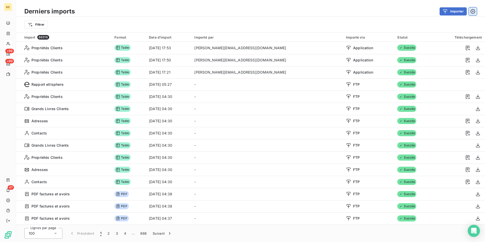
click at [471, 12] on icon "button" at bounding box center [472, 11] width 5 height 5
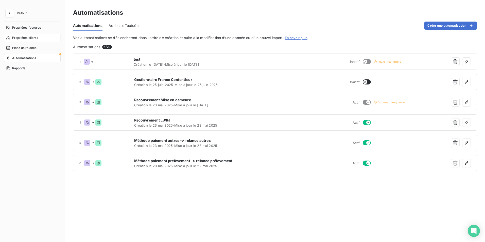
click at [38, 38] on span "Propriétés clients" at bounding box center [25, 37] width 26 height 5
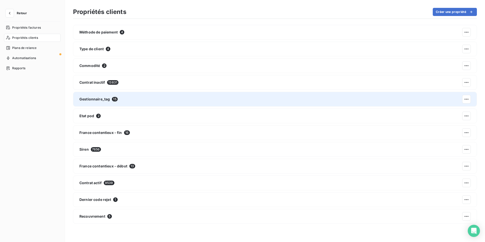
click at [136, 103] on div "Gestionnaire_tag 15" at bounding box center [275, 99] width 404 height 15
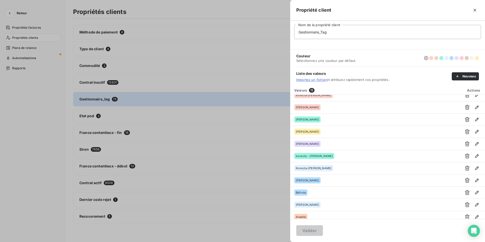
scroll to position [59, 0]
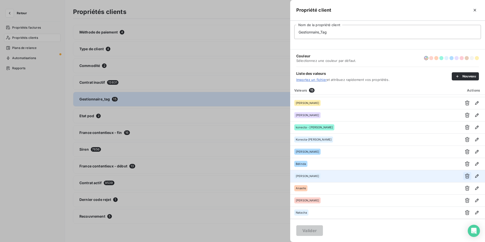
click at [465, 175] on icon "button" at bounding box center [466, 175] width 5 height 5
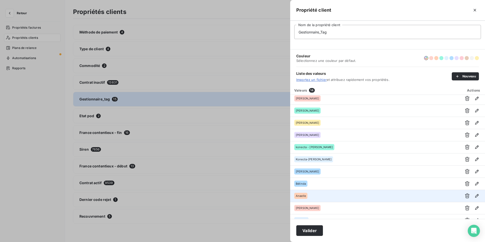
scroll to position [47, 0]
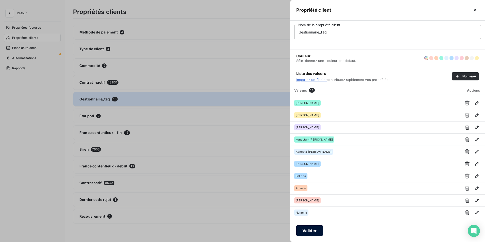
click at [318, 230] on button "Valider" at bounding box center [309, 230] width 27 height 11
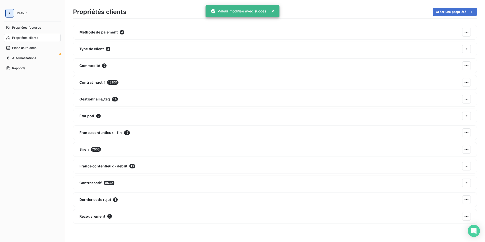
click at [9, 12] on icon "button" at bounding box center [9, 13] width 5 height 5
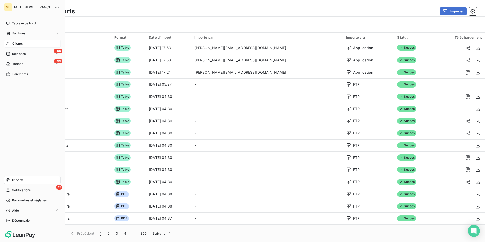
click at [29, 42] on div "Clients" at bounding box center [32, 44] width 57 height 8
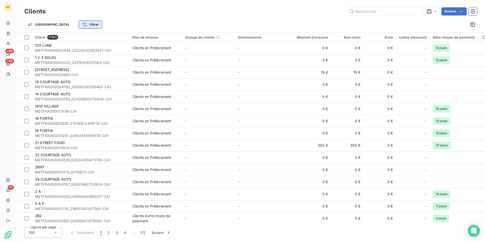
click at [70, 23] on html "ME +99 +99 47 Clients Actions Trier Filtrer Client 17165 Plan de relance Groupe…" at bounding box center [242, 121] width 485 height 242
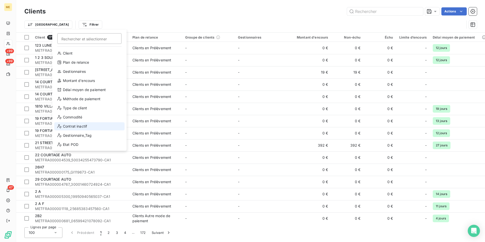
scroll to position [25, 0]
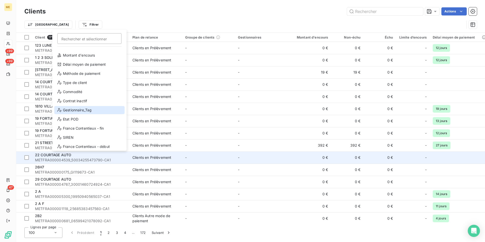
drag, startPoint x: 101, startPoint y: 109, endPoint x: 338, endPoint y: 162, distance: 243.0
click at [101, 109] on div "Gestionnaire_Tag" at bounding box center [89, 110] width 70 height 8
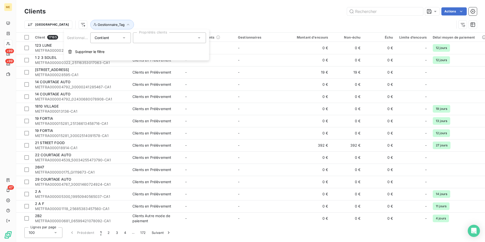
click at [182, 38] on div at bounding box center [169, 37] width 73 height 11
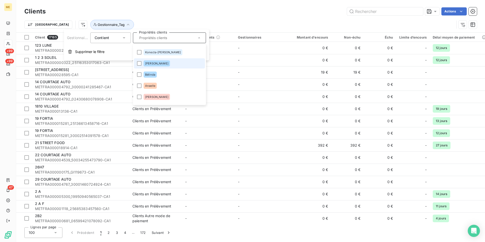
scroll to position [96, 0]
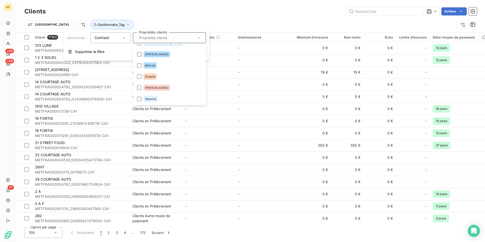
click at [171, 37] on input "text" at bounding box center [166, 37] width 59 height 5
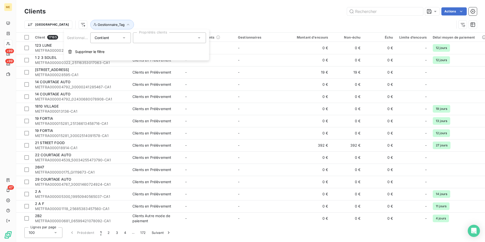
click at [218, 16] on div "Clients Actions" at bounding box center [250, 11] width 452 height 11
click at [62, 22] on html "ME +99 +99 47 Clients Actions Trier Filtrer Client 17165 Plan de relance Groupe…" at bounding box center [242, 121] width 485 height 242
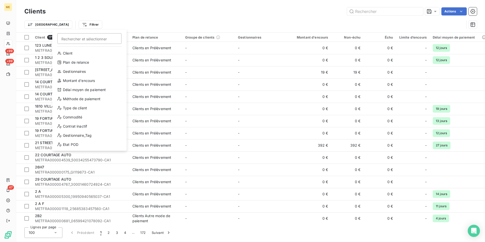
scroll to position [25, 0]
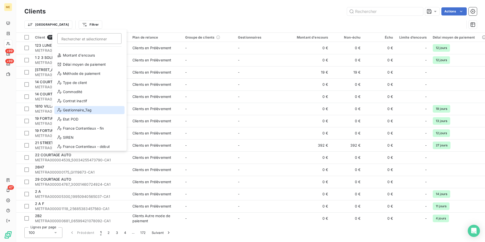
click at [84, 108] on div "Gestionnaire_Tag" at bounding box center [89, 110] width 70 height 8
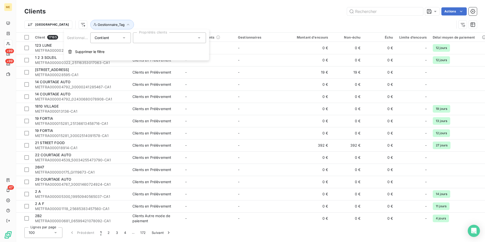
click at [147, 38] on div at bounding box center [169, 37] width 73 height 11
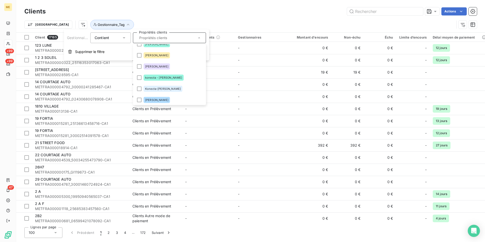
scroll to position [76, 0]
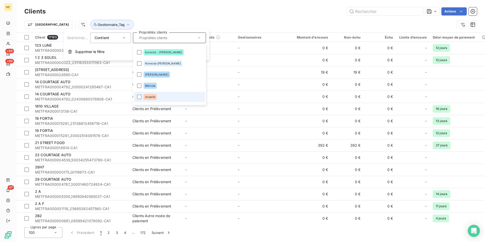
click at [167, 95] on li "Anaelle" at bounding box center [169, 97] width 71 height 10
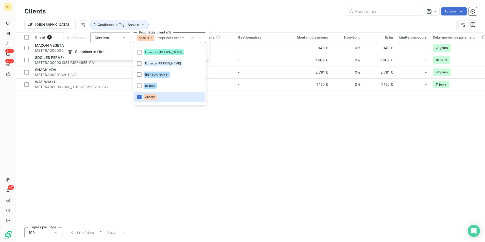
click at [221, 112] on div "Client 4 Plan de relance Groupe de clients Gestionnaires Montant d'encours Non-…" at bounding box center [250, 128] width 469 height 190
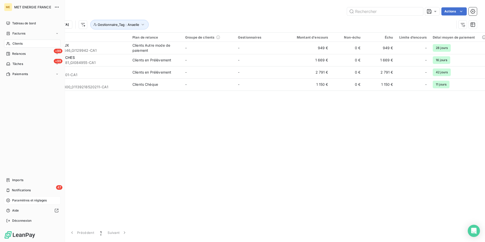
drag, startPoint x: 25, startPoint y: 198, endPoint x: 31, endPoint y: 198, distance: 6.3
click at [25, 198] on span "Paramètres et réglages" at bounding box center [29, 200] width 34 height 5
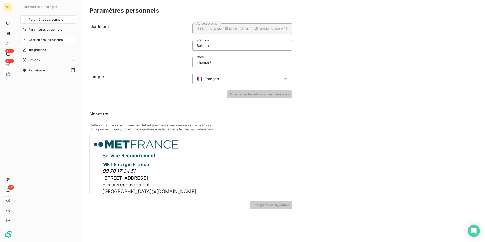
click at [42, 40] on span "Gestion des utilisateurs" at bounding box center [46, 40] width 34 height 5
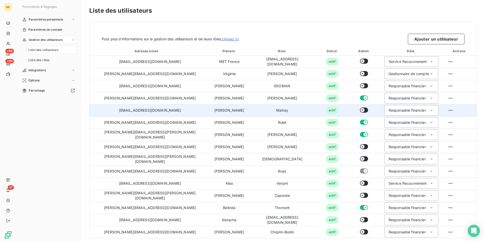
scroll to position [3, 0]
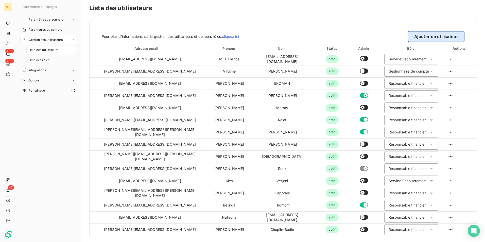
click at [415, 33] on button "Ajouter un utilisateur" at bounding box center [436, 36] width 57 height 11
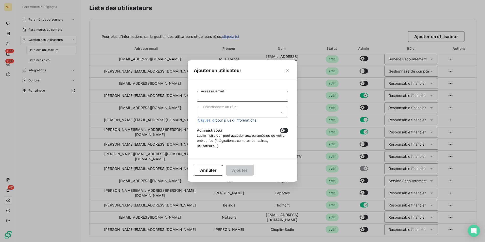
click at [225, 96] on input "Adresse email" at bounding box center [242, 96] width 91 height 11
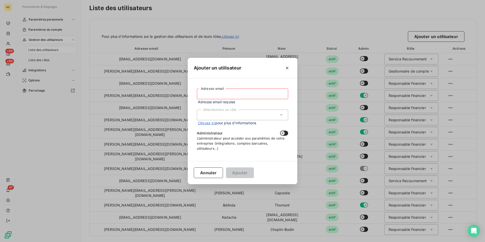
click at [214, 95] on input "Adresse email" at bounding box center [242, 93] width 91 height 11
paste input "anaelleemie.ekoman@met.com"
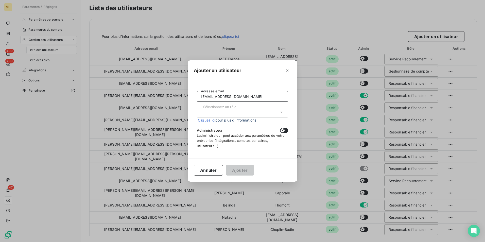
type input "anaelleemie.ekoman@met.com"
click at [223, 108] on div "Sélectionnez un rôle" at bounding box center [242, 112] width 91 height 11
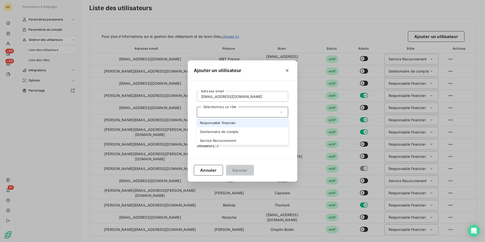
click at [221, 123] on li "Responsable financier" at bounding box center [242, 122] width 91 height 9
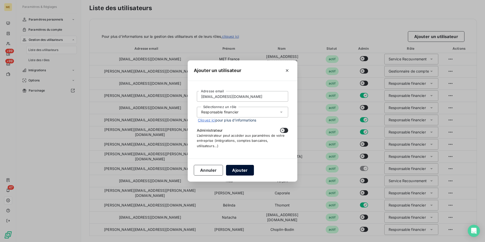
click at [238, 168] on button "Ajouter" at bounding box center [240, 170] width 28 height 11
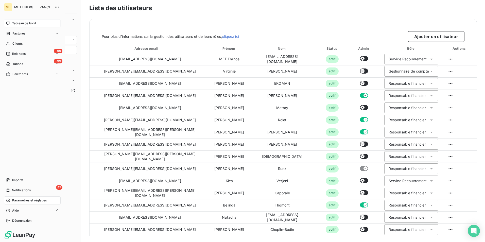
click at [14, 22] on span "Tableau de bord" at bounding box center [24, 23] width 24 height 5
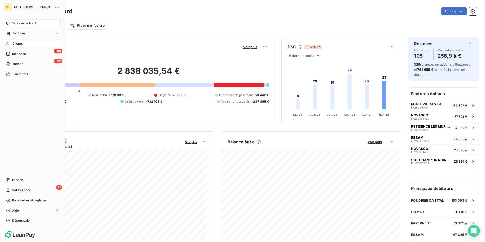
click at [26, 42] on div "Clients" at bounding box center [32, 44] width 57 height 8
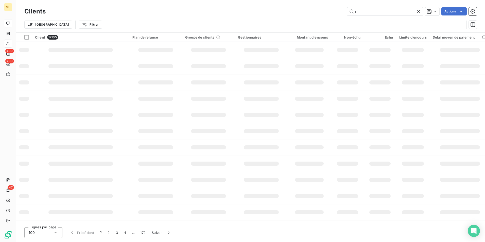
type input "rkk"
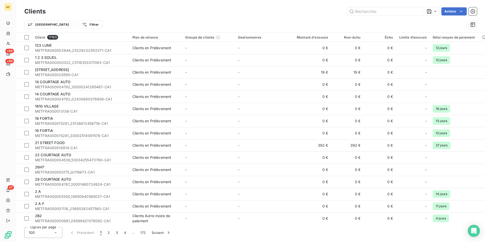
click at [404, 25] on div "Trier Filtrer" at bounding box center [244, 25] width 440 height 10
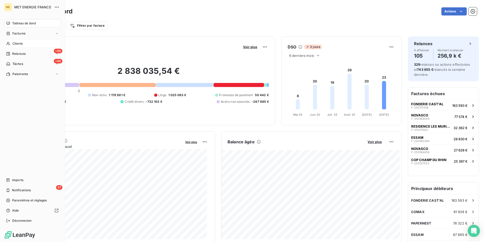
click at [13, 43] on span "Clients" at bounding box center [17, 43] width 10 height 5
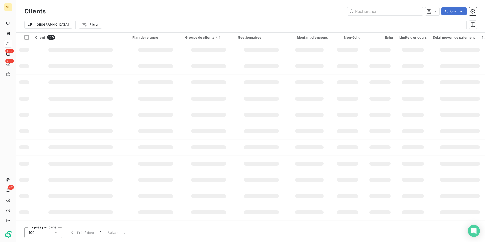
click at [364, 9] on input "text" at bounding box center [385, 11] width 76 height 8
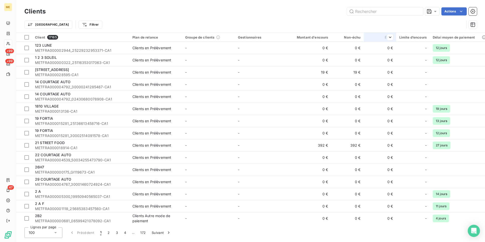
type input "Avez-vous eu l’occasion d’examiner notre demande et d’estimer le temps et le co…"
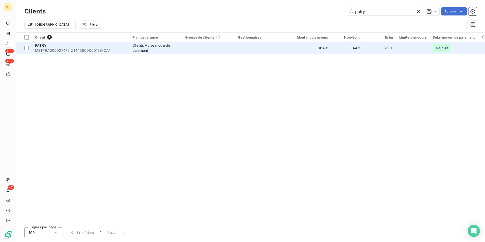
type input "patry"
click at [201, 49] on td "-" at bounding box center [208, 48] width 53 height 12
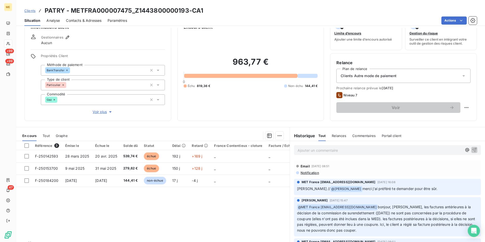
scroll to position [25, 0]
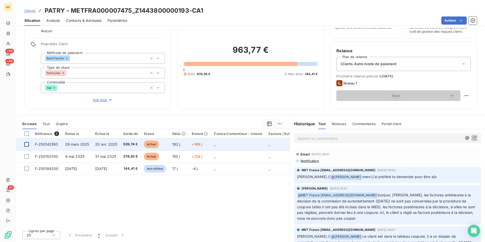
click at [26, 142] on div at bounding box center [26, 144] width 5 height 5
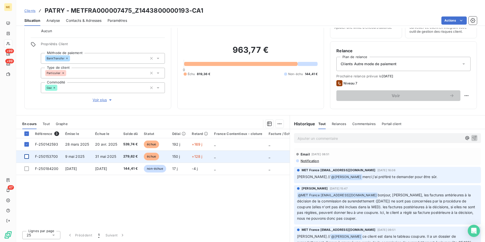
click at [28, 155] on div at bounding box center [26, 156] width 5 height 5
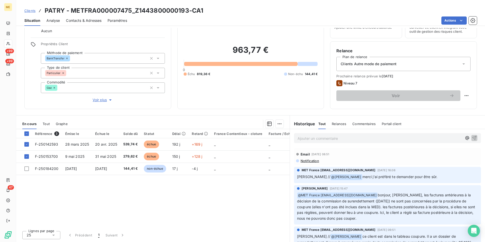
scroll to position [25, 0]
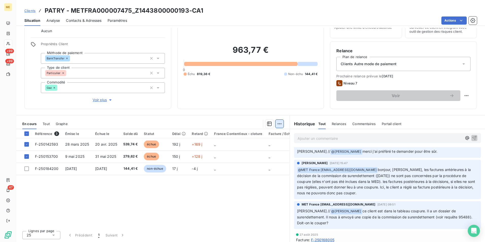
click at [278, 123] on html "ME +99 +99 47 Clients PATRY - METFRA000007475_Z1443800000193-CA1 Situation Anal…" at bounding box center [242, 121] width 485 height 242
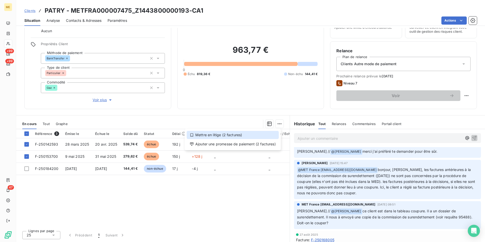
click at [248, 136] on div "Mettre en litige (2 factures)" at bounding box center [233, 135] width 92 height 8
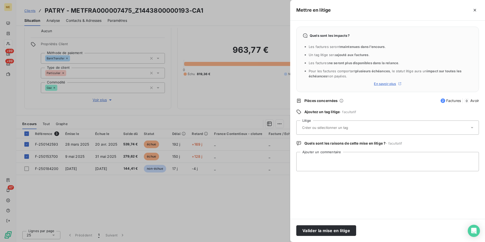
drag, startPoint x: 352, startPoint y: 122, endPoint x: 352, endPoint y: 129, distance: 7.4
click at [352, 121] on div at bounding box center [387, 127] width 183 height 14
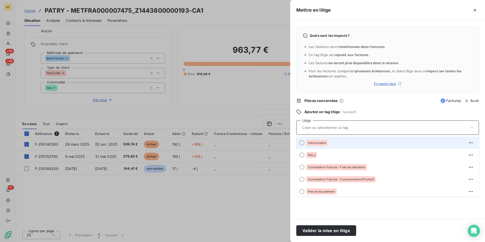
click at [348, 145] on div "Irrécouvrable" at bounding box center [390, 143] width 168 height 8
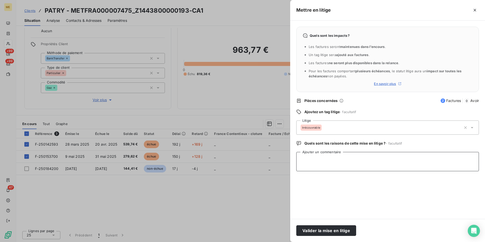
click at [338, 160] on textarea "Ajouter un commentaire" at bounding box center [387, 161] width 183 height 19
click at [350, 159] on textarea "Dossier de surendettement reu le 17/09" at bounding box center [387, 161] width 183 height 19
click at [376, 161] on textarea "Dossier de surendettement reçu le 17/09" at bounding box center [387, 161] width 183 height 19
type textarea "Dossier de surendettement reçu le 17/09"
click at [331, 229] on button "Valider la mise en litige" at bounding box center [326, 230] width 60 height 11
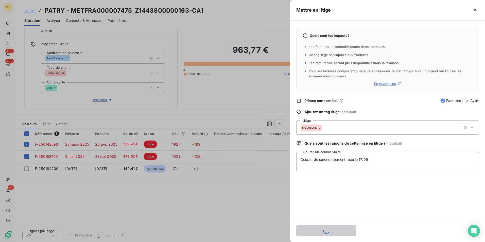
scroll to position [72, 0]
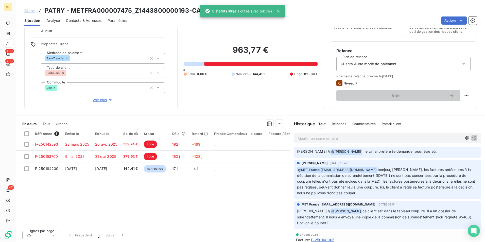
click at [178, 200] on div "Référence 3 Émise le Échue le Solde dû Statut Délai Retard France Contentieux -…" at bounding box center [152, 178] width 273 height 98
click at [30, 9] on span "Clients" at bounding box center [29, 11] width 11 height 4
click at [30, 10] on span "Clients" at bounding box center [29, 11] width 11 height 4
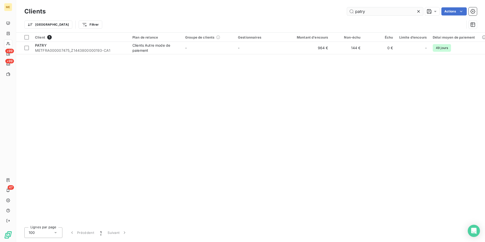
click at [371, 10] on input "patry" at bounding box center [385, 11] width 76 height 8
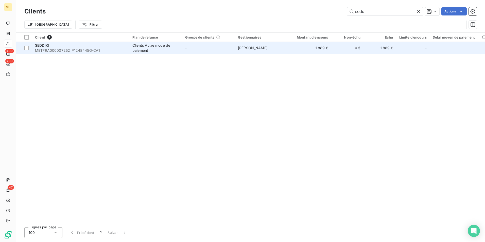
type input "sedd"
click at [193, 50] on td "-" at bounding box center [208, 48] width 53 height 12
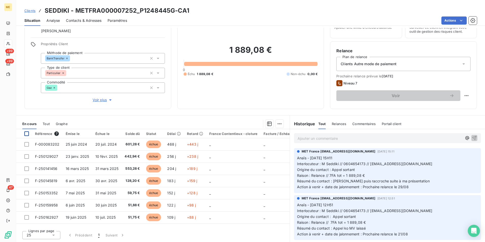
click at [25, 135] on div at bounding box center [26, 133] width 5 height 5
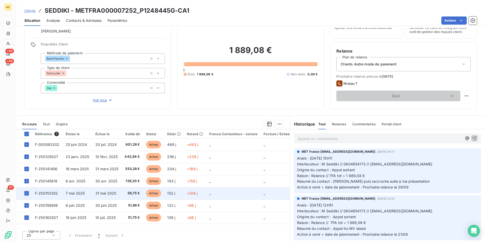
scroll to position [25, 0]
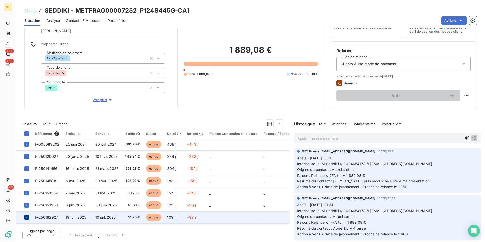
click at [24, 216] on td at bounding box center [24, 217] width 16 height 12
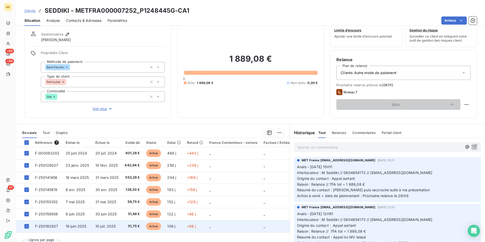
scroll to position [25, 0]
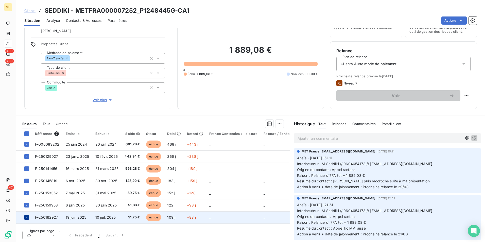
click at [26, 216] on icon at bounding box center [26, 217] width 3 height 3
click at [279, 123] on html "ME +99 +99 47 Clients SEDDIKI - METFRA000007252_P1248445G-CA1 Situation Analyse…" at bounding box center [242, 121] width 485 height 242
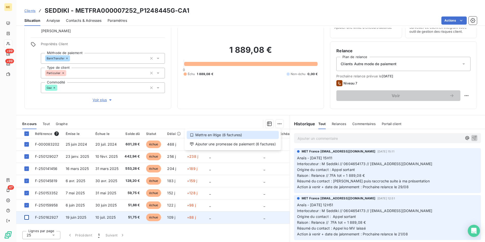
click at [245, 134] on div "Mettre en litige (6 factures)" at bounding box center [233, 135] width 92 height 8
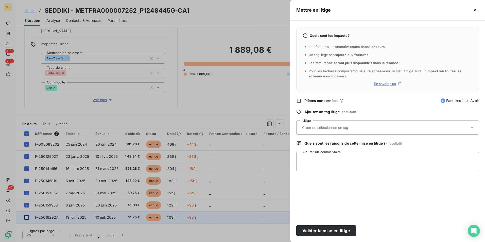
click at [333, 126] on input "text" at bounding box center [338, 127] width 74 height 5
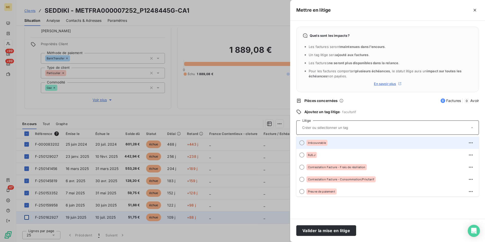
click at [338, 140] on div "Irrécouvrable" at bounding box center [390, 143] width 168 height 8
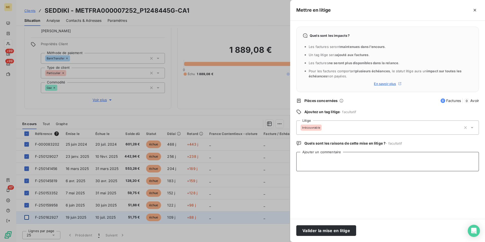
click at [331, 155] on textarea "Ajouter un commentaire" at bounding box center [387, 161] width 183 height 19
click at [369, 156] on textarea "Dossier de surendettement reçu le" at bounding box center [387, 161] width 183 height 19
type textarea "Dossier de surendettement reçu le [DATE]"
click at [341, 230] on button "Valider la mise en litige" at bounding box center [326, 230] width 60 height 11
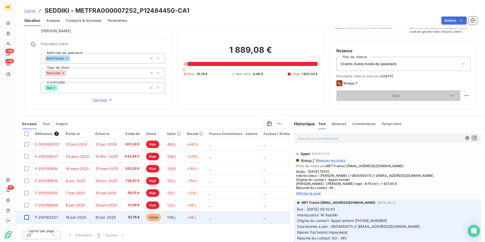
scroll to position [254, 0]
click at [317, 195] on div "Appel [DATE] 11:33 Niveau 7 Masquer les notes Prise de notes par MET France [EM…" at bounding box center [387, 172] width 187 height 50
click at [315, 194] on span "Afficher la suite" at bounding box center [387, 193] width 183 height 4
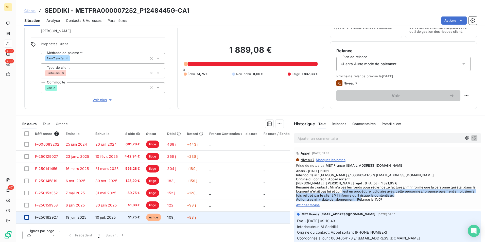
drag, startPoint x: 367, startPoint y: 189, endPoint x: 418, endPoint y: 199, distance: 51.1
click at [418, 199] on span "Anaïs - [DATE] 11H32 Interlocuteur : [PERSON_NAME] // 0604654173 // [EMAIL_ADDR…" at bounding box center [387, 185] width 183 height 32
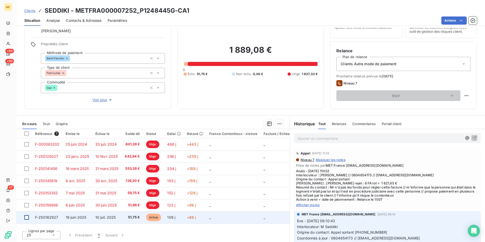
drag, startPoint x: 418, startPoint y: 199, endPoint x: 380, endPoint y: 215, distance: 41.4
click at [380, 215] on span "[DATE] 09:15" at bounding box center [386, 214] width 18 height 3
drag, startPoint x: 135, startPoint y: 11, endPoint x: 75, endPoint y: 11, distance: 60.3
click at [75, 11] on h3 "SEDDIKI - METFRA000007252_P1248445G-CA1" at bounding box center [117, 10] width 145 height 9
copy h3 "METFRA000007252"
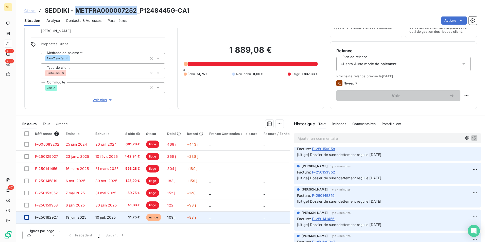
scroll to position [0, 0]
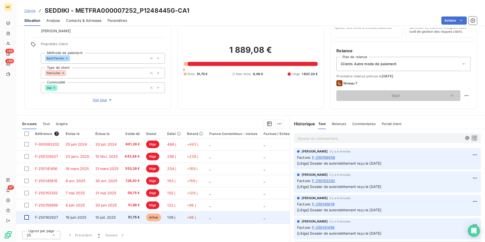
click at [181, 220] on td "109 j" at bounding box center [174, 217] width 20 height 12
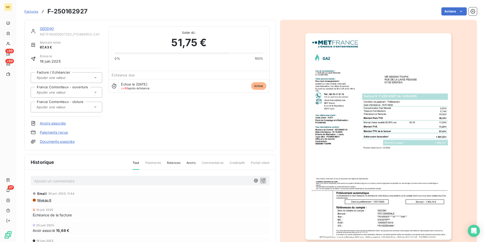
click at [382, 155] on img "button" at bounding box center [378, 136] width 146 height 206
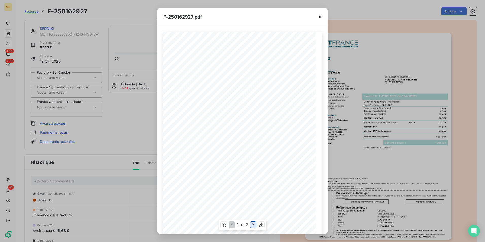
click at [251, 224] on icon "button" at bounding box center [252, 224] width 5 height 5
click at [321, 17] on icon "button" at bounding box center [319, 16] width 5 height 5
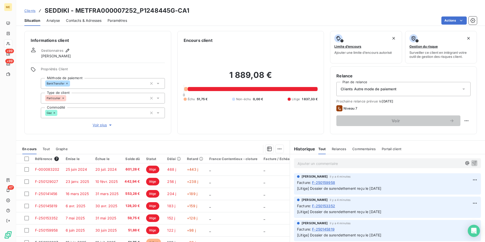
click at [132, 10] on h3 "SEDDIKI - METFRA000007252_P1248445G-CA1" at bounding box center [117, 10] width 145 height 9
copy h3 "METFRA000007252_P1248445G"
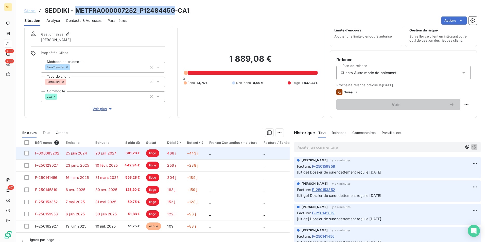
scroll to position [25, 0]
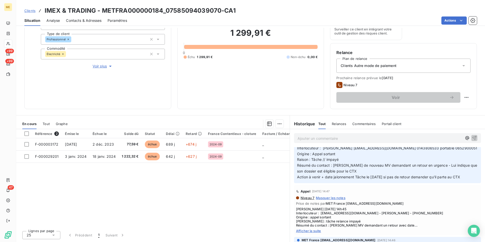
scroll to position [101, 0]
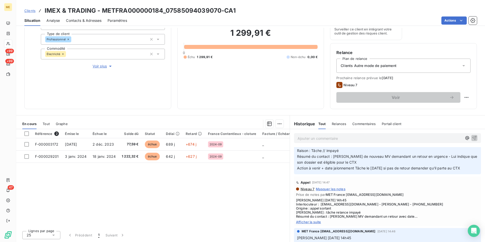
click at [317, 222] on span "Afficher la suite" at bounding box center [387, 222] width 183 height 4
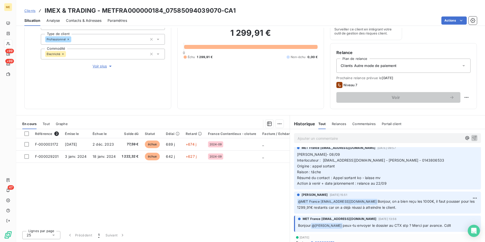
scroll to position [254, 0]
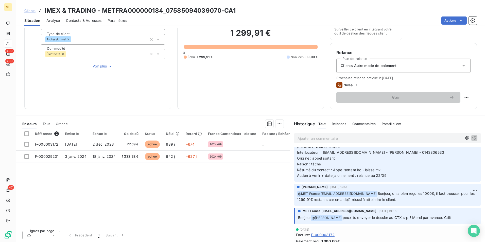
drag, startPoint x: 386, startPoint y: 194, endPoint x: 403, endPoint y: 201, distance: 18.4
click at [403, 201] on p "﻿ @ MET [GEOGRAPHIC_DATA] [EMAIL_ADDRESS][DOMAIN_NAME] Bonjour, on a bien reçu …" at bounding box center [387, 197] width 181 height 12
click at [267, 205] on div "Référence 2 Émise le Échue le Solde dû Statut Délai Retard France Contentieux -…" at bounding box center [152, 178] width 273 height 98
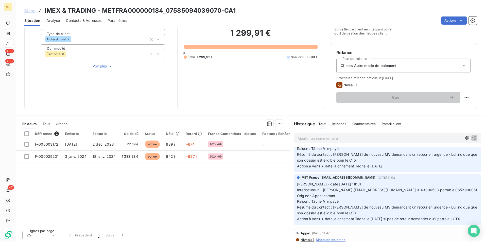
scroll to position [0, 0]
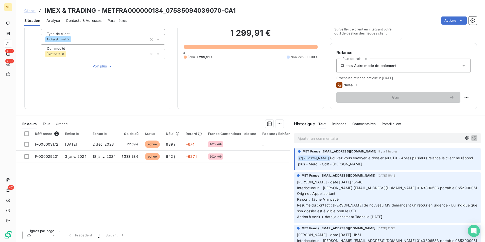
click at [158, 12] on h3 "IMEX & TRADING - METFRA000000184_07585094039070-CA1" at bounding box center [140, 10] width 191 height 9
drag, startPoint x: 162, startPoint y: 11, endPoint x: 103, endPoint y: 11, distance: 58.8
click at [103, 11] on h3 "IMEX & TRADING - METFRA000000184_07585094039070-CA1" at bounding box center [140, 10] width 191 height 9
copy h3 "METFRA000000184"
drag, startPoint x: 236, startPoint y: 224, endPoint x: 280, endPoint y: 224, distance: 43.9
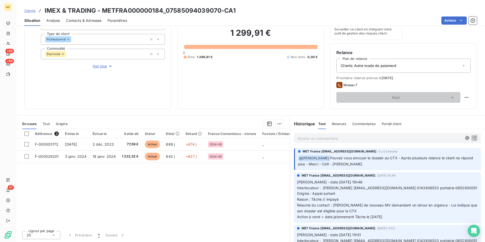
click at [280, 224] on div "Référence 2 Émise le Échue le Solde dû Statut Délai Retard France Contentieux -…" at bounding box center [152, 178] width 273 height 98
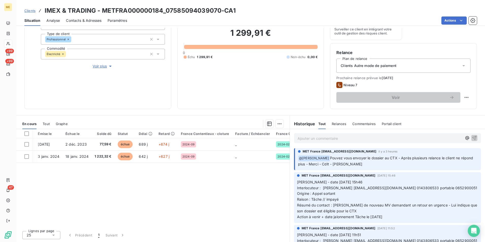
scroll to position [0, 67]
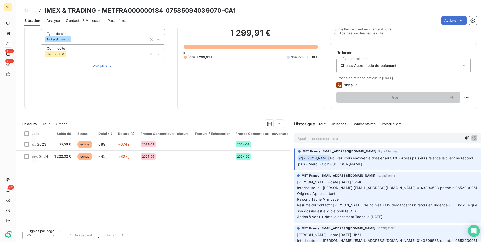
click at [222, 6] on h3 "IMEX & TRADING - METFRA000000184_07585094039070-CA1" at bounding box center [140, 10] width 191 height 9
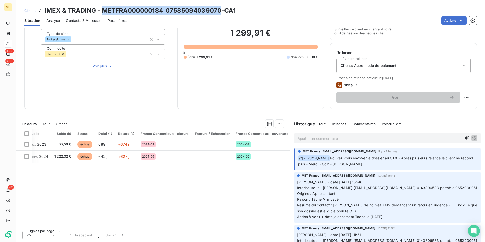
drag, startPoint x: 219, startPoint y: 10, endPoint x: 102, endPoint y: 13, distance: 116.9
click at [102, 13] on h3 "IMEX & TRADING - METFRA000000184_07585094039070-CA1" at bounding box center [140, 10] width 191 height 9
copy h3 "METFRA000000184_07585094039070"
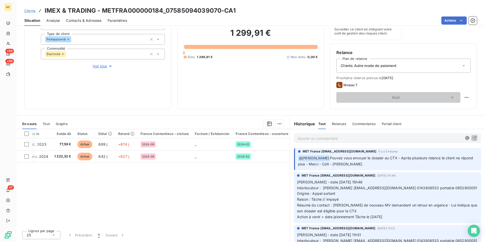
click at [316, 140] on p "Ajouter un commentaire ﻿" at bounding box center [379, 138] width 165 height 6
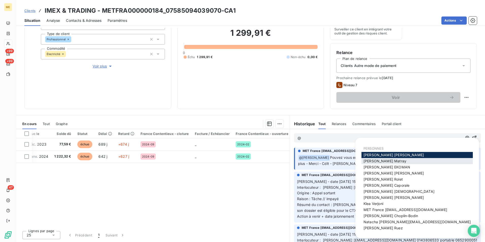
click at [383, 160] on span "[PERSON_NAME]" at bounding box center [384, 161] width 43 height 4
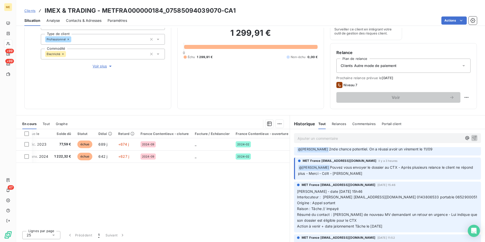
scroll to position [0, 0]
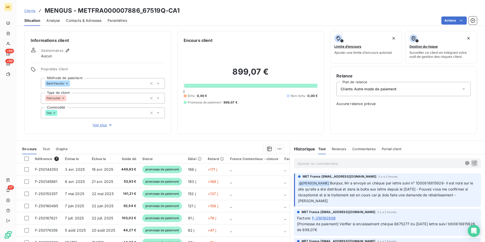
scroll to position [25, 0]
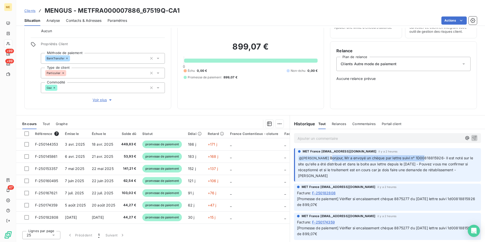
drag, startPoint x: 329, startPoint y: 157, endPoint x: 422, endPoint y: 157, distance: 92.8
click at [422, 157] on span "Bonjour, Mr a envoyé un chèque par lettre suivi n° 1D00818815926- Il est noté s…" at bounding box center [386, 167] width 176 height 22
click at [331, 170] on span "Bonjour, Mr a envoyé un chèque par lettre suivi n° 1D00818815926- Il est noté s…" at bounding box center [386, 167] width 176 height 22
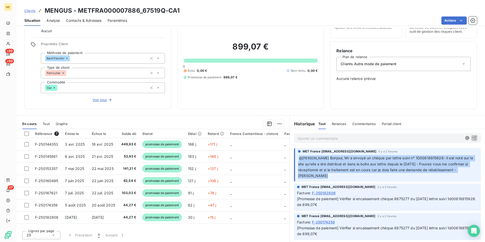
click at [331, 170] on span "Bonjour, Mr a envoyé un chèque par lettre suivi n° 1D00818815926- Il est noté s…" at bounding box center [386, 167] width 176 height 22
click at [392, 171] on span "Bonjour, Mr a envoyé un chèque par lettre suivi n° 1D00818815926- Il est noté s…" at bounding box center [386, 167] width 176 height 22
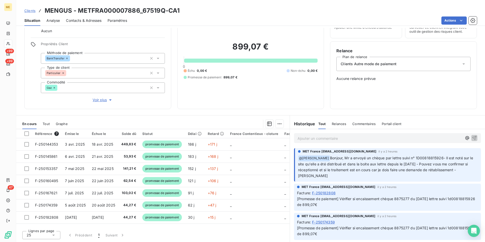
click at [425, 157] on span "Bonjour, Mr a envoyé un chèque par lettre suivi n° 1D00818815926- Il est noté s…" at bounding box center [386, 167] width 176 height 22
copy span "1D00818815926"
click at [403, 196] on span "[Promesse de paiement] Vérifier si encaissement chèque 8875277 du [DATE] lettre…" at bounding box center [386, 201] width 179 height 10
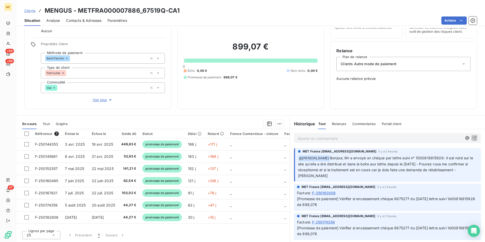
click at [339, 205] on span "[Promesse de paiement] Vérifier si encaissement chèque 8875277 du [DATE] lettre…" at bounding box center [386, 201] width 179 height 10
click at [360, 141] on p "Ajouter un commentaire ﻿" at bounding box center [379, 138] width 165 height 6
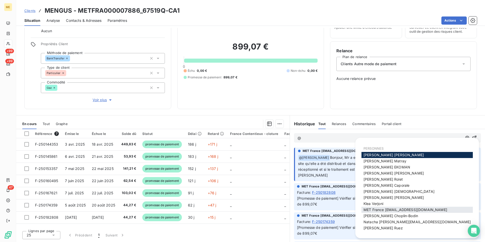
click at [391, 211] on span "MET France [EMAIL_ADDRESS][DOMAIN_NAME]" at bounding box center [405, 209] width 84 height 4
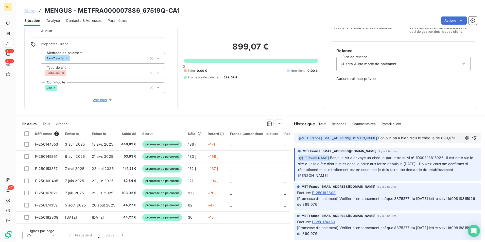
click at [393, 137] on span "Bonjour, on a bien reçu le chèque de 899,07€" at bounding box center [417, 138] width 78 height 4
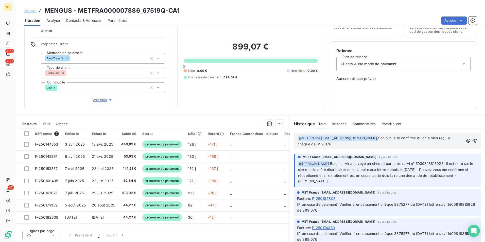
click at [334, 142] on p "﻿ @ MET [GEOGRAPHIC_DATA] [EMAIL_ADDRESS][DOMAIN_NAME] ﻿ Bonjour, je te confirm…" at bounding box center [380, 141] width 166 height 12
drag, startPoint x: 335, startPoint y: 143, endPoint x: 310, endPoint y: 145, distance: 25.1
click at [310, 145] on p "﻿ @ MET [GEOGRAPHIC_DATA] [EMAIL_ADDRESS][DOMAIN_NAME] ﻿ Bonjour, je te confirm…" at bounding box center [380, 141] width 166 height 12
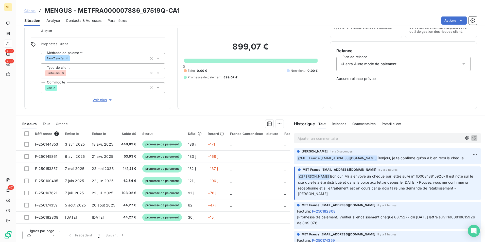
click at [404, 190] on span "Bonjour, Mr a envoyé un chèque par lettre suivi n° 1D00818815926- Il est noté s…" at bounding box center [386, 185] width 176 height 22
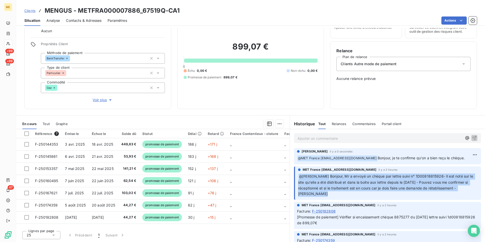
click at [404, 190] on span "Bonjour, Mr a envoyé un chèque par lettre suivi n° 1D00818815926- Il est noté s…" at bounding box center [386, 185] width 176 height 22
drag, startPoint x: 404, startPoint y: 190, endPoint x: 404, endPoint y: 198, distance: 7.9
click at [404, 198] on div "MET France [EMAIL_ADDRESS][DOMAIN_NAME] il y a 2 heures ﻿ @ [PERSON_NAME], Mr a…" at bounding box center [387, 183] width 187 height 34
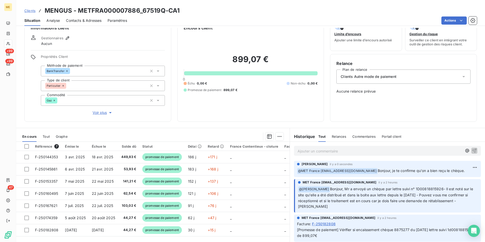
scroll to position [0, 0]
